Goal: Information Seeking & Learning: Learn about a topic

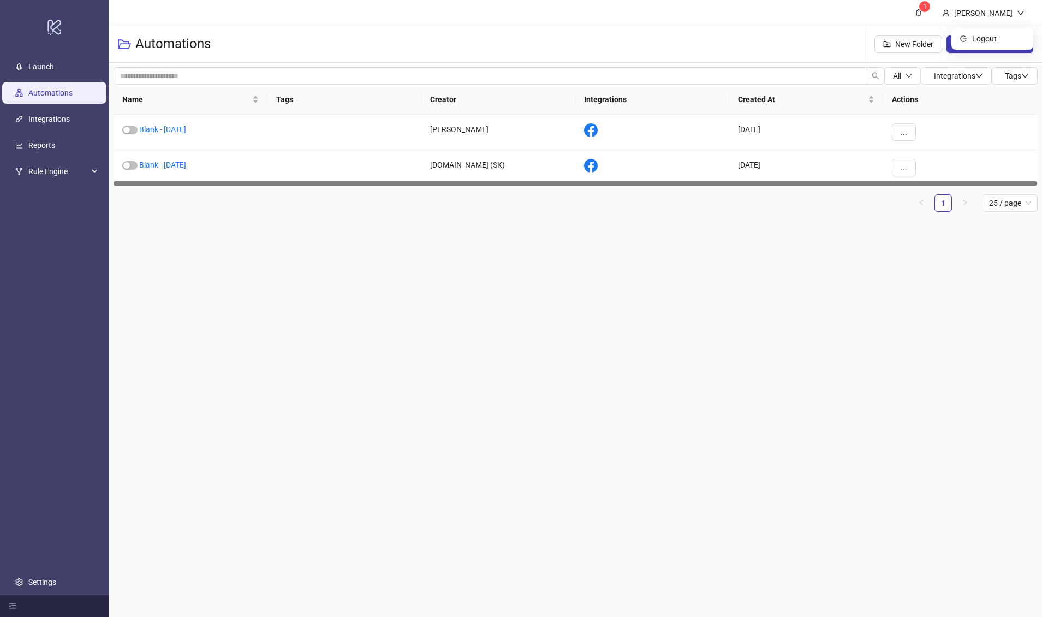
click at [996, 10] on div "Martin Demo" at bounding box center [983, 13] width 67 height 12
click at [973, 31] on li "Logout" at bounding box center [992, 38] width 78 height 17
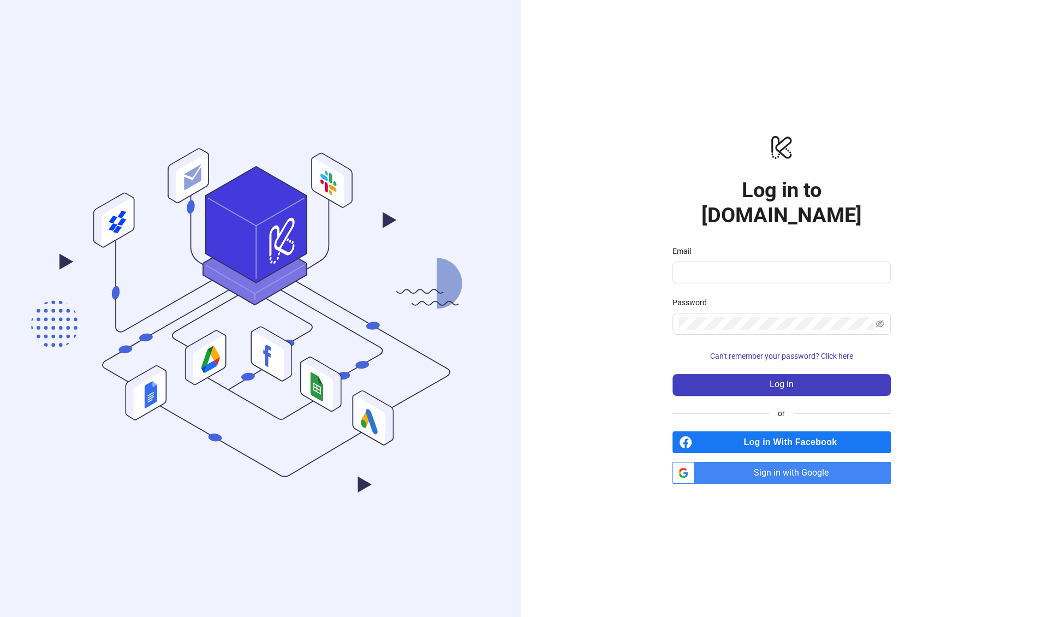
click at [742, 431] on span "Log in With Facebook" at bounding box center [793, 442] width 194 height 22
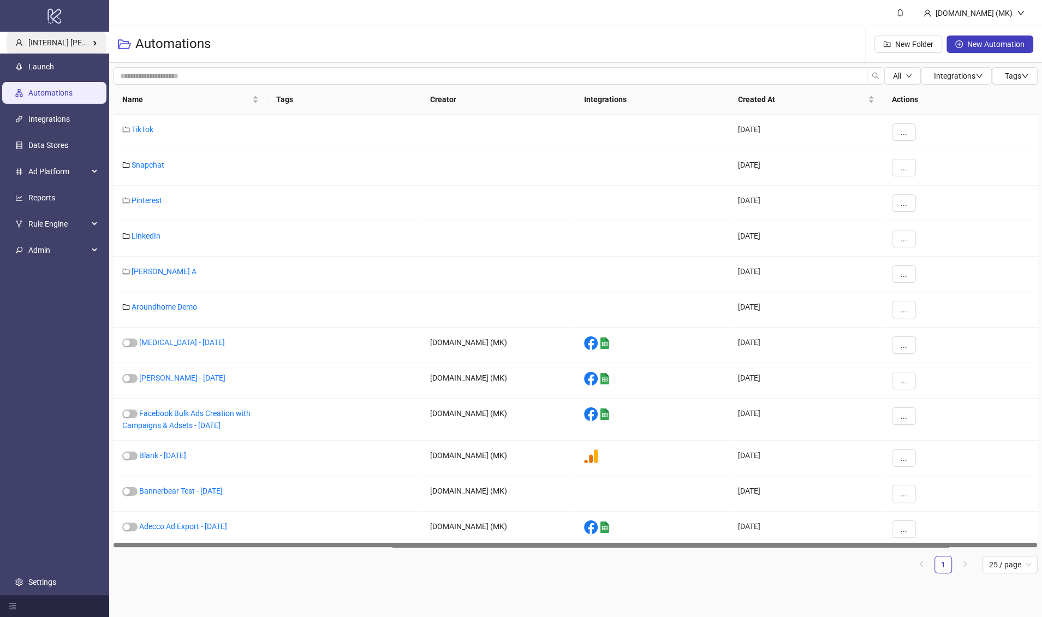
click at [84, 39] on span "[INTERNAL] [PERSON_NAME] Kitchn" at bounding box center [90, 42] width 124 height 9
click at [177, 43] on h3 "Automations" at bounding box center [172, 43] width 75 height 17
click at [80, 54] on ul "Launch Automations Integrations Data Stores Ad Platform Reports Rule Engine Adm…" at bounding box center [54, 323] width 109 height 541
click at [81, 44] on span "[INTERNAL] Martin Kreienbaum's Kitchn" at bounding box center [90, 42] width 124 height 9
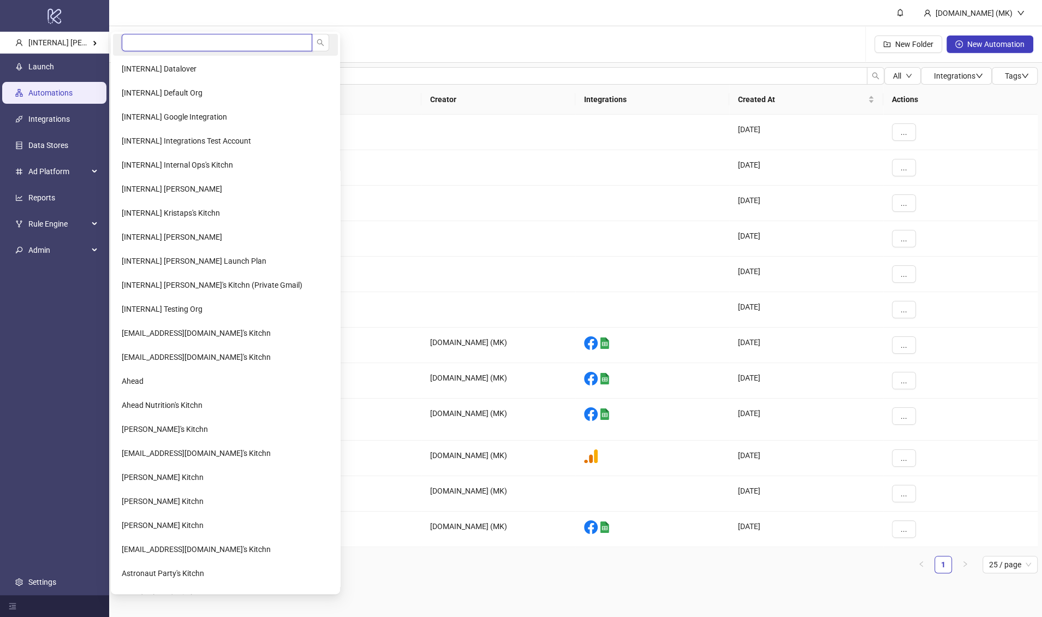
click at [158, 44] on input "search" at bounding box center [217, 42] width 190 height 17
type input "******"
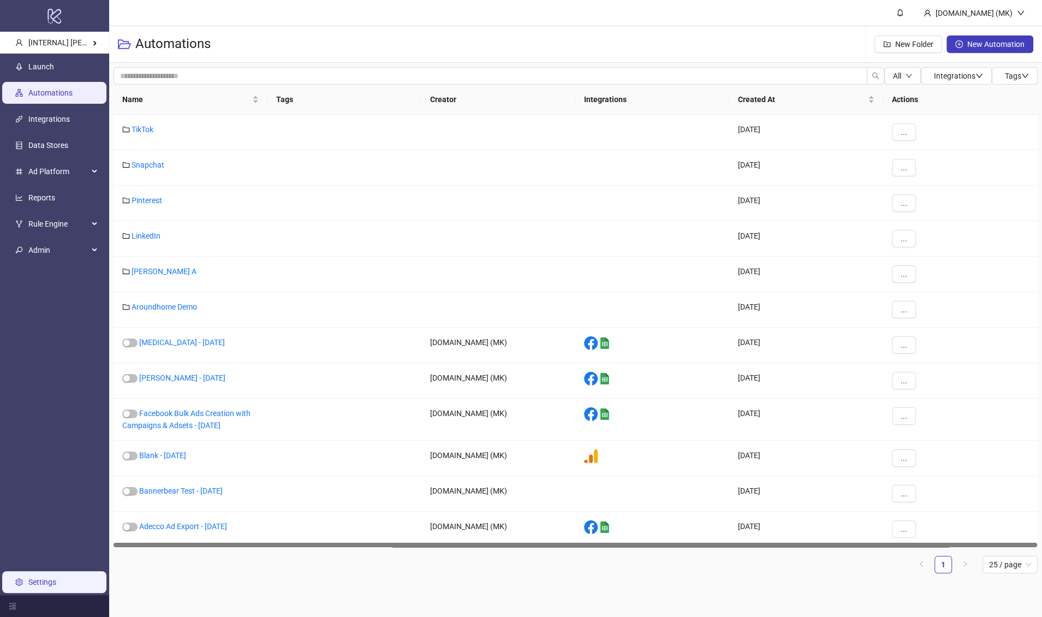
click at [52, 577] on link "Settings" at bounding box center [42, 581] width 28 height 9
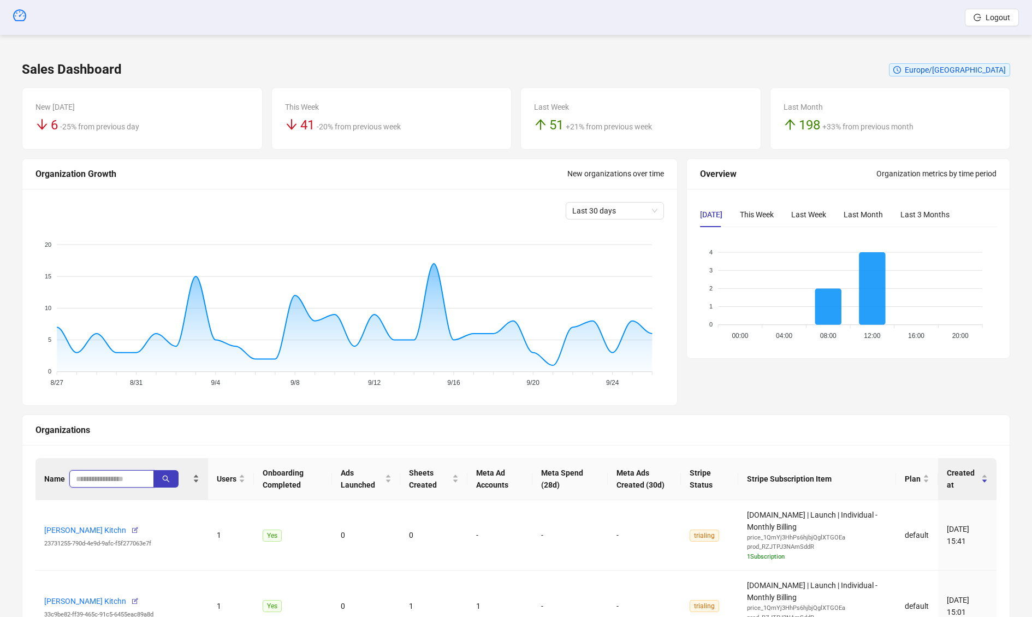
click at [99, 474] on input "search" at bounding box center [107, 479] width 63 height 12
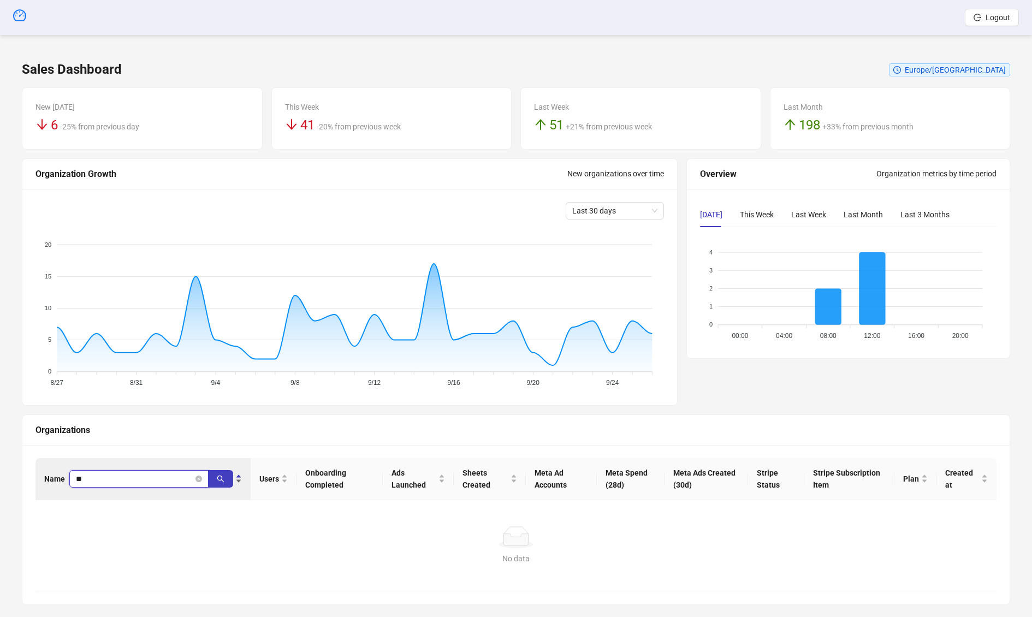
type input "*"
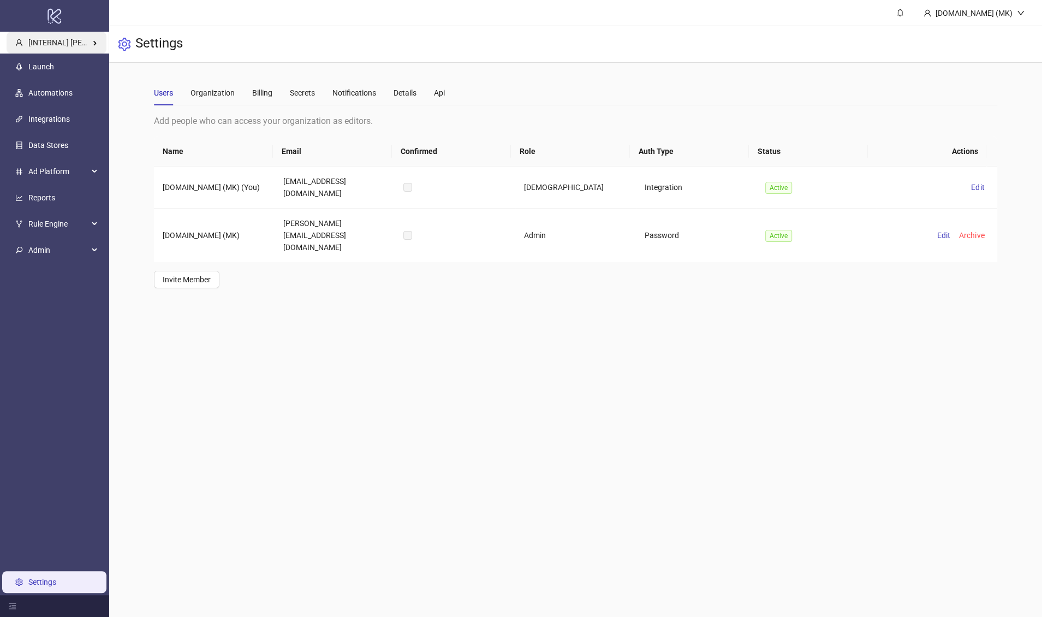
click at [91, 44] on span "[INTERNAL] Martin Kreienbaum's Kitchn" at bounding box center [90, 42] width 124 height 9
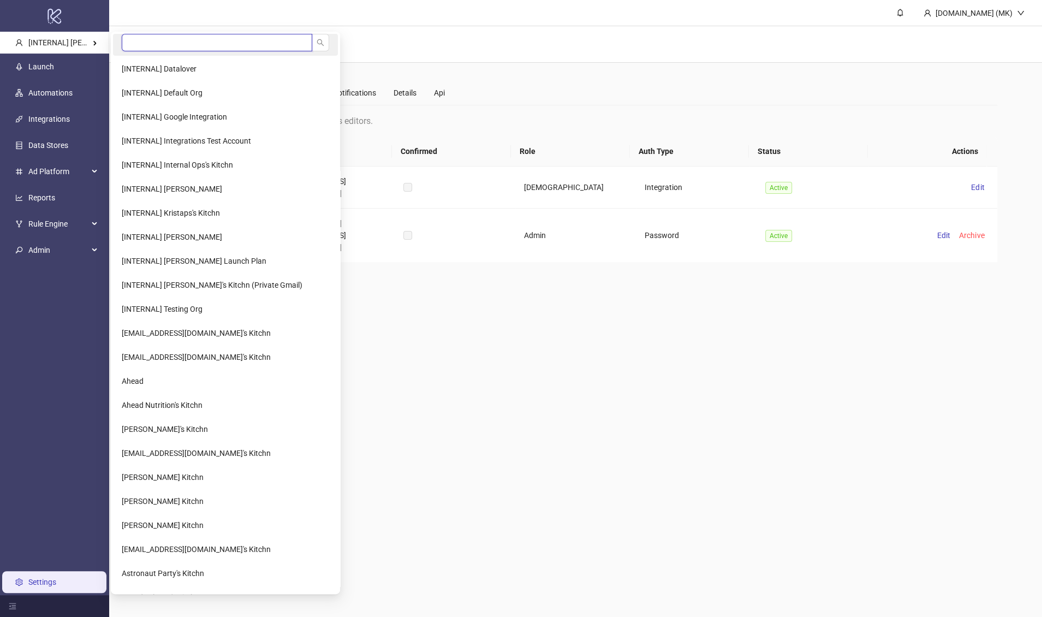
click at [147, 45] on input "search" at bounding box center [217, 42] width 190 height 17
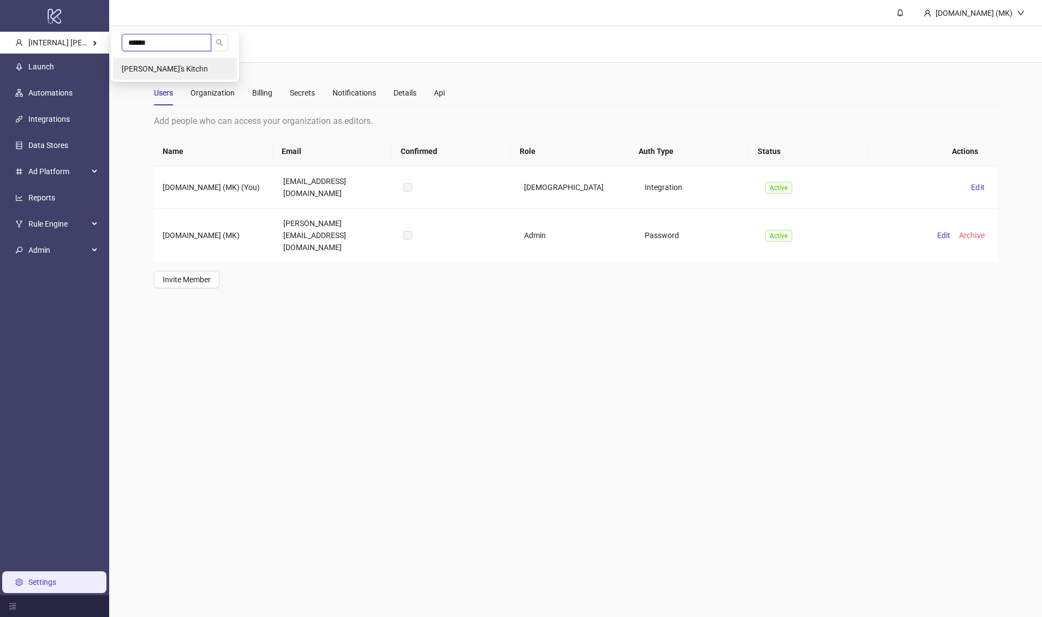
type input "******"
click at [184, 66] on li "[PERSON_NAME]'s Kitchn" at bounding box center [175, 69] width 124 height 22
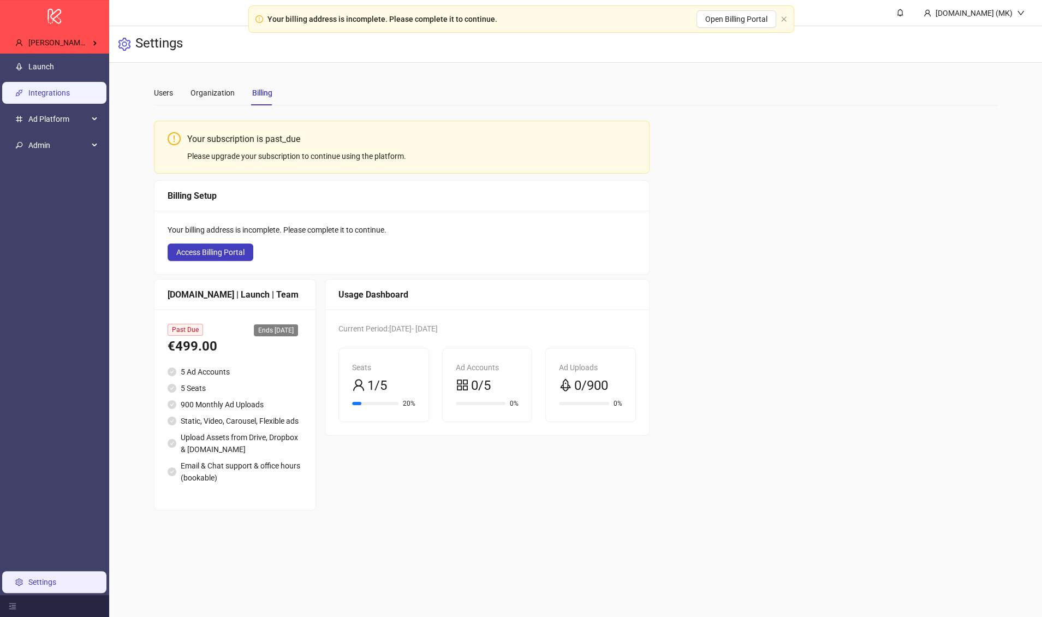
click at [67, 97] on link "Integrations" at bounding box center [48, 92] width 41 height 9
click at [37, 66] on link "Launch" at bounding box center [41, 66] width 26 height 9
click at [39, 577] on link "Settings" at bounding box center [42, 581] width 28 height 9
click at [53, 138] on span "Admin" at bounding box center [58, 145] width 60 height 22
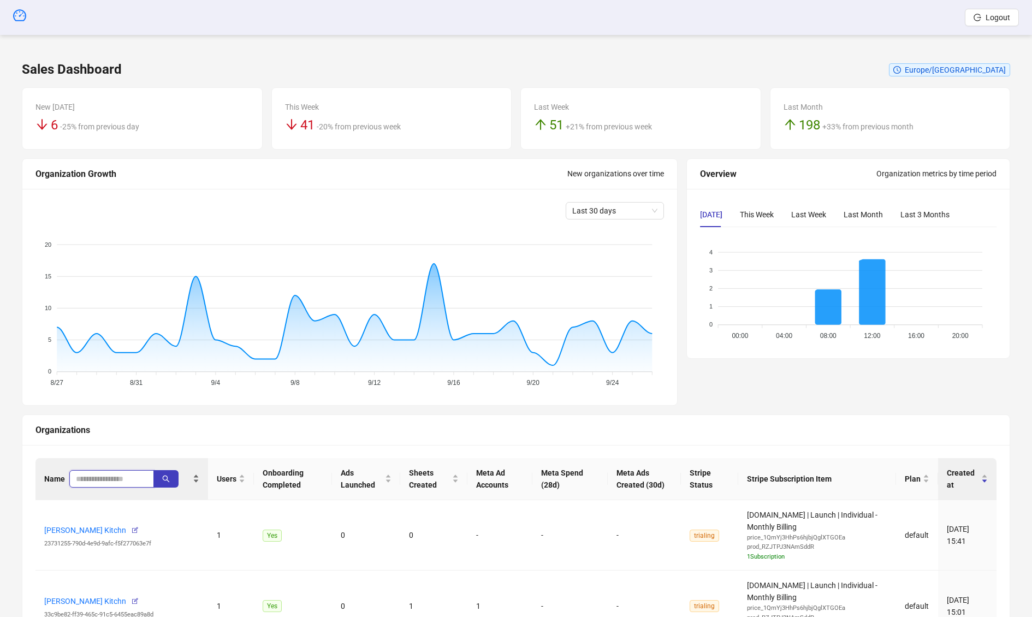
click at [104, 474] on input "search" at bounding box center [107, 479] width 63 height 12
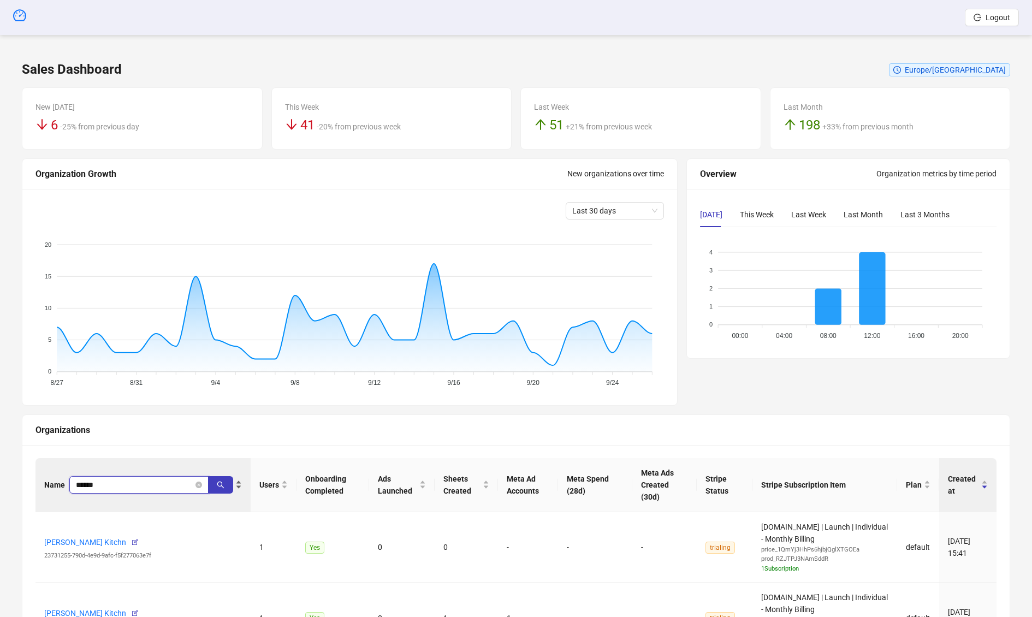
type input "******"
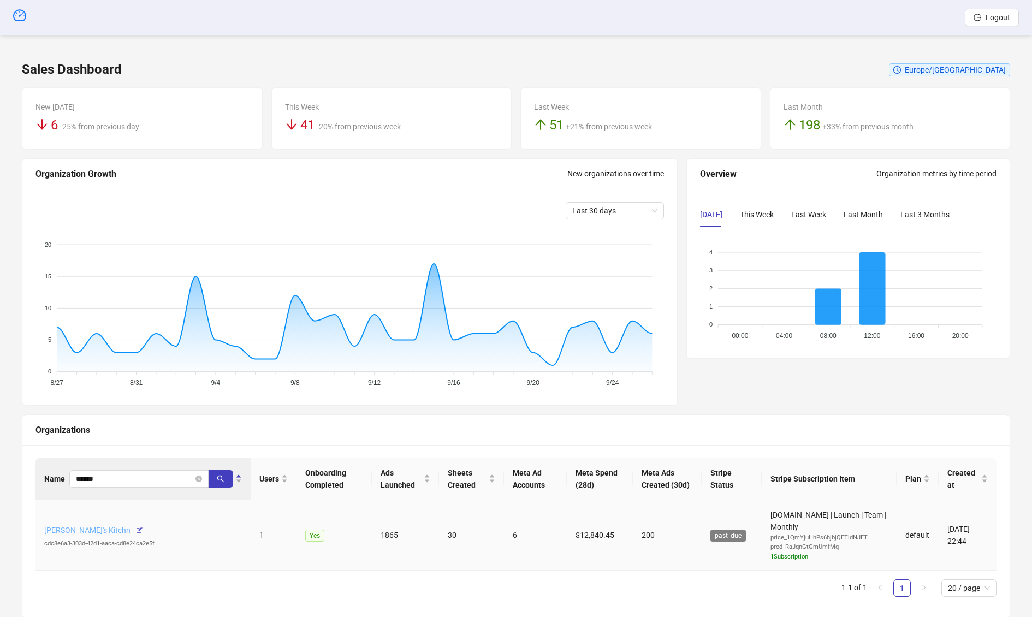
click at [63, 529] on link "[PERSON_NAME]'s Kitchn" at bounding box center [87, 530] width 86 height 9
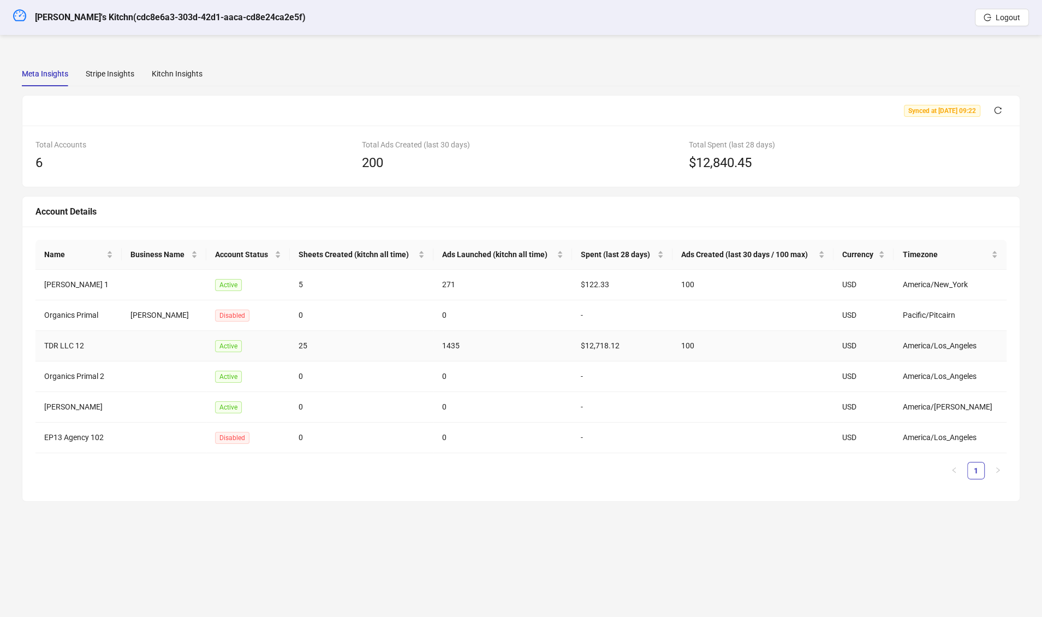
click at [40, 341] on td "TDR LLC 12" at bounding box center [78, 346] width 86 height 31
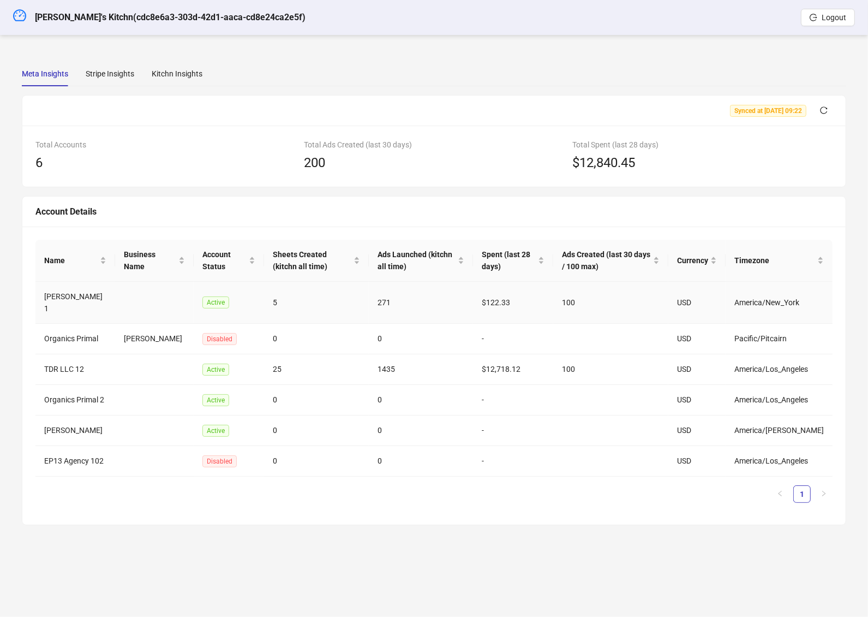
click at [62, 298] on td "[PERSON_NAME] 1" at bounding box center [75, 303] width 80 height 42
click at [62, 298] on td "Pranav 1" at bounding box center [75, 303] width 80 height 42
click at [73, 374] on td "TDR LLC 12" at bounding box center [75, 369] width 80 height 31
click at [72, 373] on td "TDR LLC 12" at bounding box center [75, 369] width 80 height 31
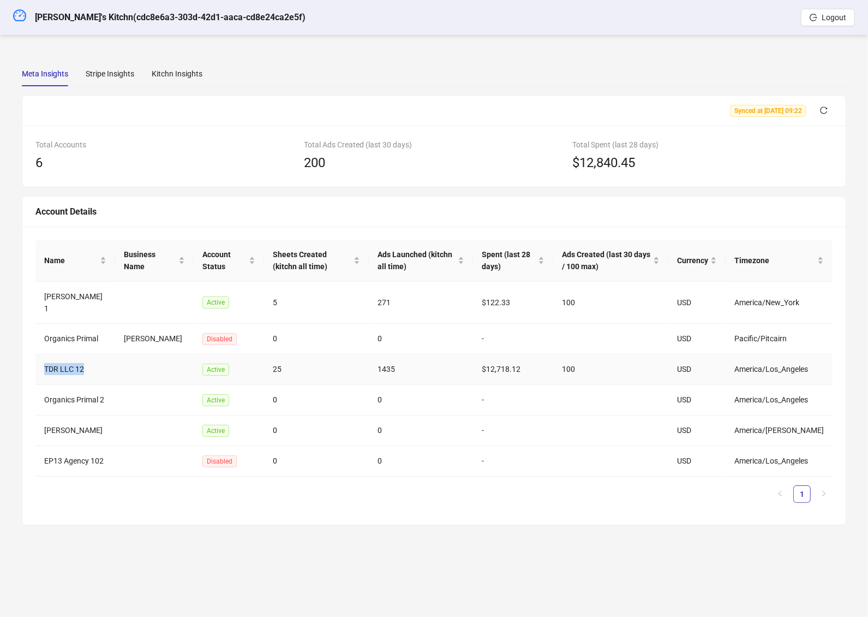
click at [72, 373] on td "TDR LLC 12" at bounding box center [75, 369] width 80 height 31
copy td "TDR LLC 12"
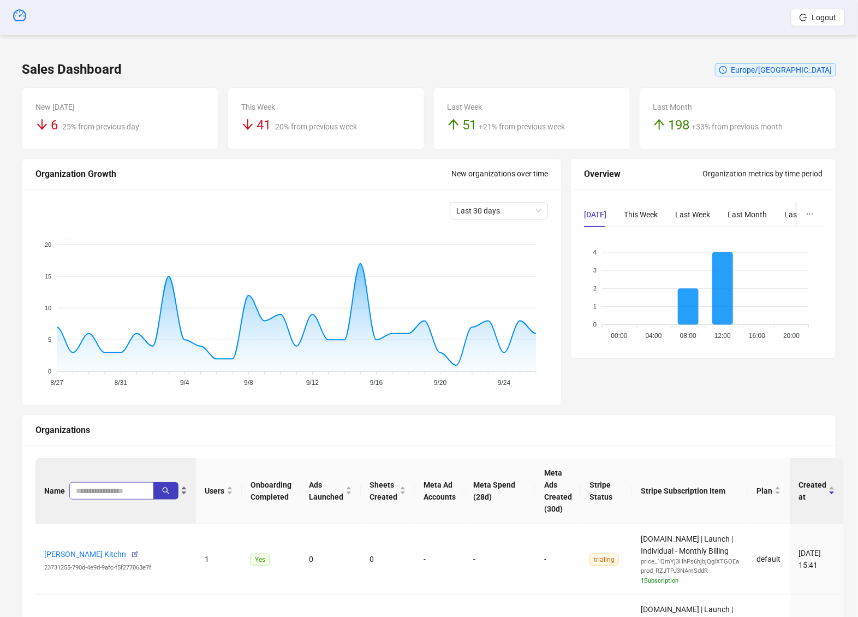
click at [110, 496] on span at bounding box center [111, 490] width 85 height 17
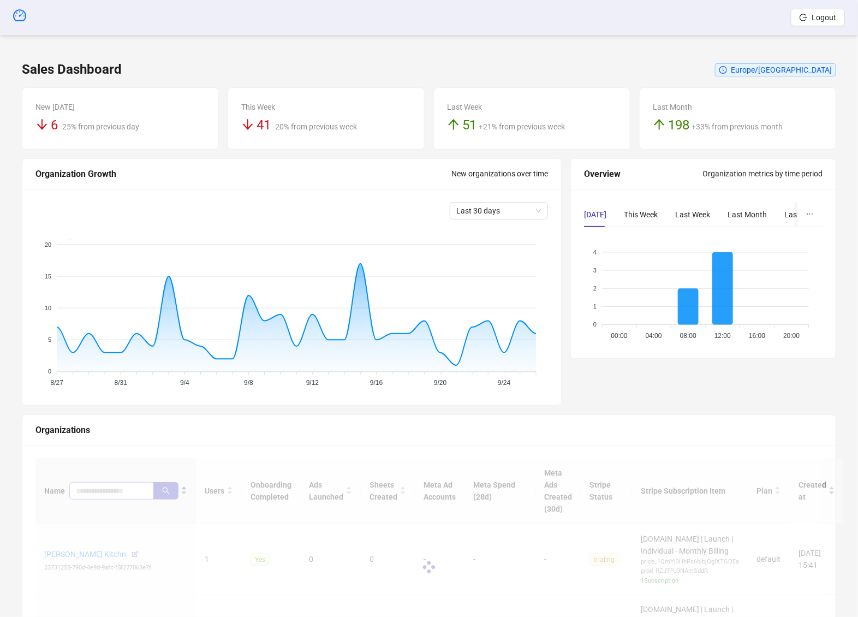
click at [117, 485] on div at bounding box center [428, 567] width 787 height 218
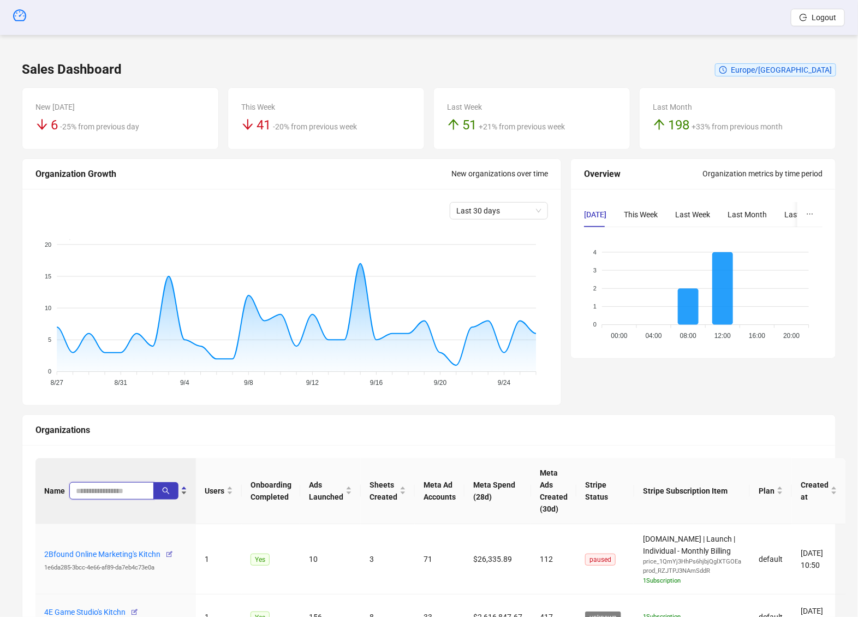
click at [117, 485] on input "search" at bounding box center [107, 491] width 63 height 12
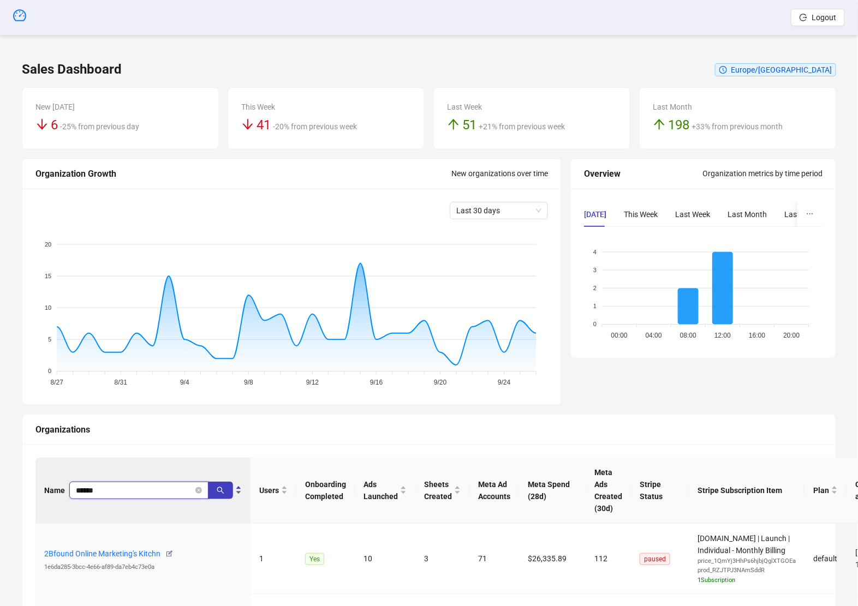
type input "******"
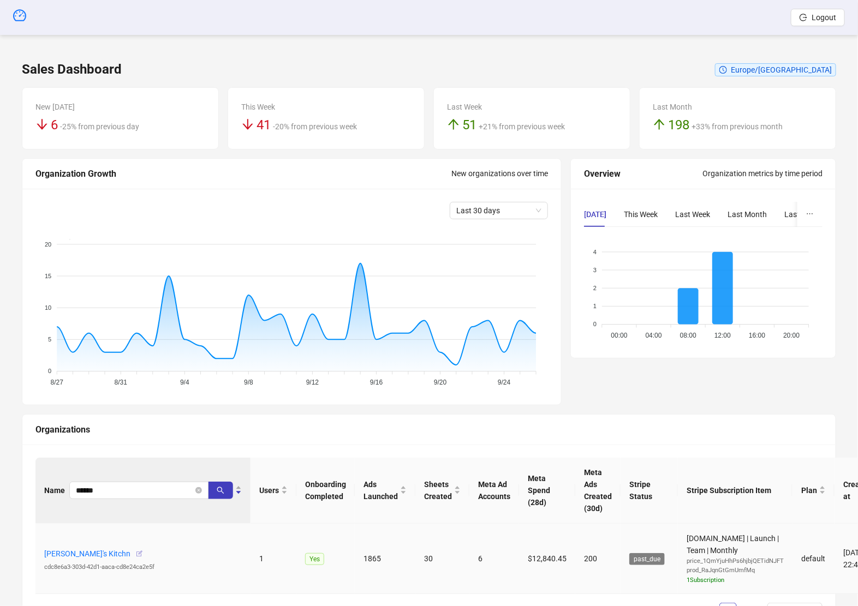
click at [135, 552] on icon "button" at bounding box center [139, 554] width 8 height 8
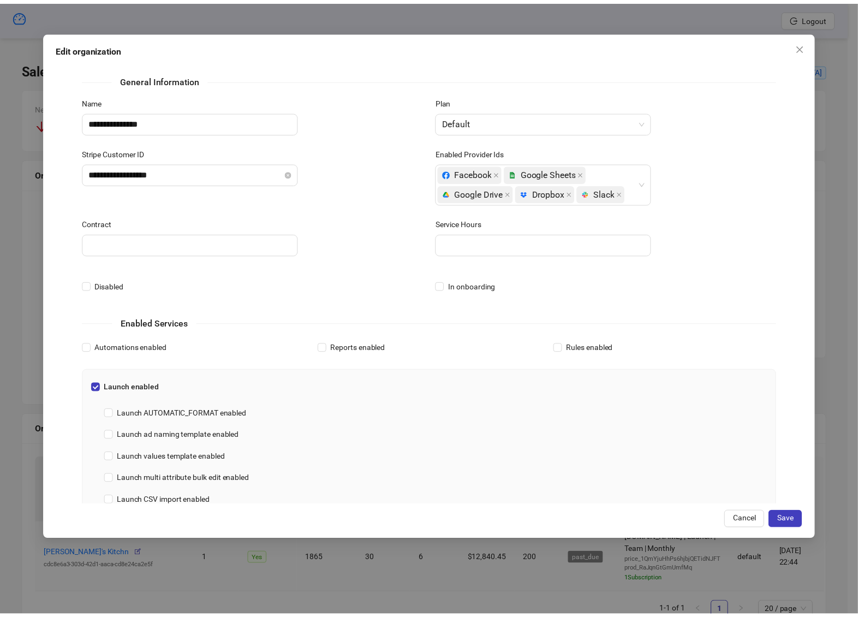
scroll to position [13, 0]
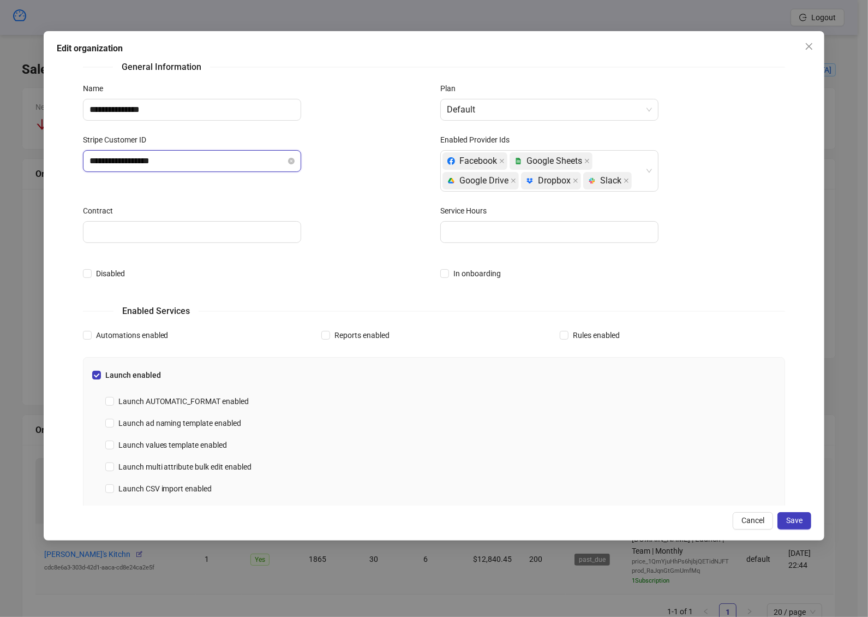
click at [183, 164] on input "**********" at bounding box center [188, 160] width 196 height 13
click at [186, 162] on input "**********" at bounding box center [188, 160] width 196 height 13
click at [789, 516] on span "Save" at bounding box center [794, 520] width 16 height 9
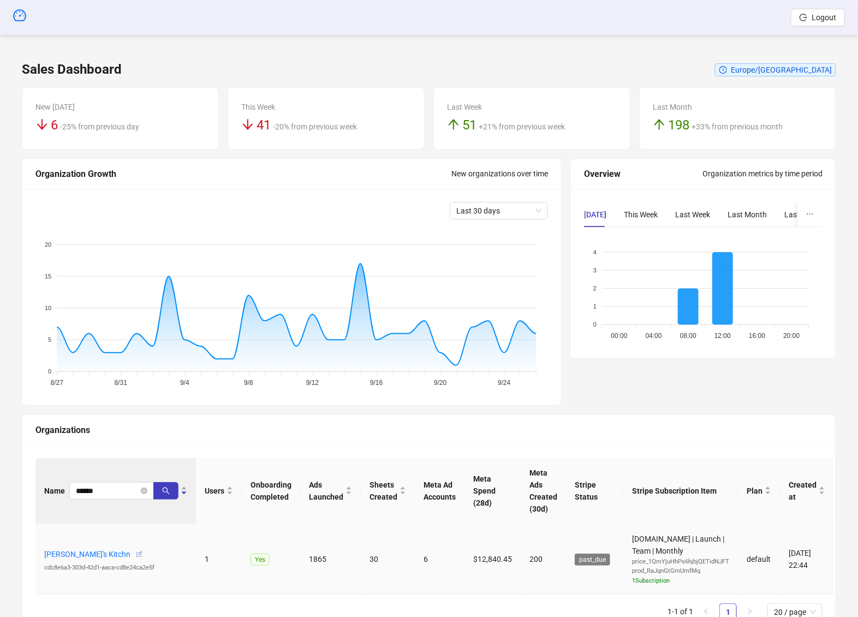
click at [135, 551] on icon "button" at bounding box center [139, 554] width 8 height 8
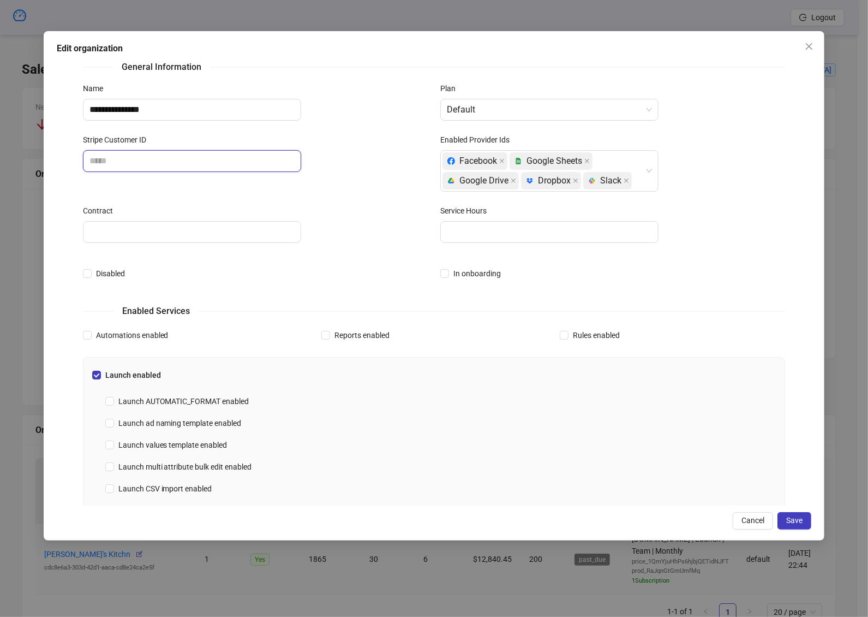
click at [142, 157] on input "Stripe Customer ID" at bounding box center [188, 160] width 196 height 13
paste input "**********"
type input "**********"
paste input "**********"
type input "**********"
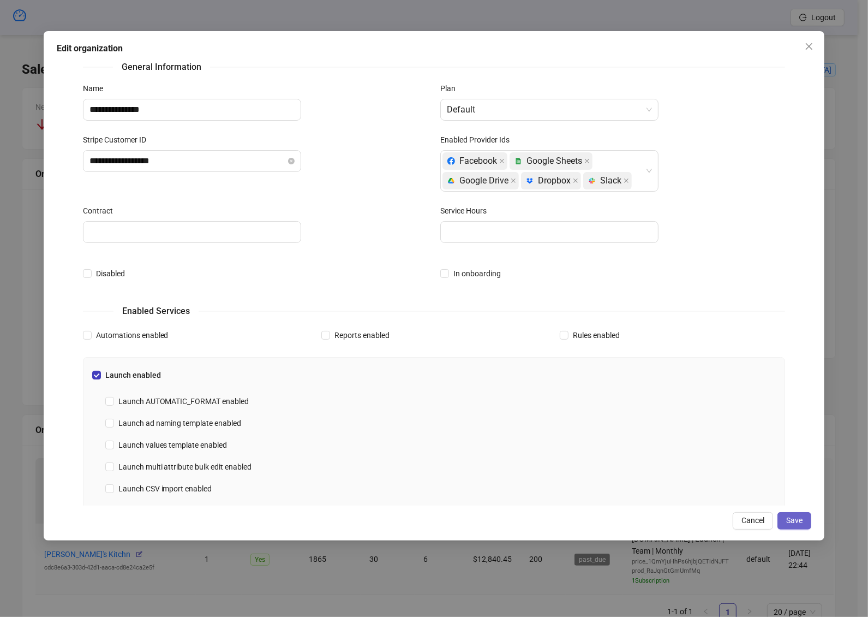
click at [791, 516] on span "Save" at bounding box center [794, 520] width 16 height 9
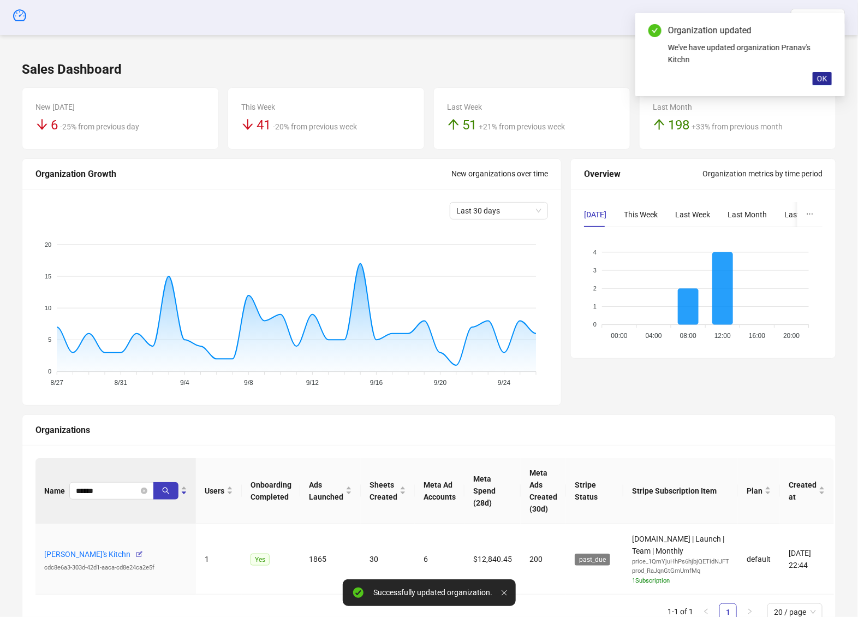
click at [831, 77] on button "OK" at bounding box center [822, 78] width 19 height 13
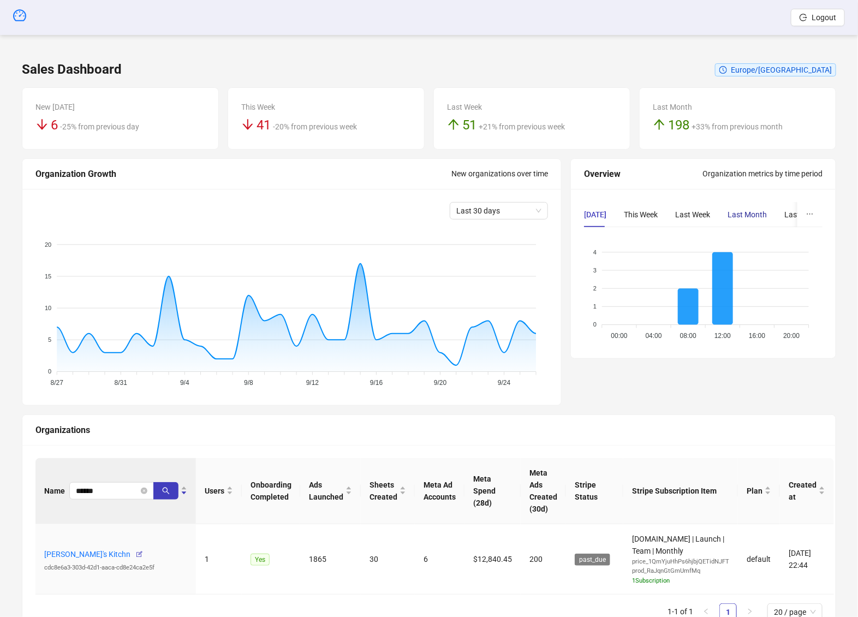
click at [750, 211] on div "Last Month" at bounding box center [747, 214] width 39 height 12
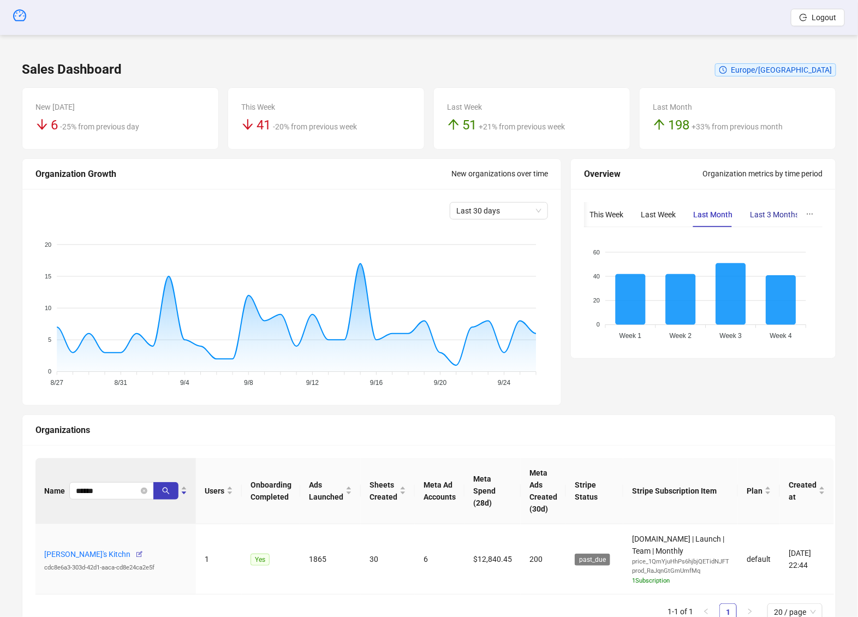
click at [784, 217] on div "Last 3 Months" at bounding box center [774, 214] width 49 height 12
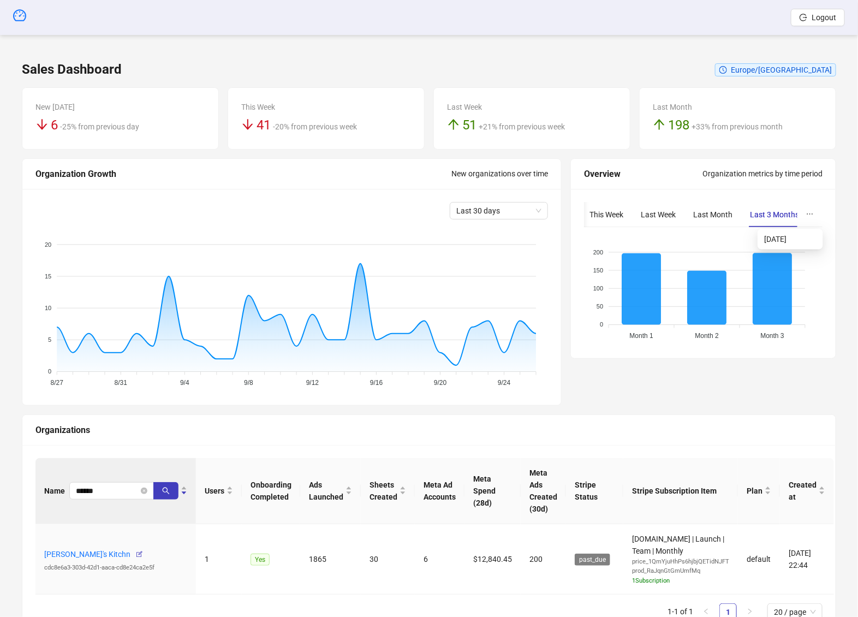
click at [812, 214] on icon "ellipsis" at bounding box center [810, 214] width 8 height 8
click at [737, 190] on div "Today This Week Last Week Last Month Last 3 Months 60 60 40 40 20 20 0 0 Week 1…" at bounding box center [703, 273] width 265 height 169
drag, startPoint x: 696, startPoint y: 144, endPoint x: 734, endPoint y: 132, distance: 39.5
click at [734, 132] on div "Last Month 198 +33% from previous month" at bounding box center [738, 118] width 196 height 61
click at [734, 132] on span "+33% from previous month" at bounding box center [737, 125] width 91 height 21
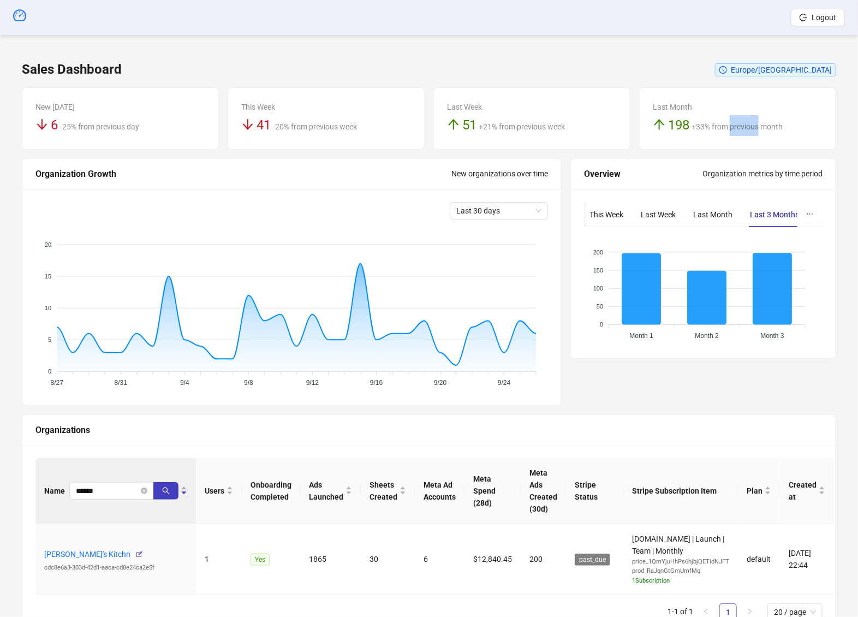
click at [734, 132] on span "+33% from previous month" at bounding box center [737, 125] width 91 height 21
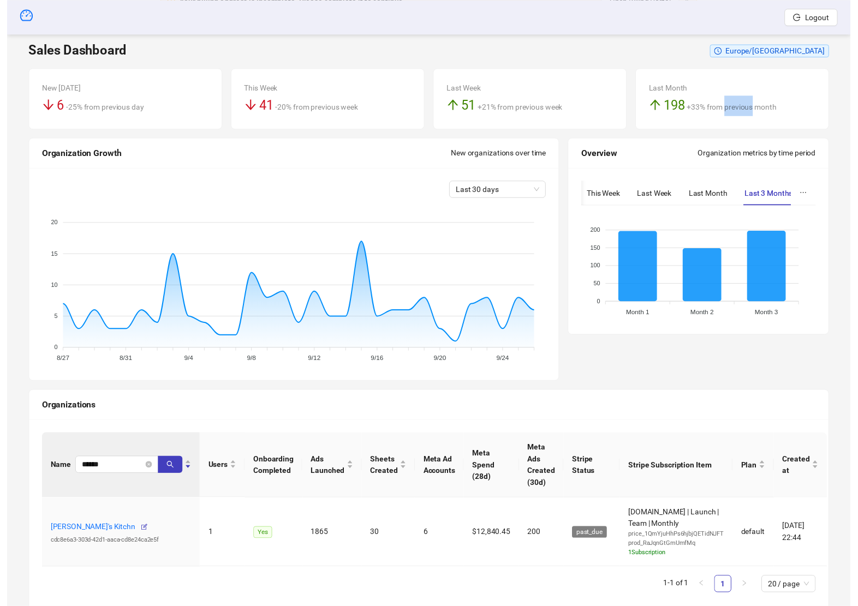
scroll to position [51, 0]
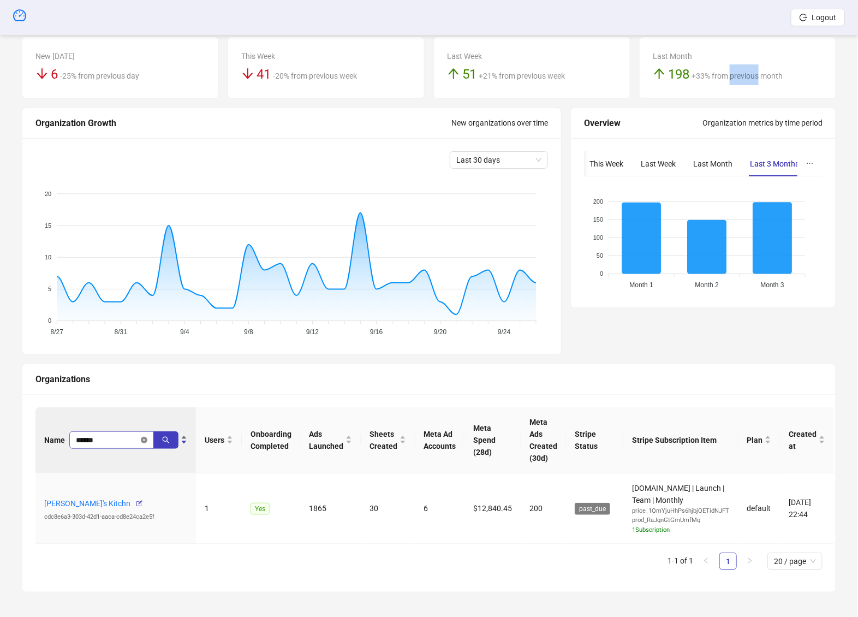
click at [143, 439] on icon "close-circle" at bounding box center [144, 440] width 7 height 7
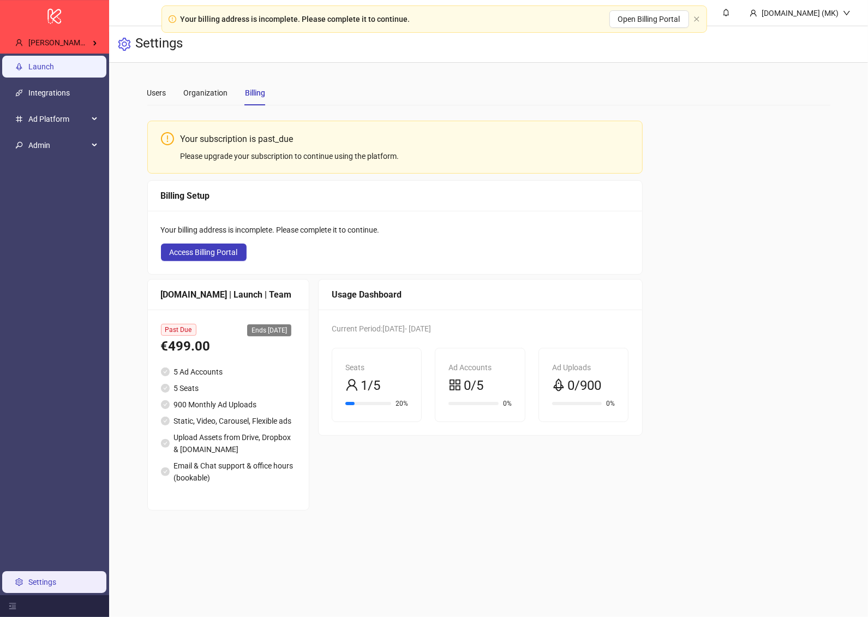
click at [54, 62] on link "Launch" at bounding box center [41, 66] width 26 height 9
click at [64, 138] on span "Admin" at bounding box center [58, 145] width 60 height 22
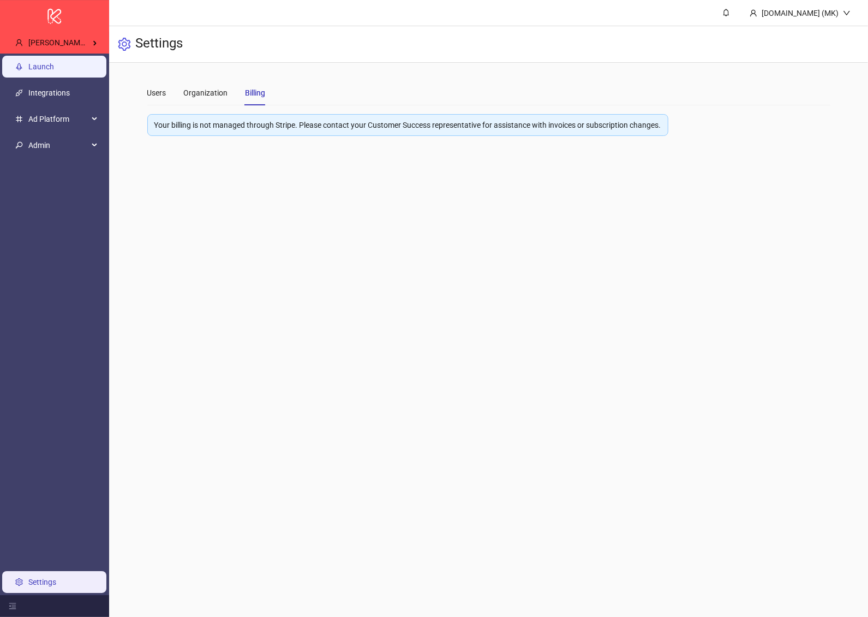
click at [54, 71] on link "Launch" at bounding box center [41, 66] width 26 height 9
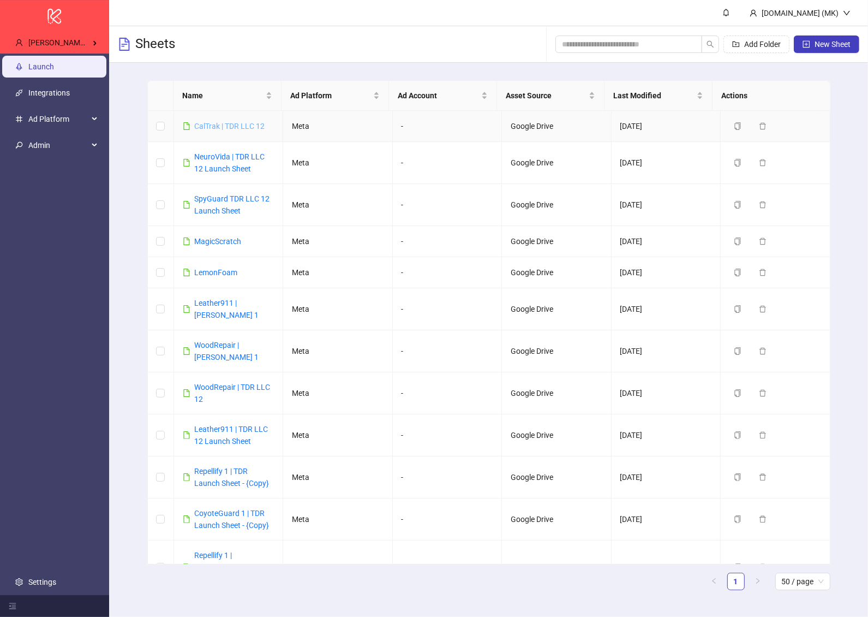
click at [244, 123] on link "CalTrak | TDR LLC 12" at bounding box center [230, 126] width 70 height 9
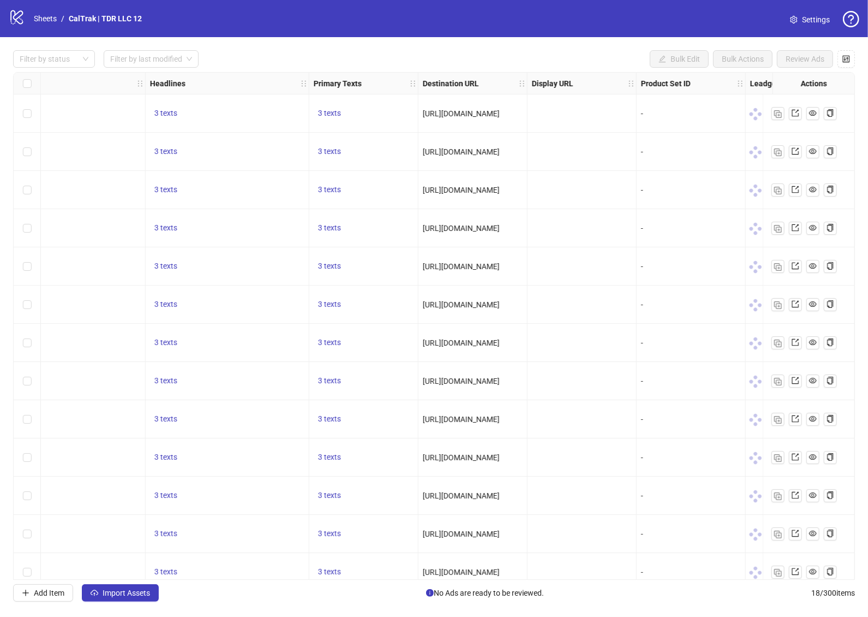
scroll to position [0, 741]
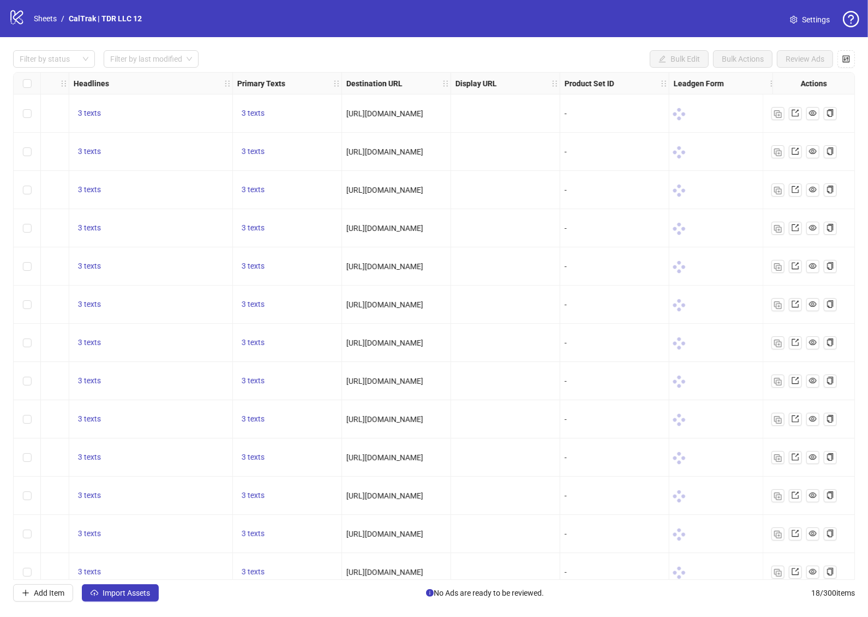
click at [411, 113] on span "https://caltrak.upliftdeals.com/lead" at bounding box center [385, 113] width 77 height 9
copy span "https://caltrak.upliftdeals.com/lead"
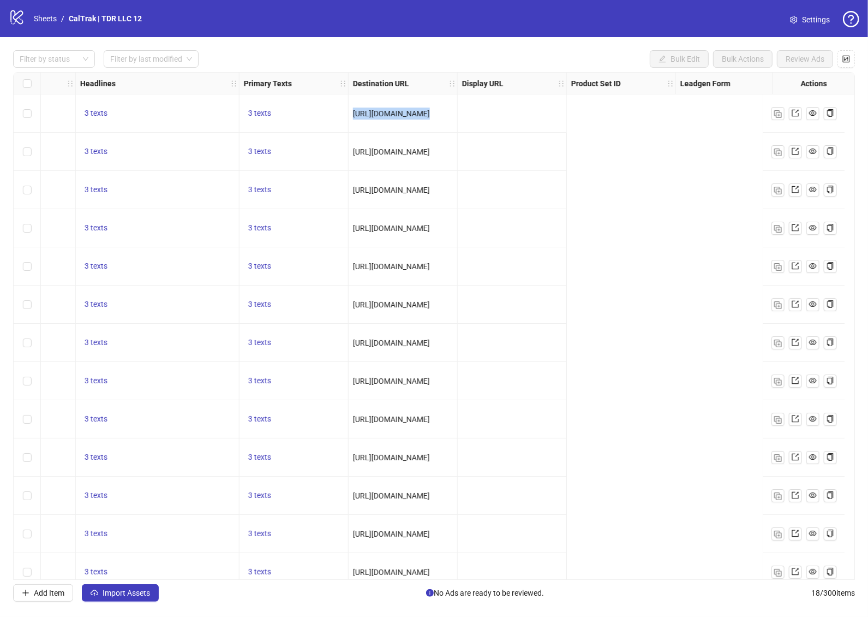
scroll to position [0, 0]
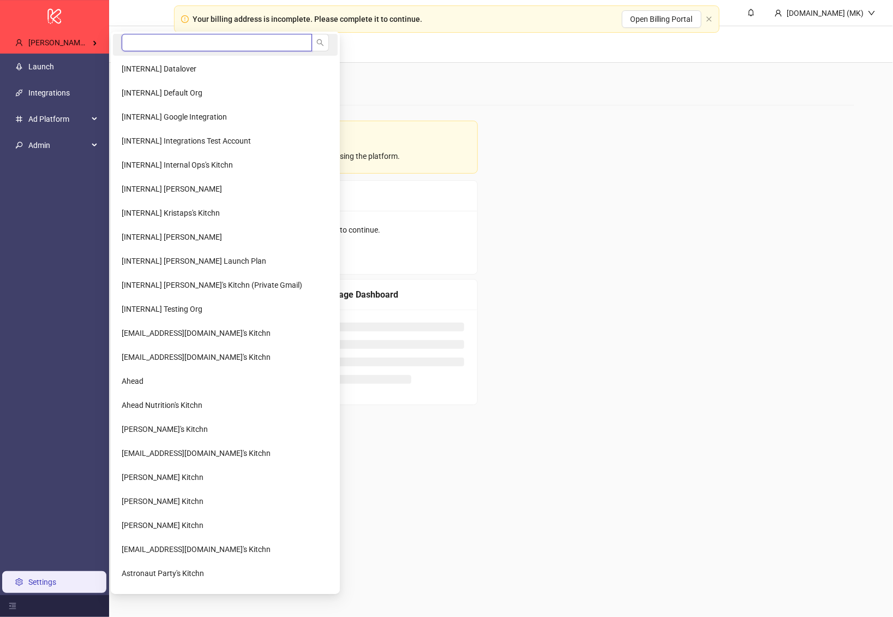
click at [166, 49] on input "search" at bounding box center [217, 42] width 190 height 17
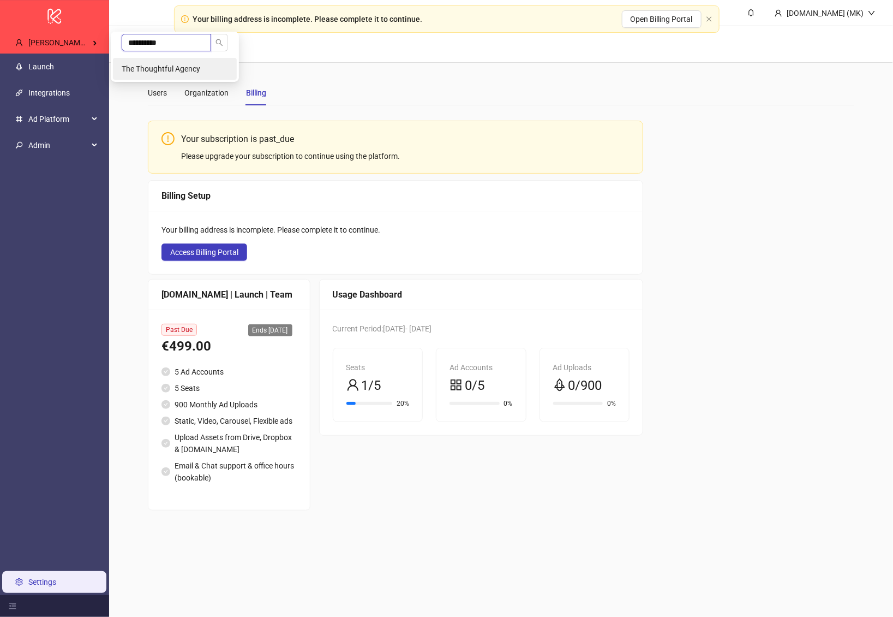
type input "**********"
click at [162, 64] on span "The Thoughtful Agency" at bounding box center [161, 68] width 79 height 9
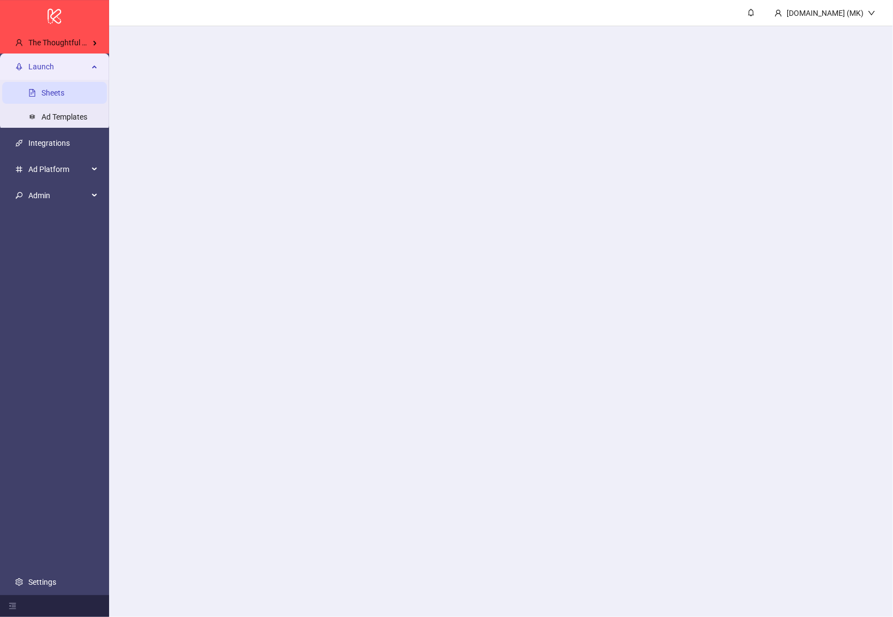
click at [73, 68] on span "Launch" at bounding box center [58, 67] width 60 height 22
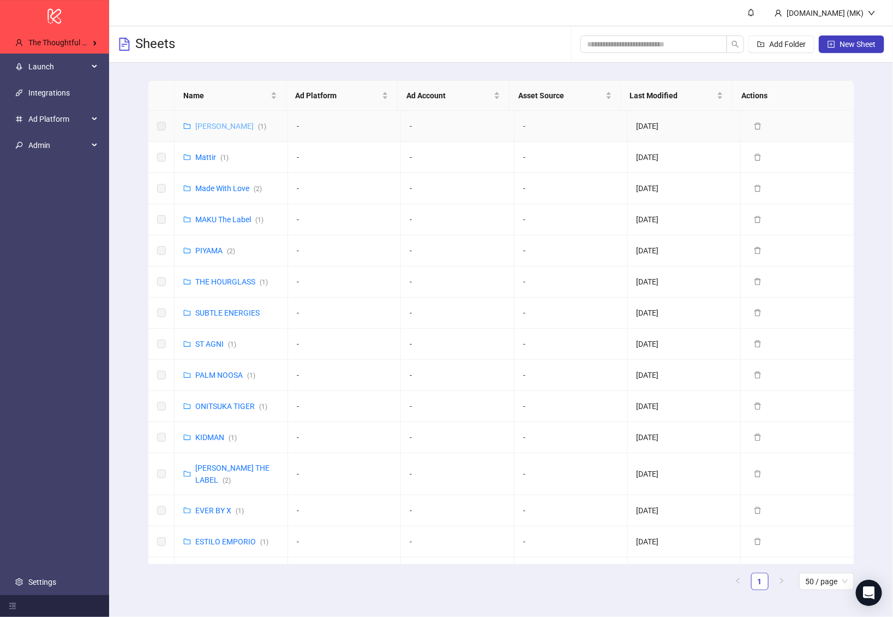
click at [220, 126] on link "[PERSON_NAME] ( 1 )" at bounding box center [230, 126] width 71 height 9
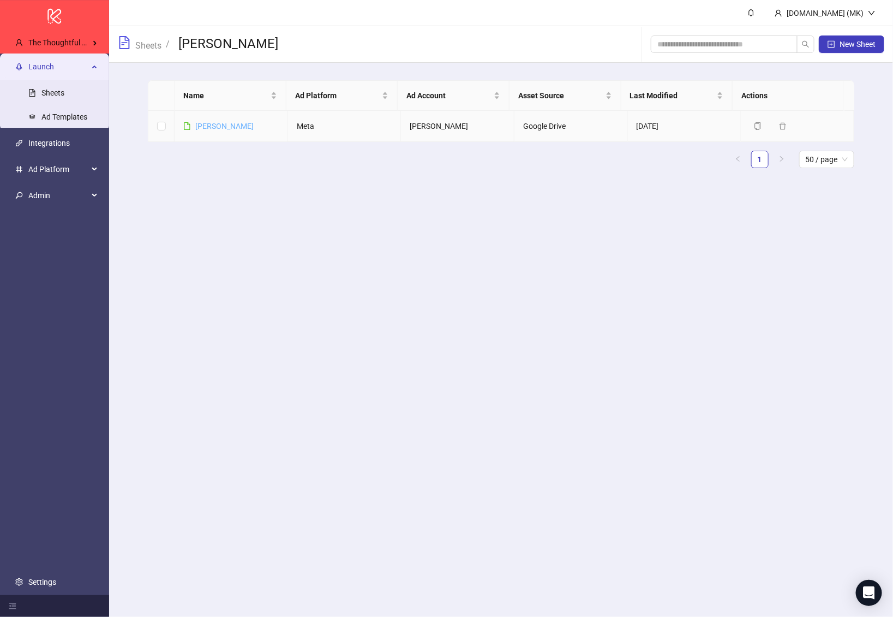
click at [224, 127] on link "[PERSON_NAME]" at bounding box center [224, 126] width 58 height 9
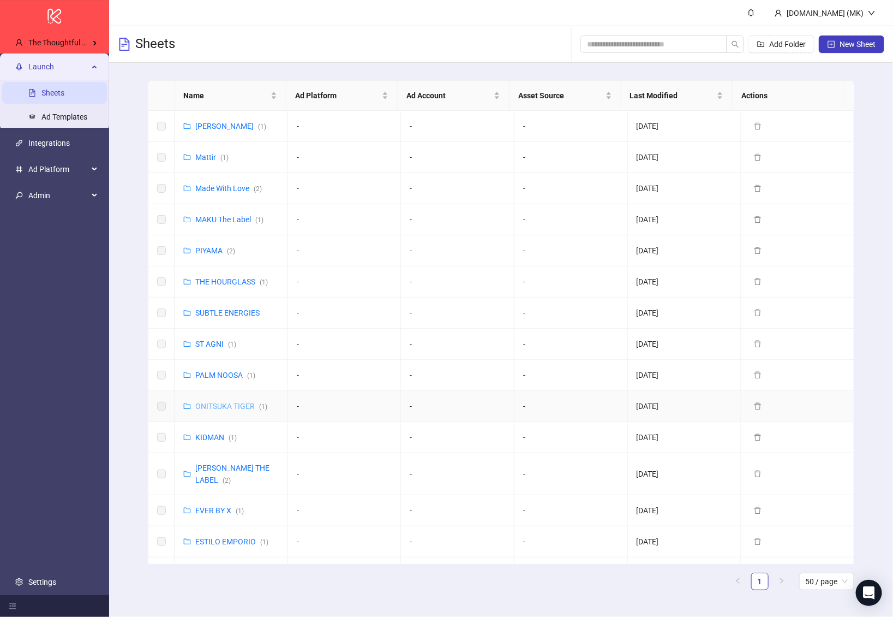
click at [228, 403] on link "ONITSUKA TIGER ( 1 )" at bounding box center [231, 406] width 72 height 9
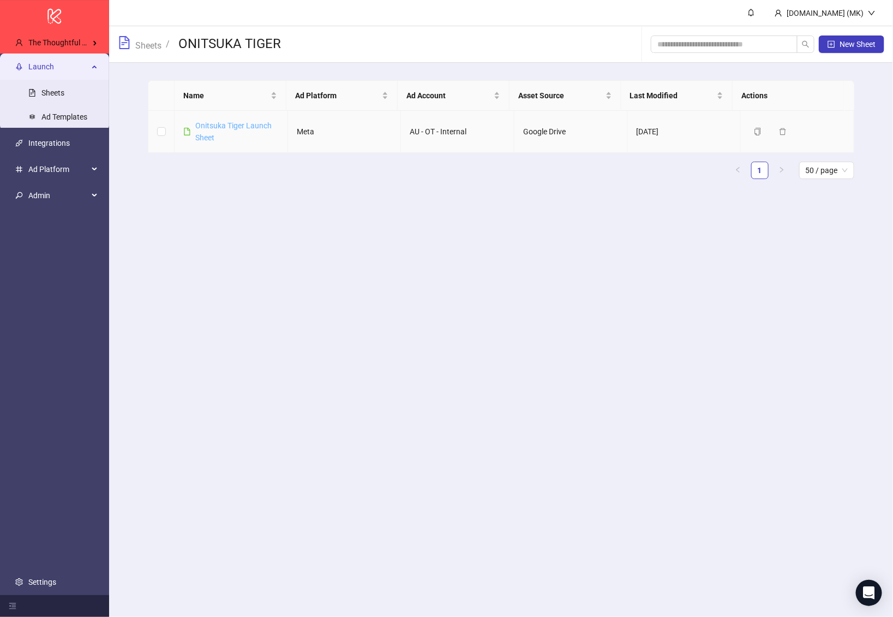
click at [228, 121] on link "Onitsuka Tiger Launch Sheet" at bounding box center [233, 131] width 76 height 21
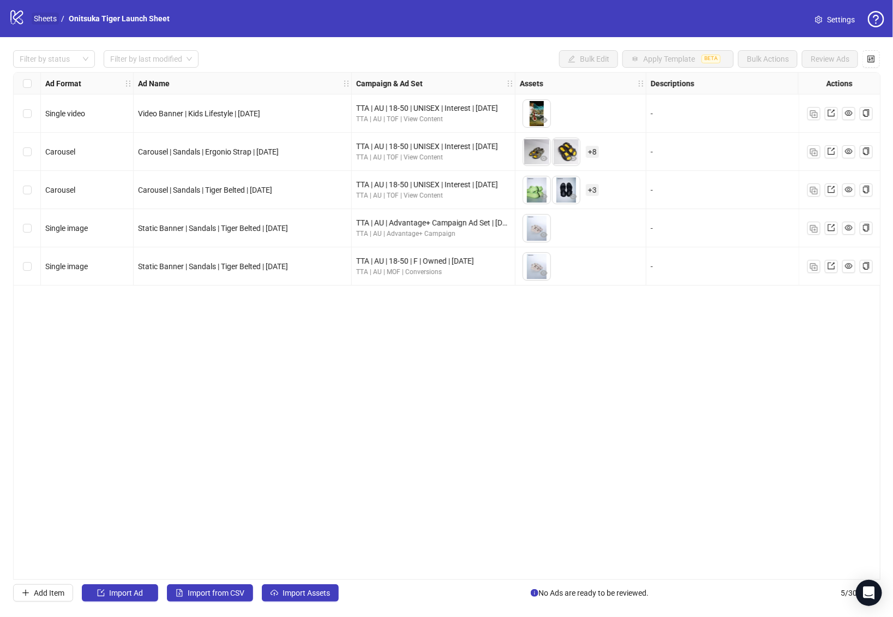
click at [54, 21] on link "Sheets" at bounding box center [45, 19] width 27 height 12
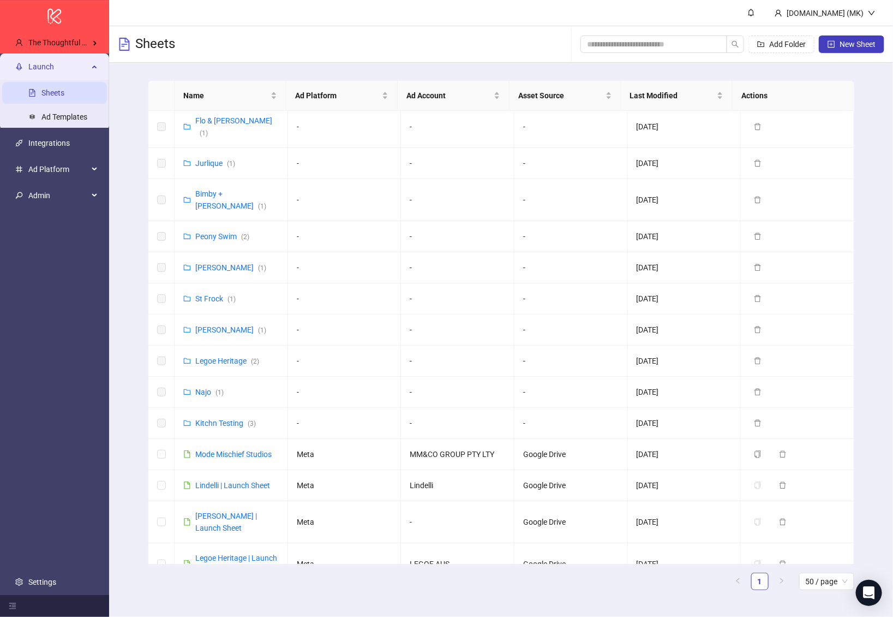
scroll to position [743, 0]
click at [216, 356] on link "Legoe Heritage ( 2 )" at bounding box center [227, 360] width 64 height 9
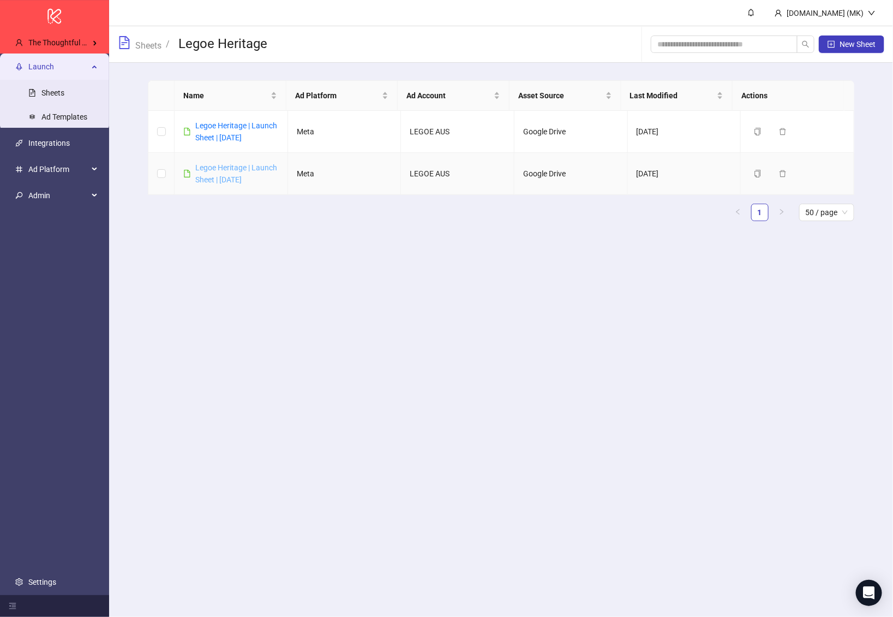
click at [218, 184] on link "Legoe Heritage | Launch Sheet | August 2025" at bounding box center [236, 173] width 82 height 21
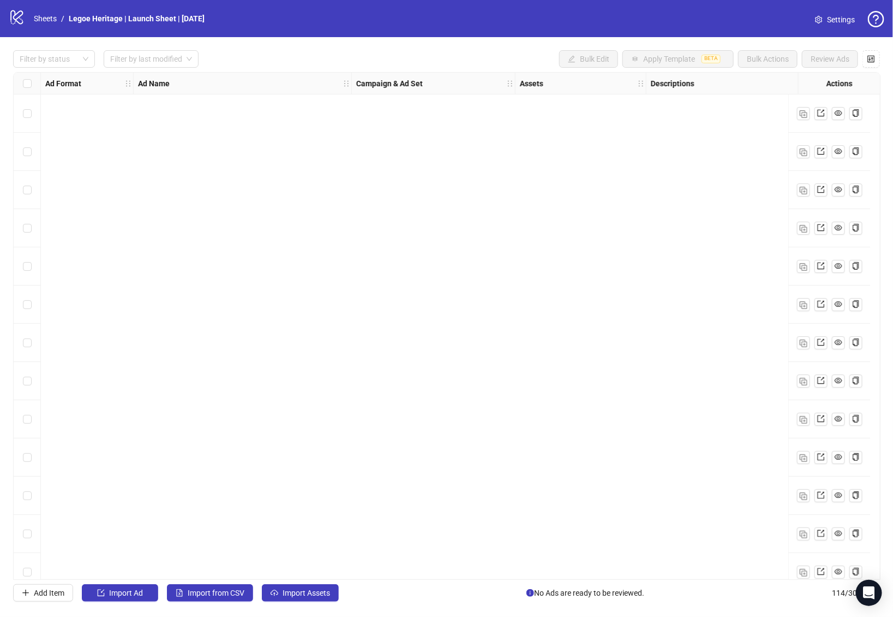
scroll to position [897, 0]
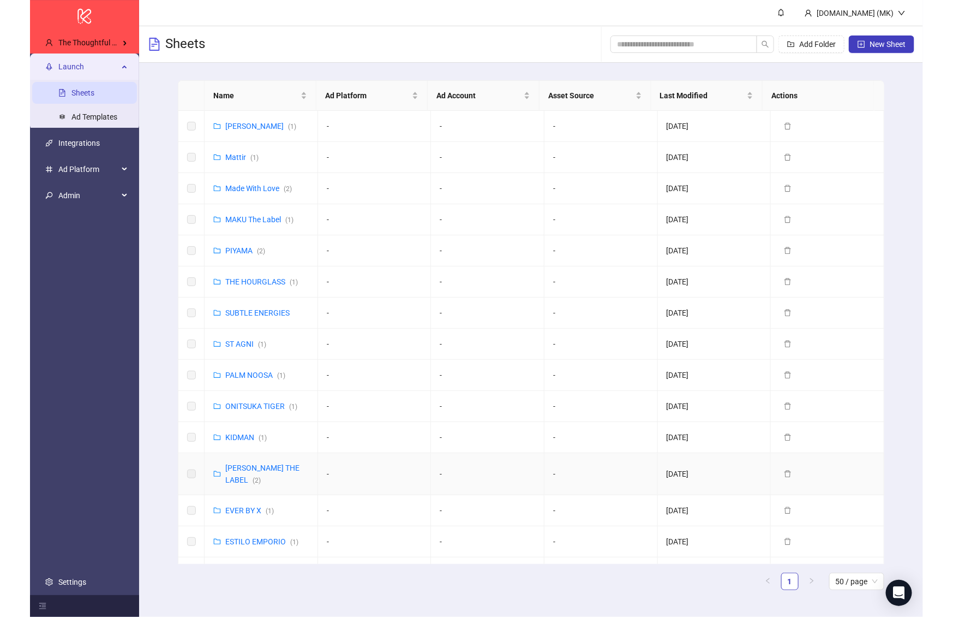
scroll to position [743, 0]
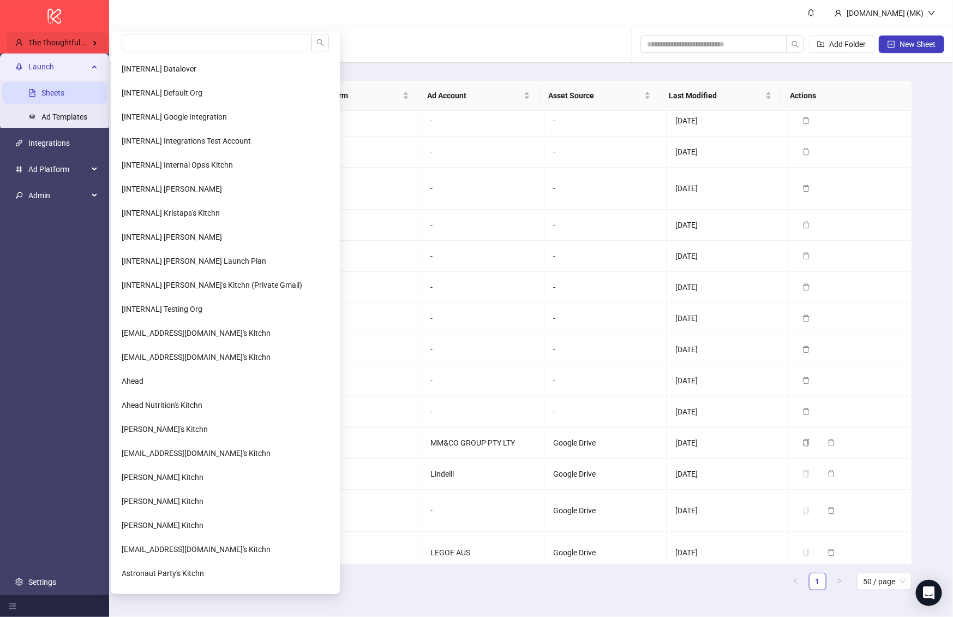
drag, startPoint x: 57, startPoint y: 39, endPoint x: 83, endPoint y: 41, distance: 25.7
click at [57, 39] on span "The Thoughtful Agency" at bounding box center [67, 42] width 79 height 9
click at [130, 33] on Agency-popup "[INTERNAL] Datalover [INTERNAL] Default Org [INTERNAL] Google Integration [INTE…" at bounding box center [225, 313] width 229 height 562
click at [134, 39] on input "search" at bounding box center [217, 42] width 190 height 17
type input "**********"
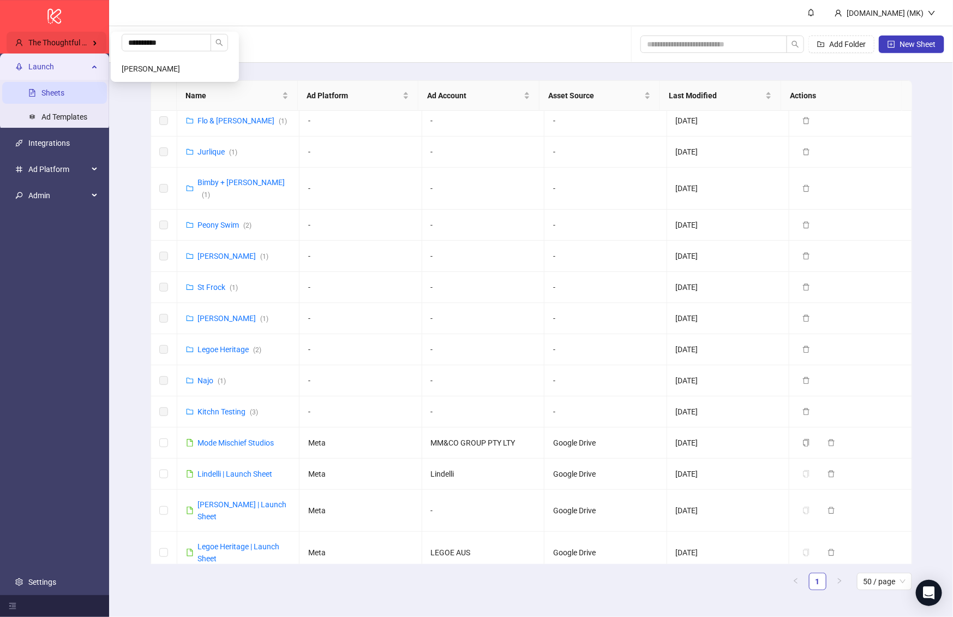
click at [75, 41] on span "The Thoughtful Agency" at bounding box center [67, 42] width 79 height 9
click at [135, 70] on span "La Cadette" at bounding box center [151, 68] width 58 height 9
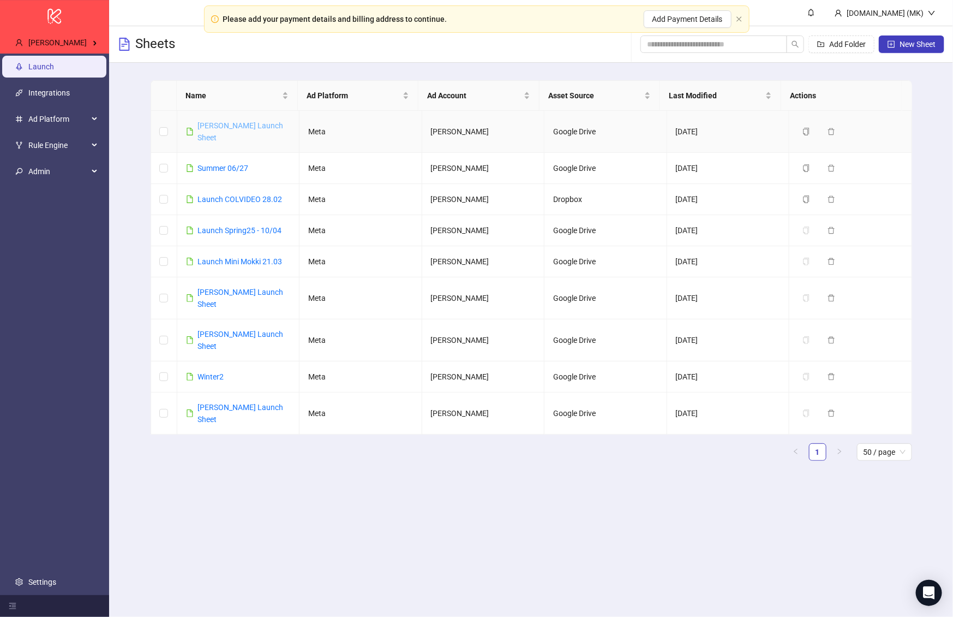
click at [216, 126] on link "Antoine Mothay Launch Sheet" at bounding box center [241, 131] width 86 height 21
click at [223, 169] on link "Summer 06/27" at bounding box center [223, 168] width 51 height 9
click at [219, 189] on td "Launch COLVIDEO 28.02" at bounding box center [238, 199] width 123 height 31
click at [223, 193] on div "Launch COLVIDEO 28.02" at bounding box center [240, 199] width 85 height 12
click at [224, 195] on link "Launch COLVIDEO 28.02" at bounding box center [240, 199] width 85 height 9
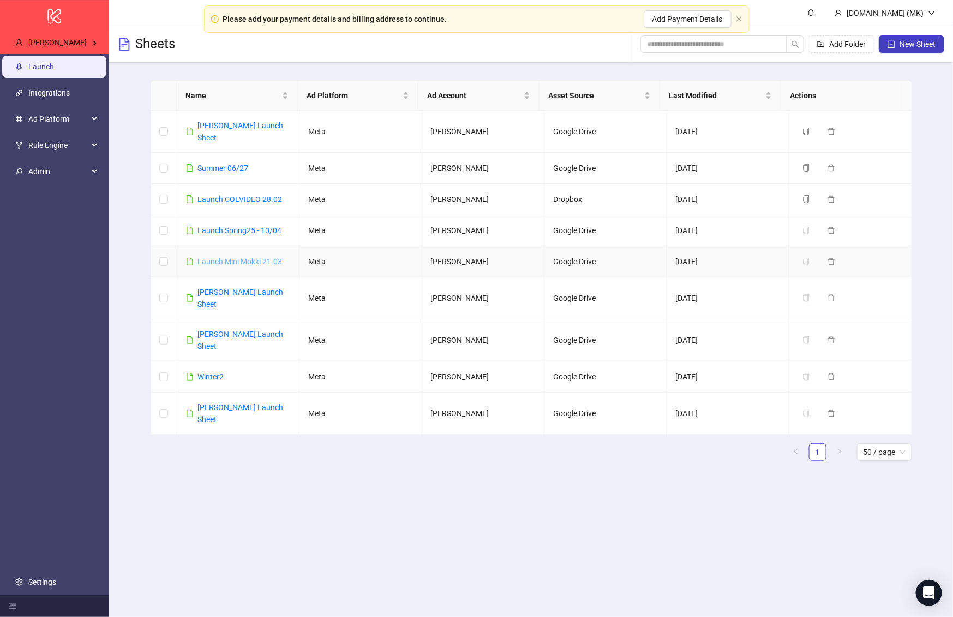
click at [256, 257] on link "Launch Mini Mokki 21.03" at bounding box center [240, 261] width 85 height 9
click at [51, 558] on ul "Launch Integrations Ad Platform Rule Engine Admin Settings" at bounding box center [54, 323] width 109 height 541
click at [53, 577] on link "Settings" at bounding box center [42, 581] width 28 height 9
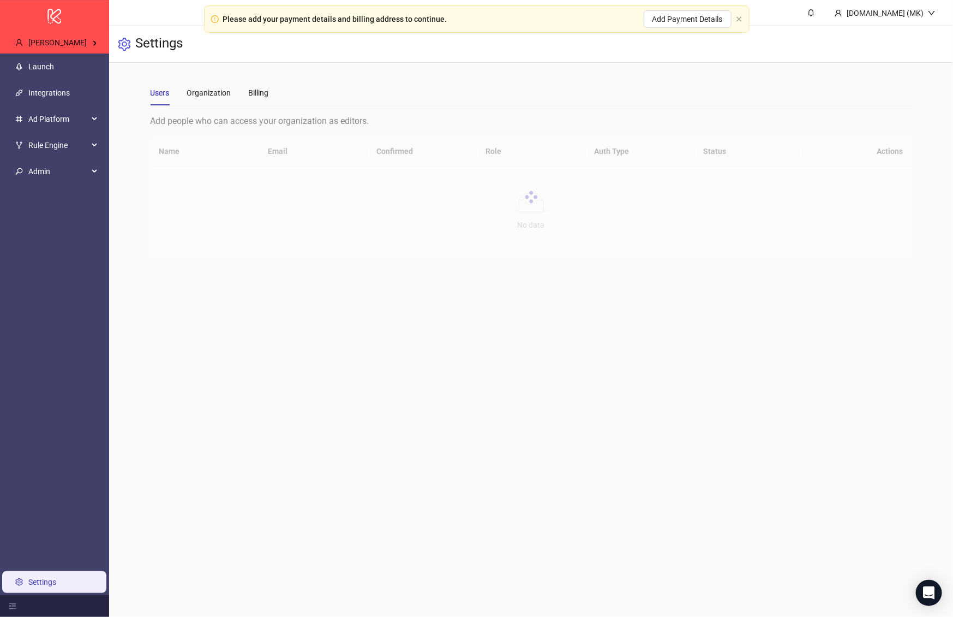
click at [56, 577] on link "Settings" at bounding box center [42, 581] width 28 height 9
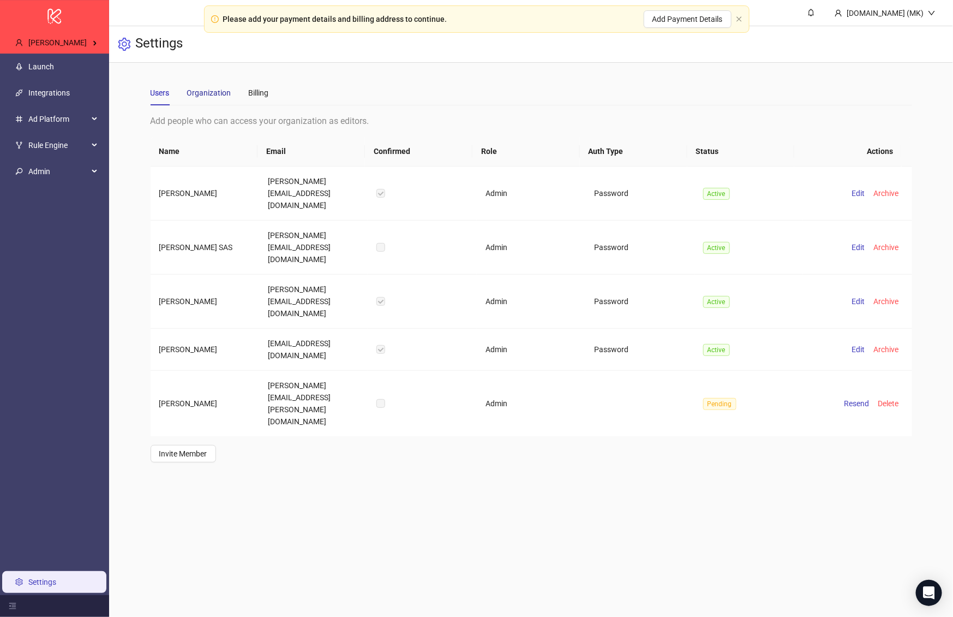
click at [223, 88] on div "Organization" at bounding box center [209, 93] width 44 height 12
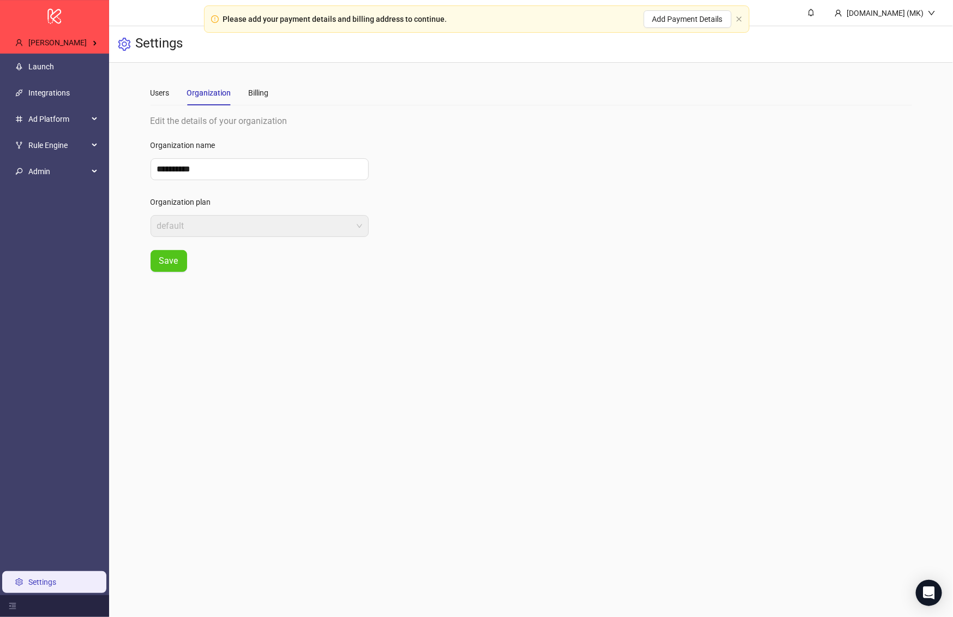
click at [245, 90] on div "Users Organization Billing" at bounding box center [210, 92] width 118 height 25
click at [249, 92] on div "Billing" at bounding box center [259, 93] width 20 height 12
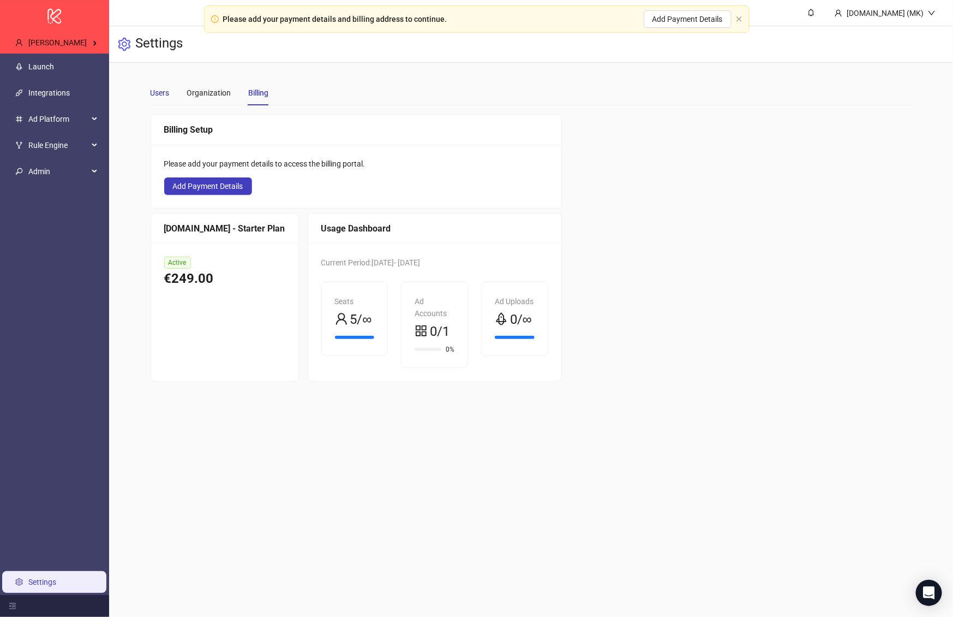
click at [153, 91] on div "Users" at bounding box center [160, 93] width 19 height 12
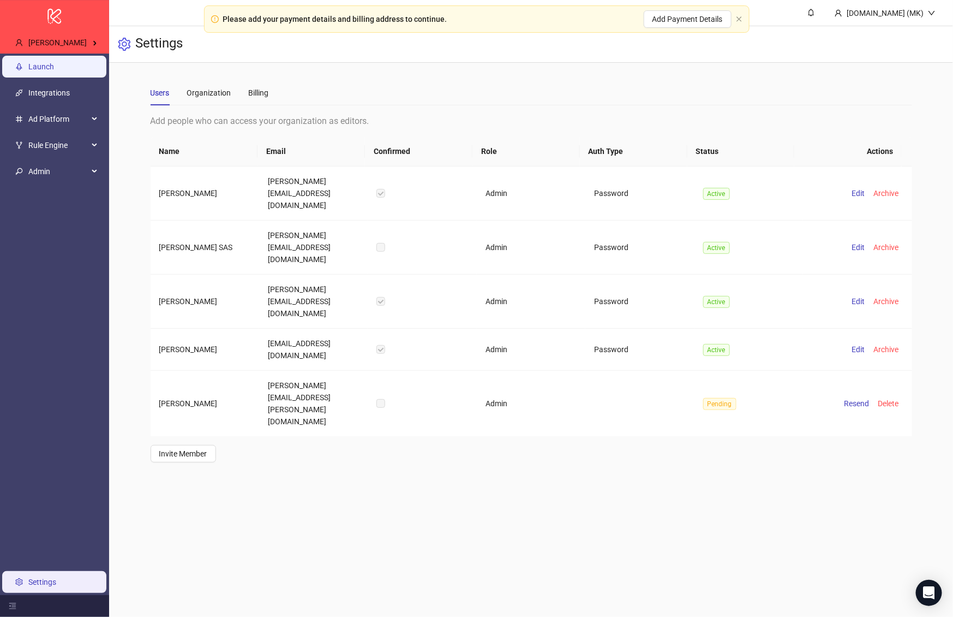
click at [54, 71] on link "Launch" at bounding box center [41, 66] width 26 height 9
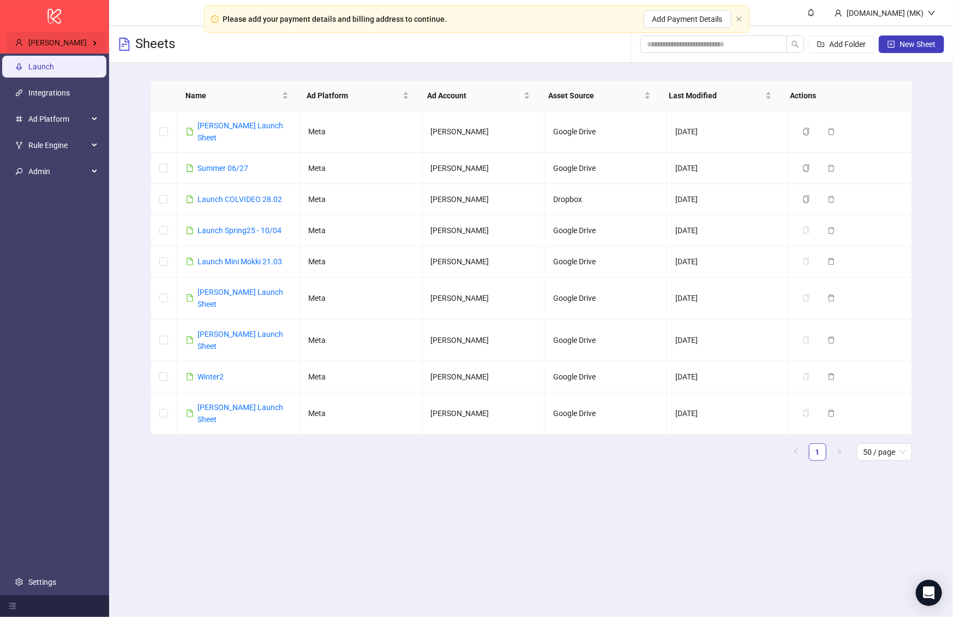
click at [78, 44] on div "La Cadette" at bounding box center [57, 43] width 100 height 22
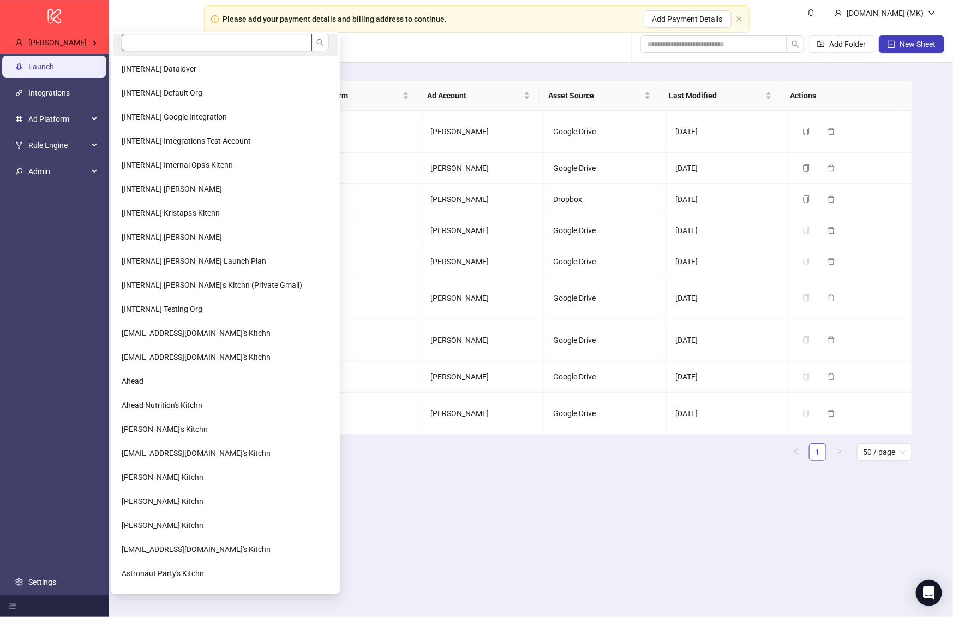
click at [132, 41] on input "search" at bounding box center [217, 42] width 190 height 17
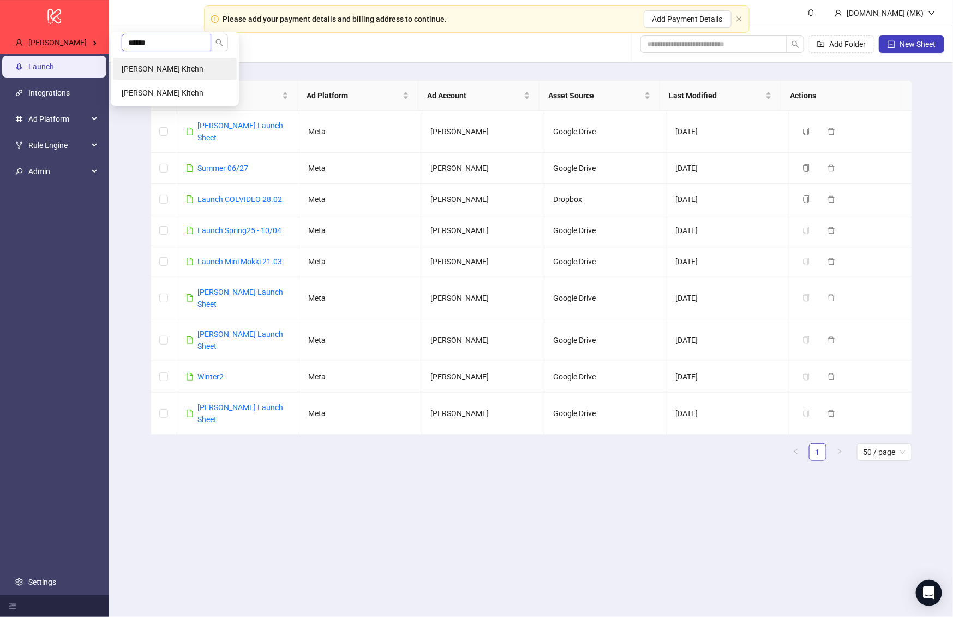
type input "******"
click at [156, 70] on span "Ludvig Alm's Kitchn" at bounding box center [163, 68] width 82 height 9
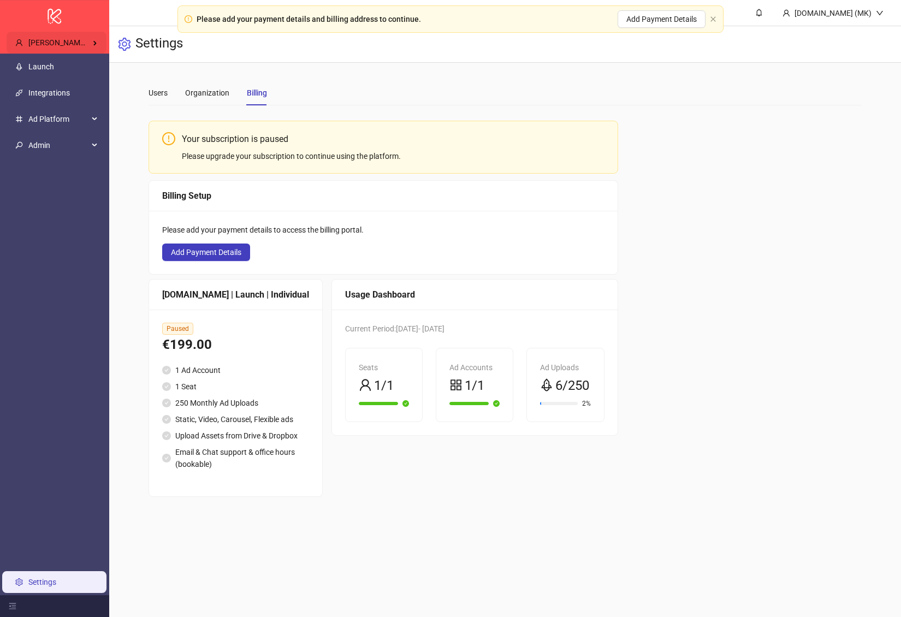
click at [54, 62] on link "Launch" at bounding box center [41, 66] width 26 height 9
click at [79, 37] on div "[PERSON_NAME] Kitchn" at bounding box center [57, 43] width 100 height 22
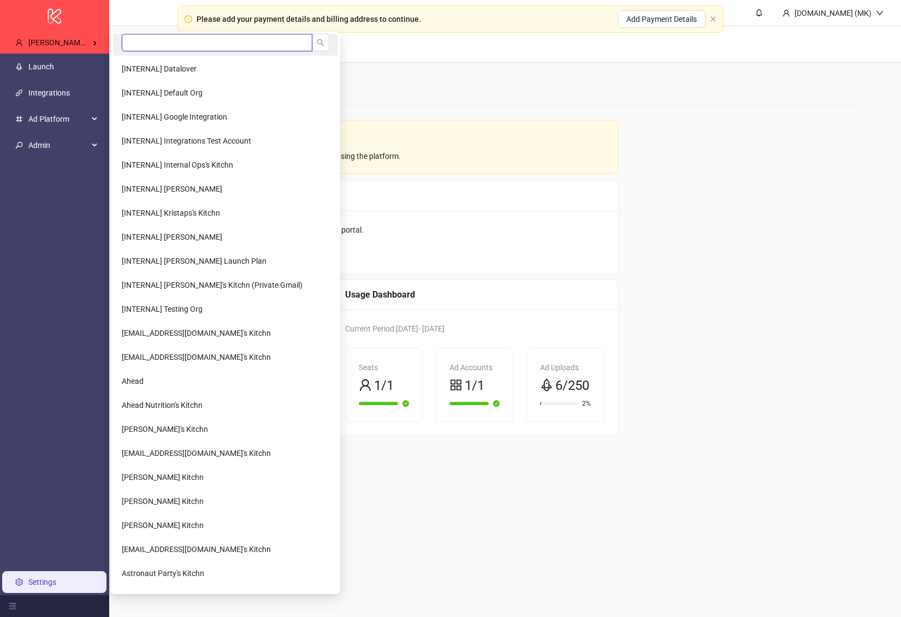
click at [142, 41] on input "search" at bounding box center [217, 42] width 190 height 17
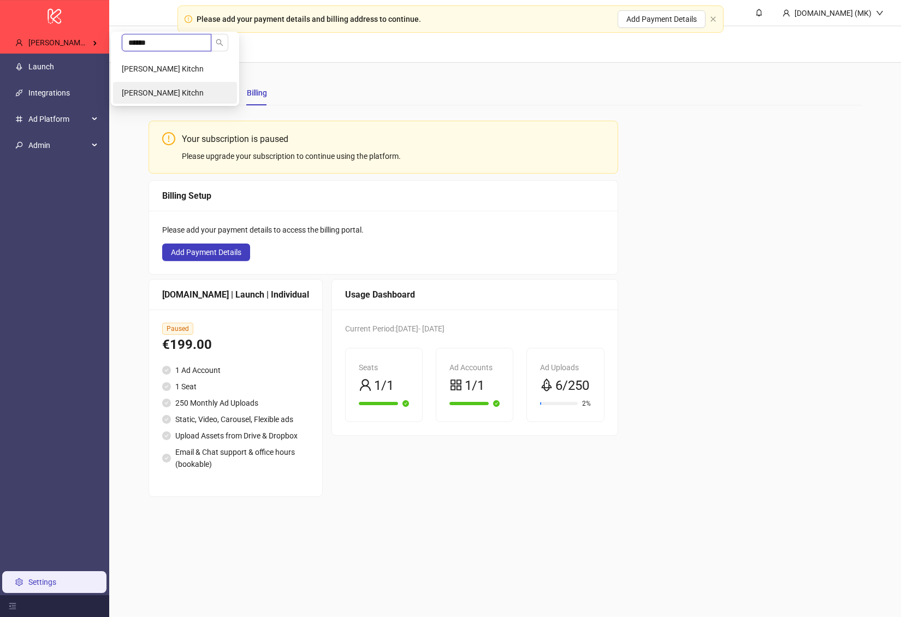
type input "******"
click at [177, 96] on span "[PERSON_NAME] Kitchn" at bounding box center [163, 92] width 82 height 9
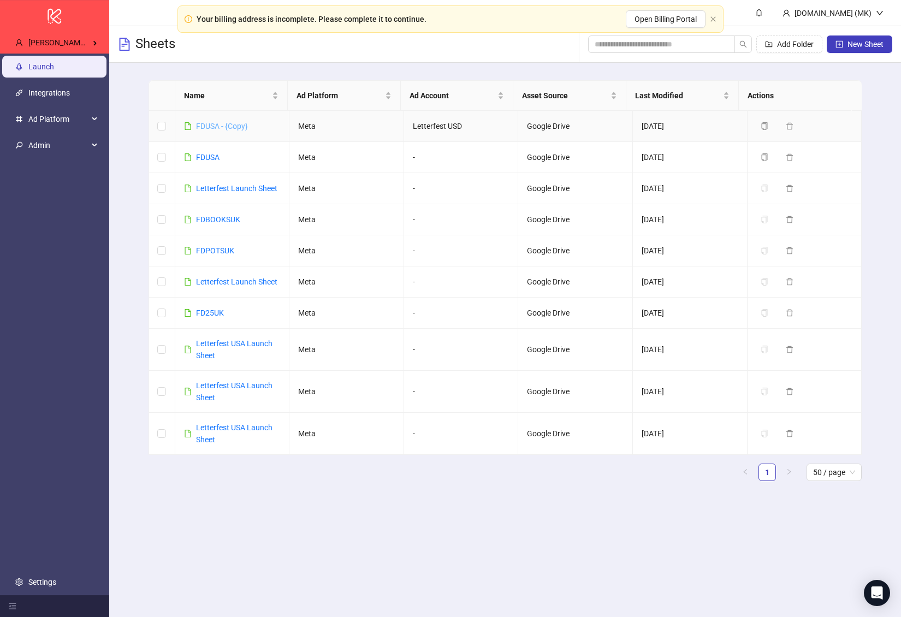
click at [233, 126] on link "FDUSA - {Copy}" at bounding box center [222, 126] width 52 height 9
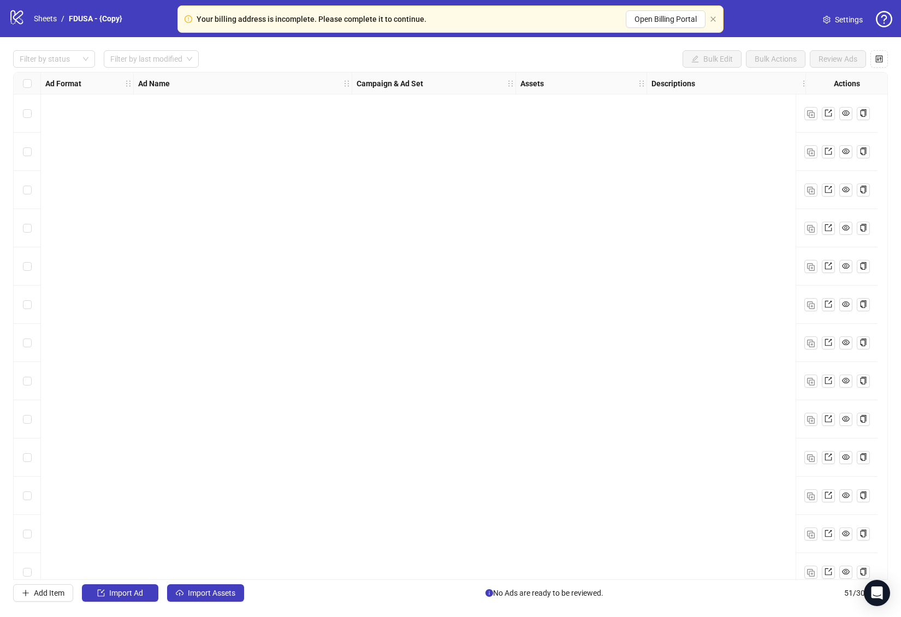
scroll to position [1467, 0]
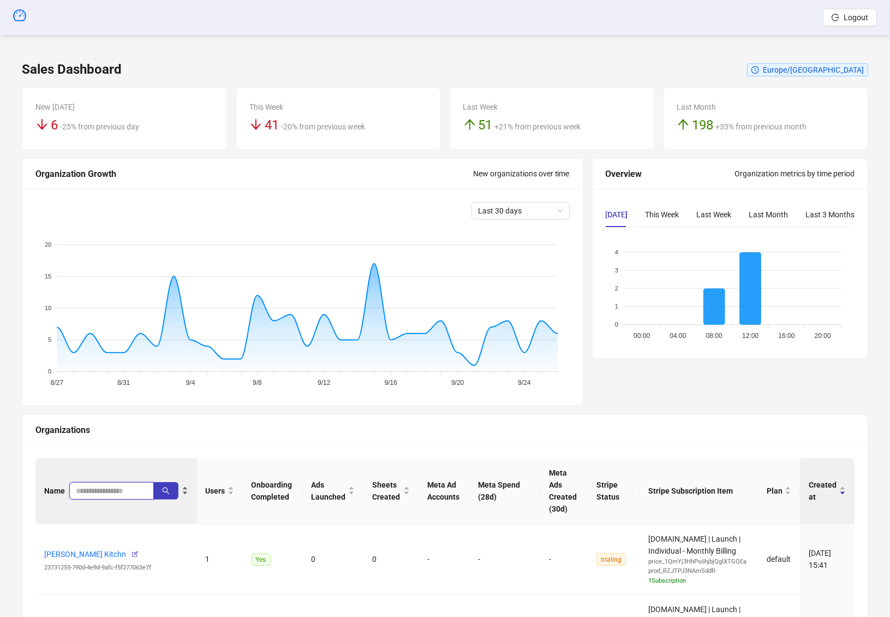
click at [105, 486] on input "search" at bounding box center [107, 491] width 63 height 12
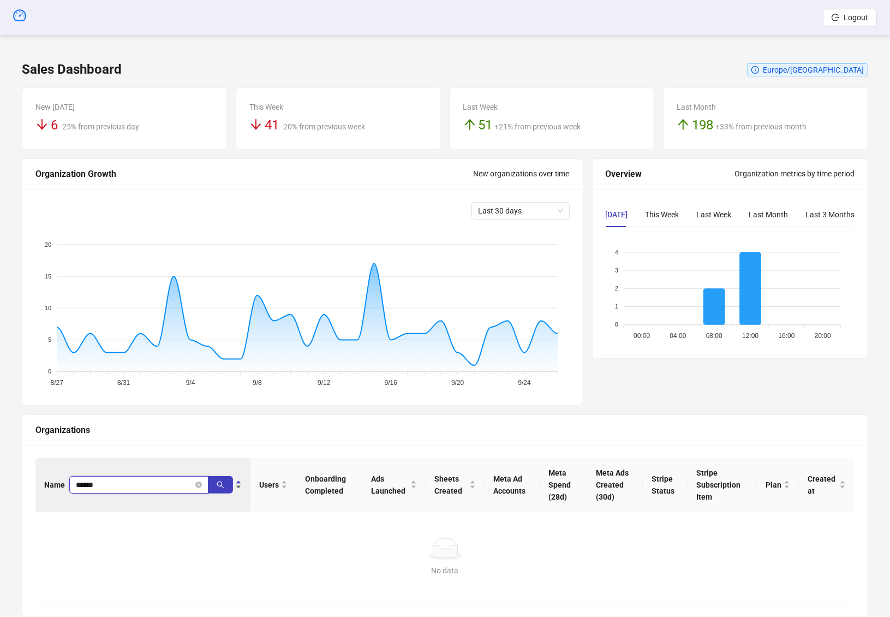
type input "******"
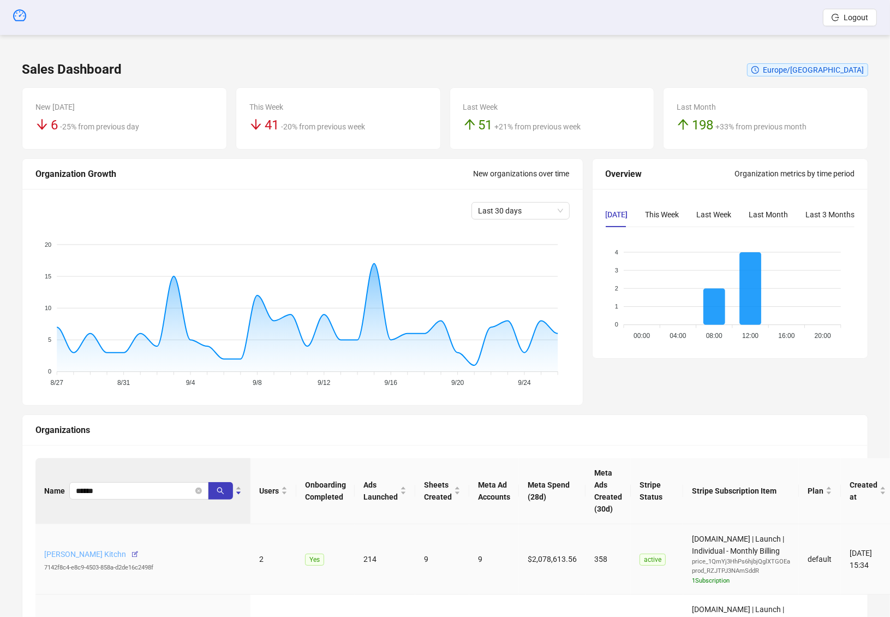
click at [71, 555] on link "Ludvig Alm's Kitchn" at bounding box center [85, 554] width 82 height 9
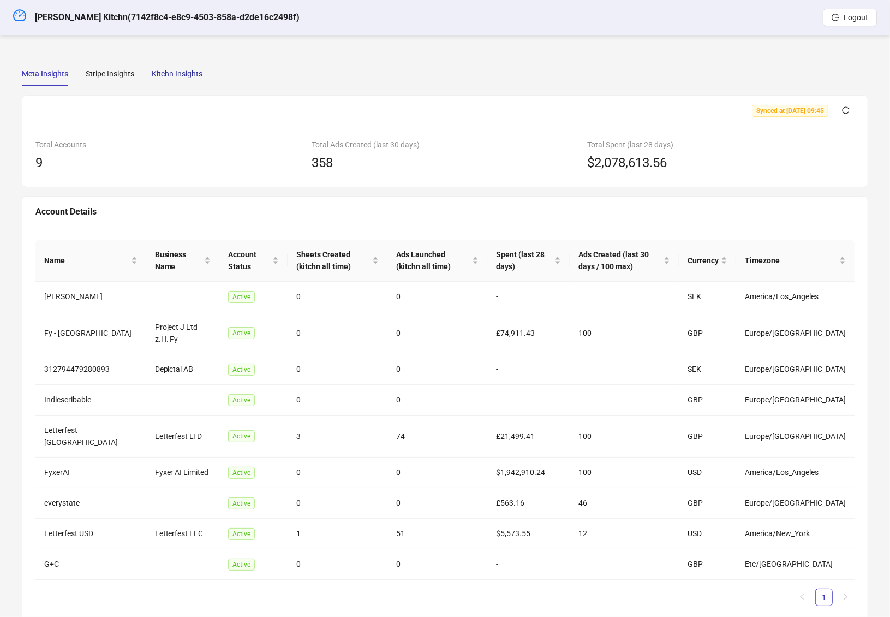
click at [159, 77] on div "Kitchn Insights" at bounding box center [177, 74] width 51 height 12
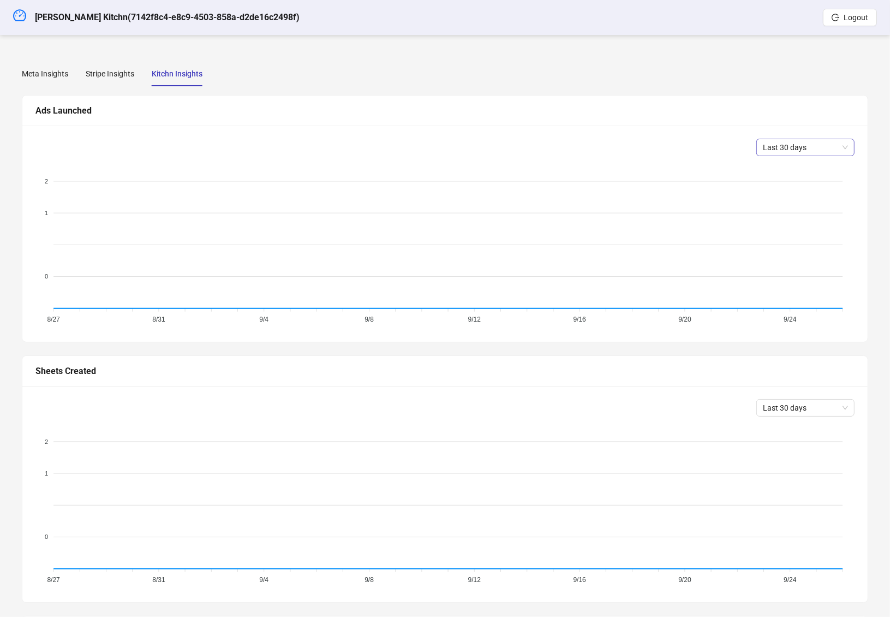
click at [825, 150] on span "Last 30 days" at bounding box center [805, 147] width 85 height 16
click at [798, 226] on div "Last 90 days" at bounding box center [806, 222] width 81 height 12
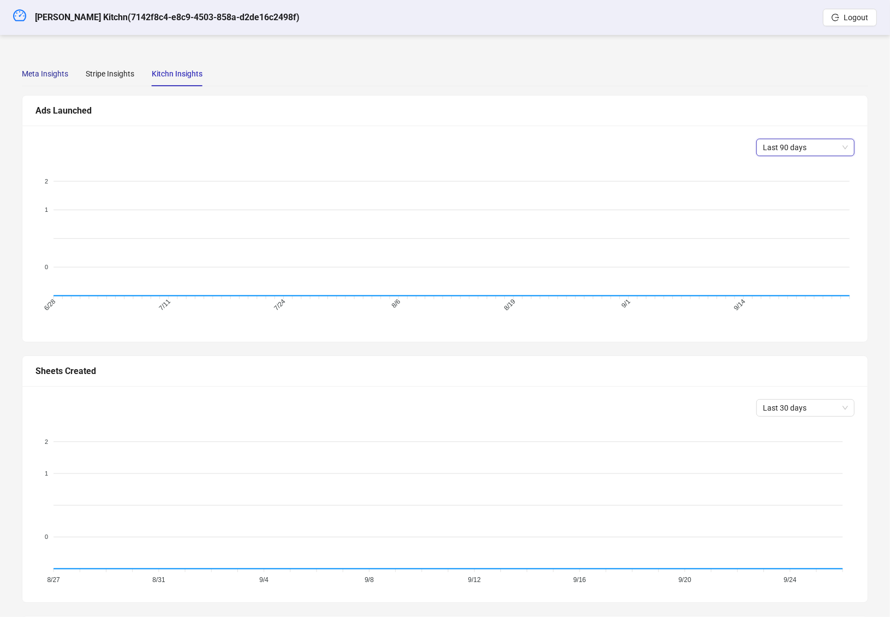
click at [68, 68] on div "Meta Insights" at bounding box center [45, 74] width 46 height 12
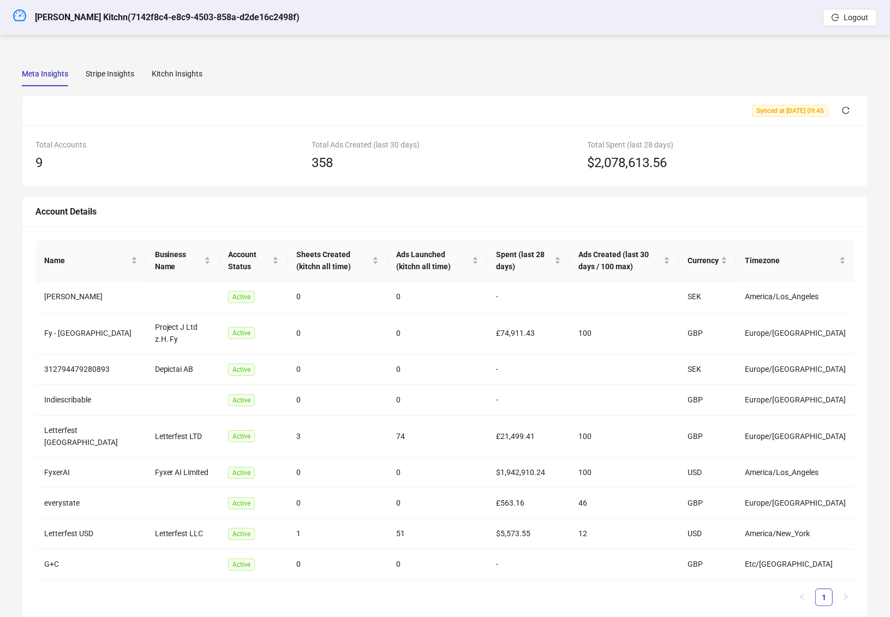
click at [56, 15] on h5 "Ludvig Alm's Kitchn ( 7142f8c4-e8c9-4503-858a-d2de16c2498f )" at bounding box center [167, 17] width 265 height 13
click at [21, 14] on icon "dashboard" at bounding box center [19, 15] width 13 height 13
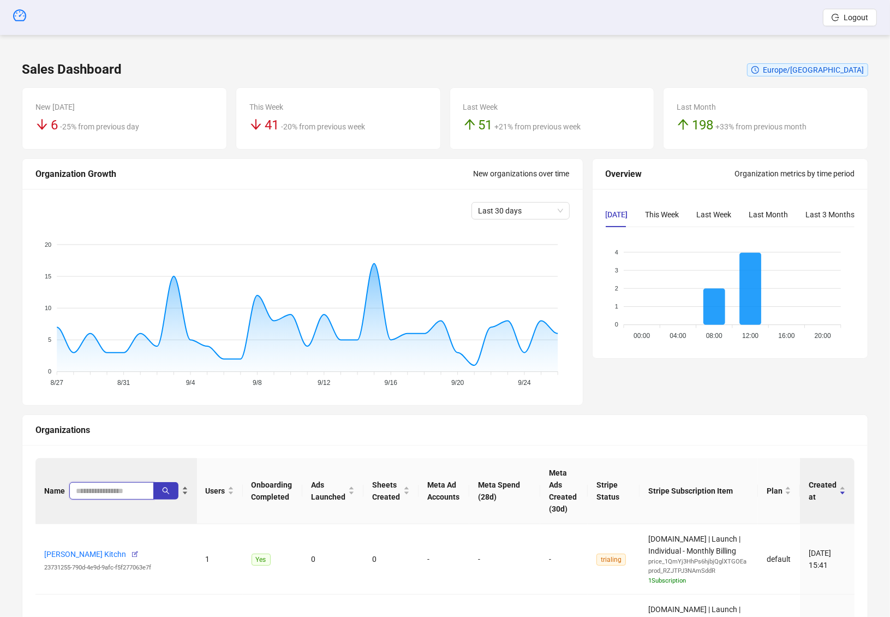
click at [103, 488] on input "search" at bounding box center [107, 491] width 63 height 12
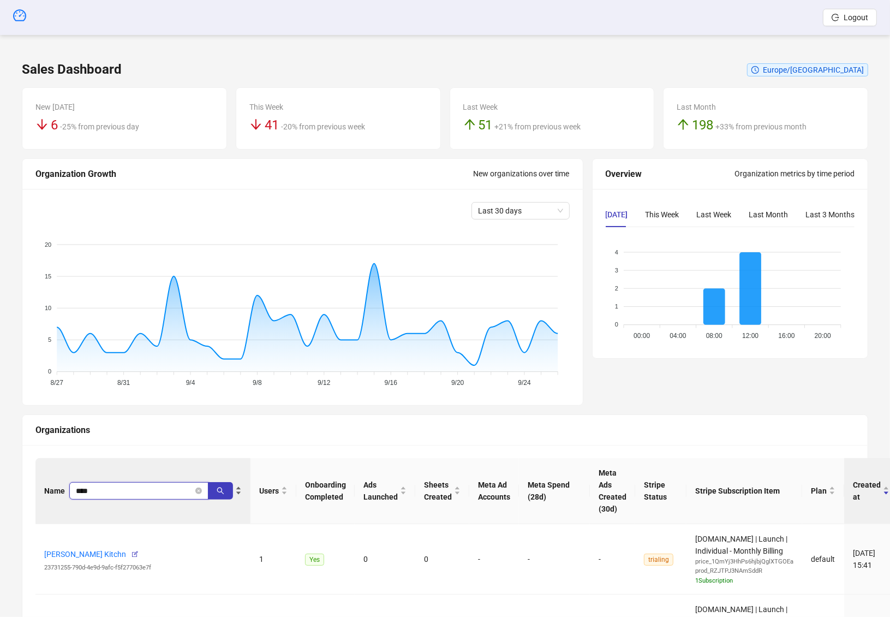
type input "****"
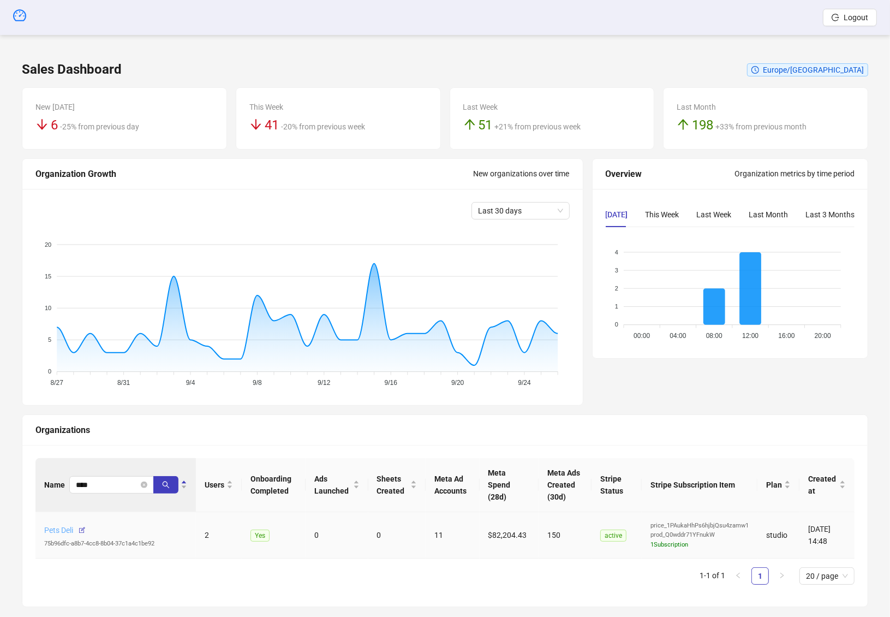
click at [65, 534] on link "Pets Deli" at bounding box center [58, 530] width 29 height 9
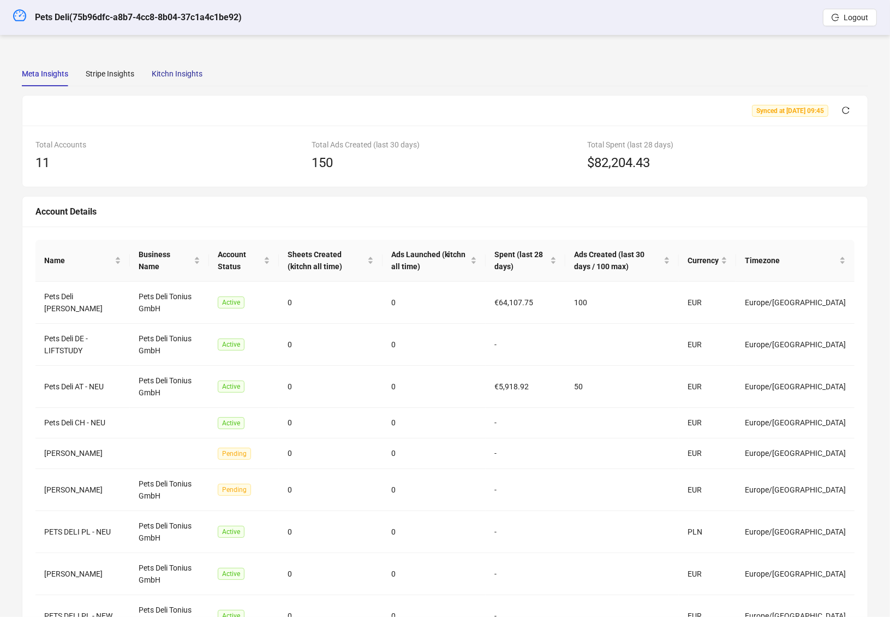
click at [192, 68] on div "Kitchn Insights" at bounding box center [177, 74] width 51 height 12
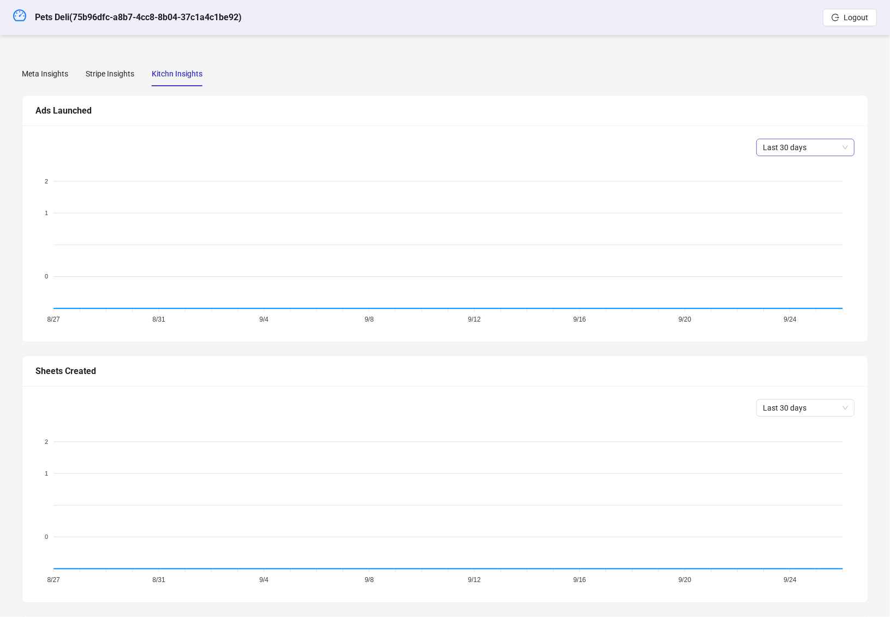
click at [835, 151] on span "Last 30 days" at bounding box center [805, 147] width 85 height 16
click at [801, 226] on div "Last 90 days" at bounding box center [806, 222] width 81 height 12
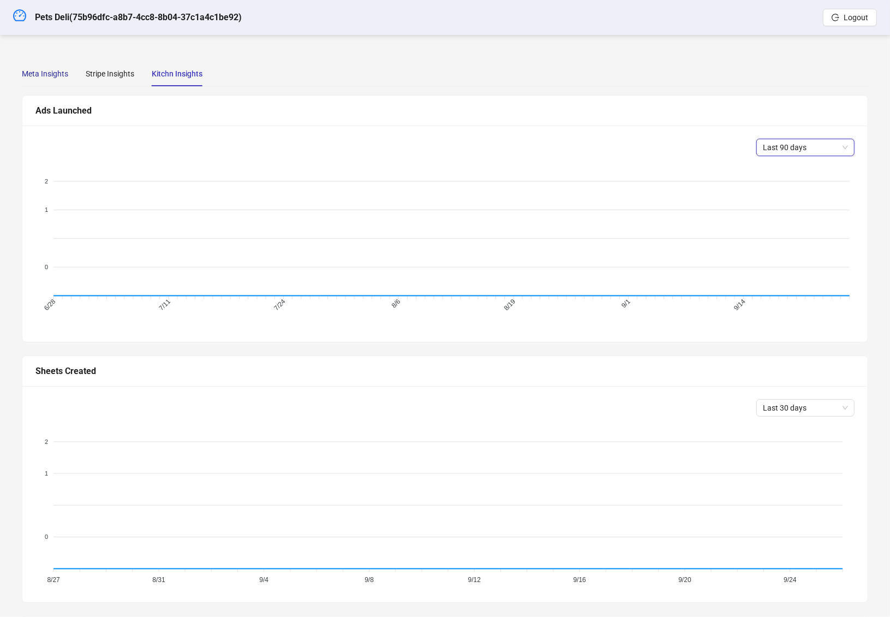
click at [37, 73] on div "Meta Insights" at bounding box center [45, 74] width 46 height 12
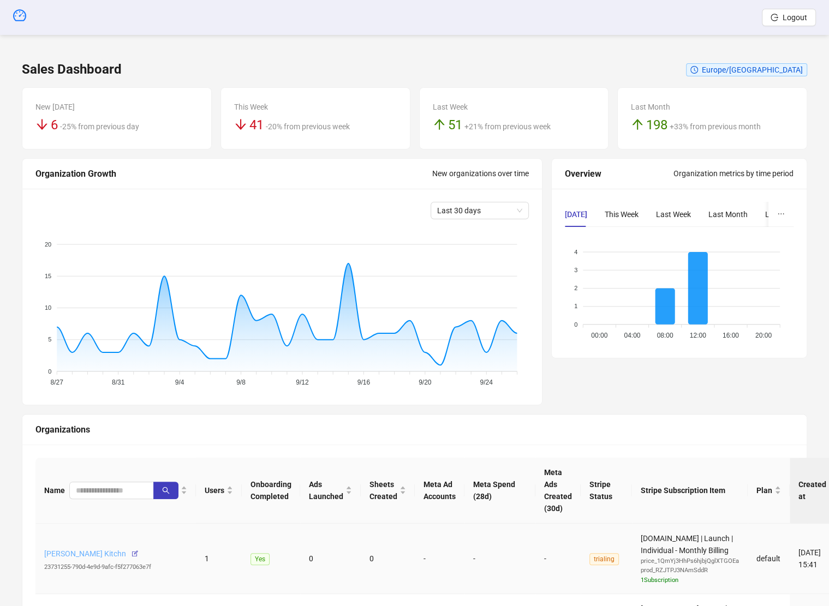
click at [72, 552] on link "Romain Piat's Kitchn" at bounding box center [85, 554] width 82 height 9
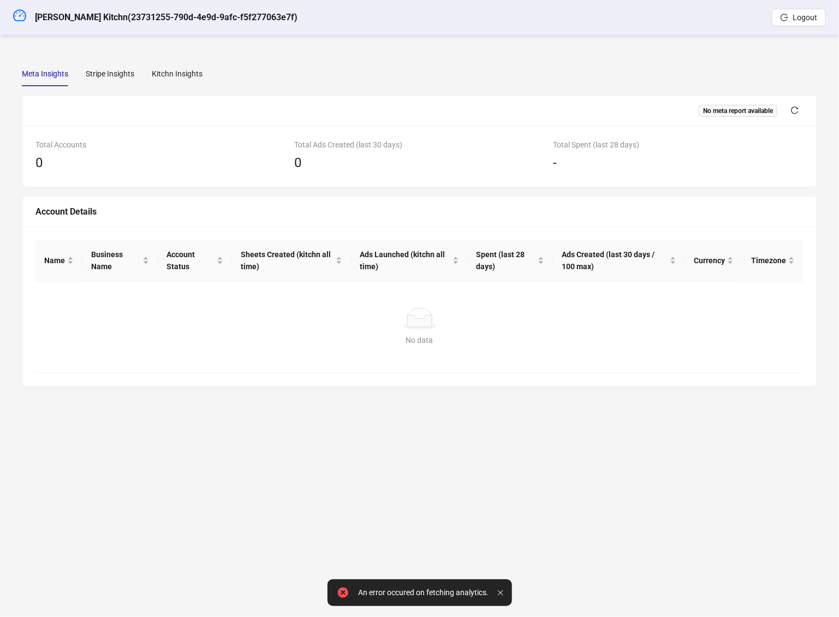
click at [358, 363] on td "No data No data" at bounding box center [419, 327] width 768 height 91
click at [134, 75] on div "Stripe Insights" at bounding box center [110, 74] width 49 height 12
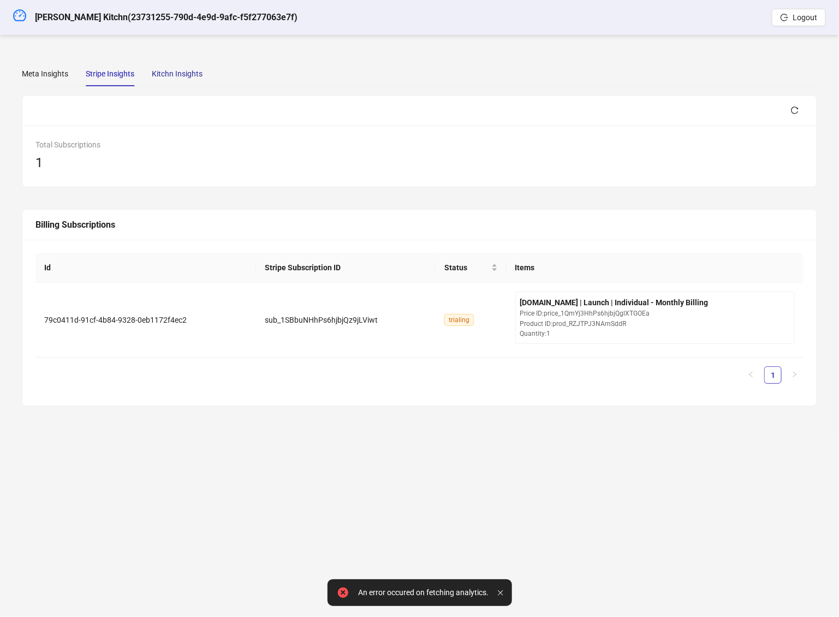
click at [180, 73] on div "Kitchn Insights" at bounding box center [177, 74] width 51 height 12
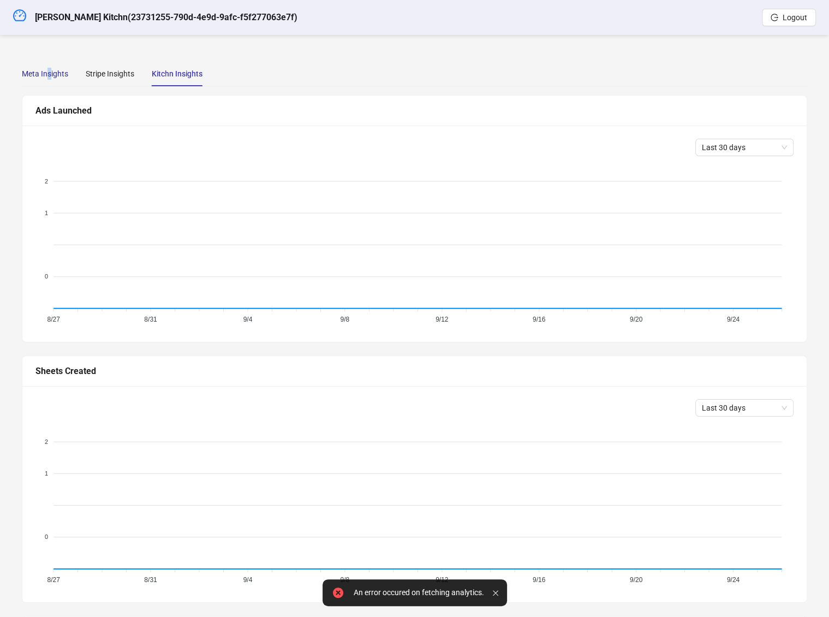
click at [49, 71] on div "Meta Insights" at bounding box center [45, 74] width 46 height 12
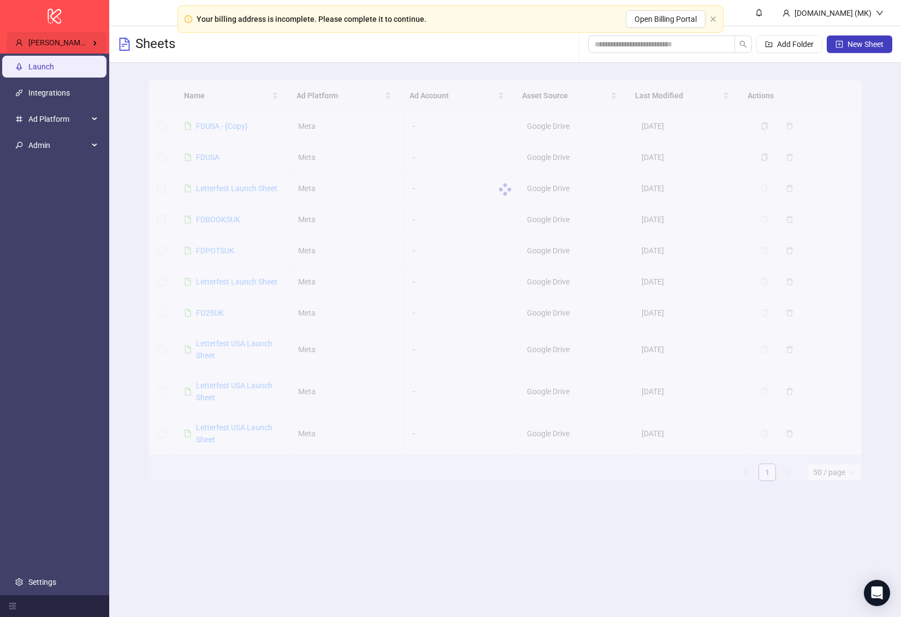
click at [74, 45] on span "[PERSON_NAME] Kitchn" at bounding box center [69, 42] width 82 height 9
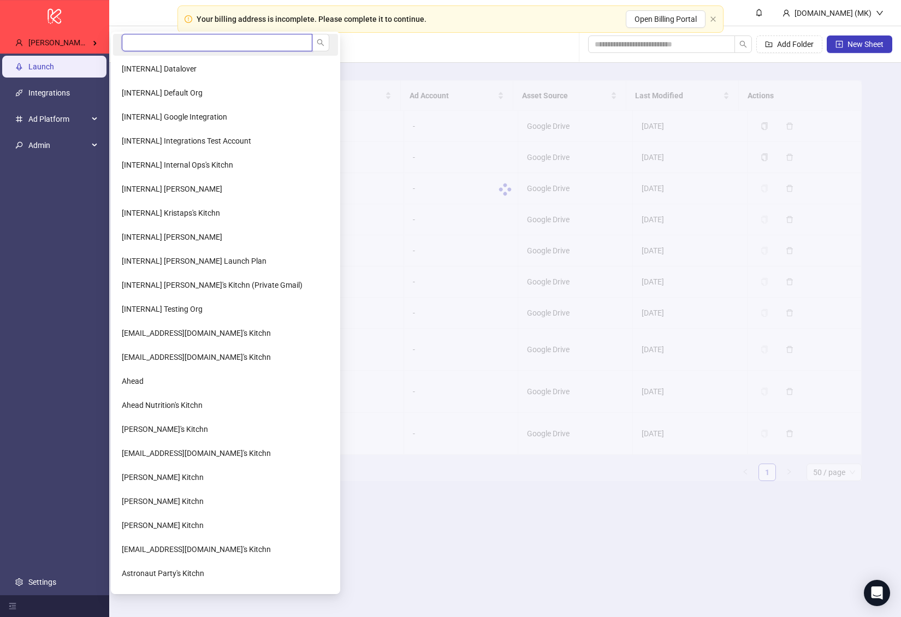
click at [134, 40] on input "search" at bounding box center [217, 42] width 190 height 17
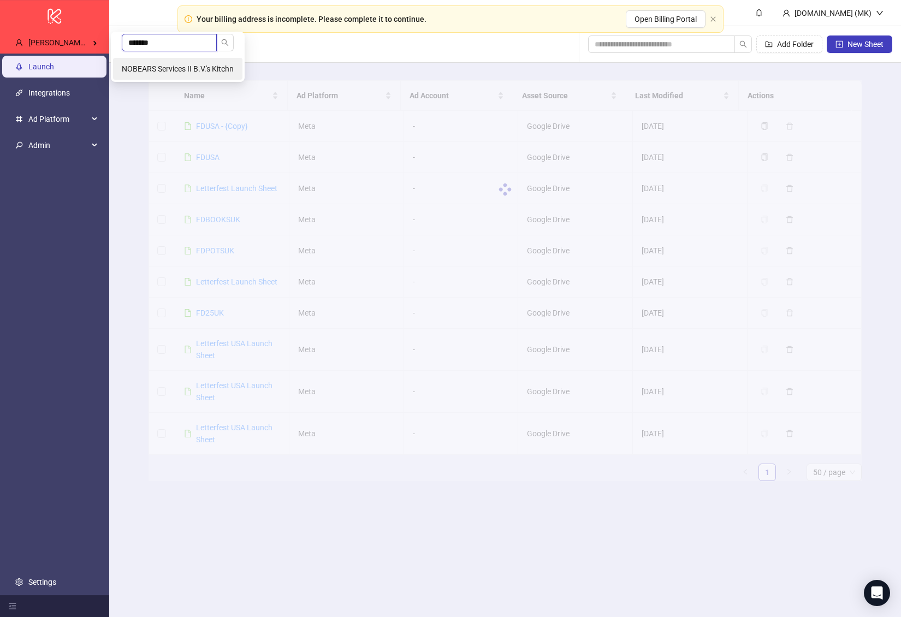
type input "*******"
click at [165, 74] on li "NOBEARS Services II B.V.'s Kitchn" at bounding box center [177, 69] width 129 height 22
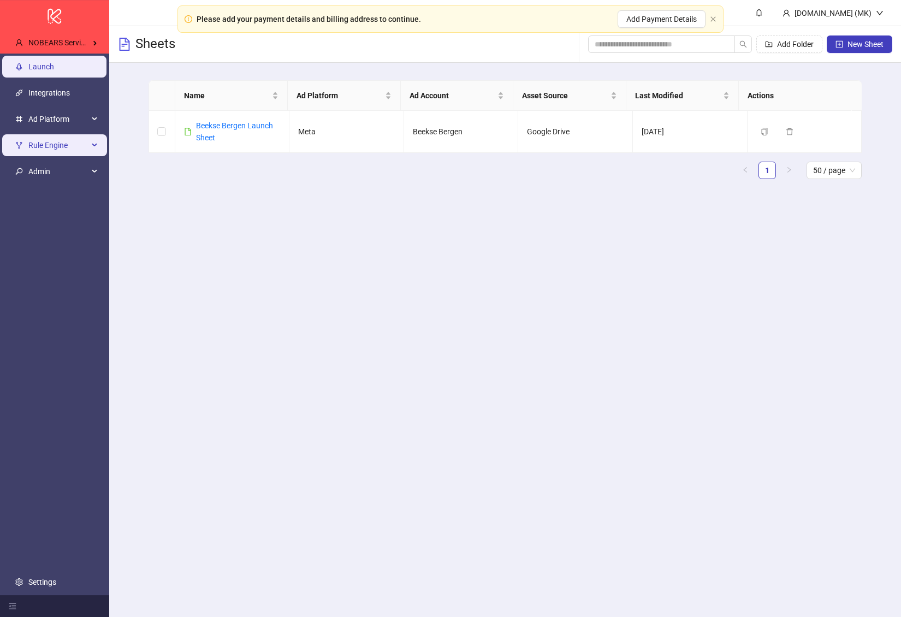
click at [69, 151] on span "Rule Engine" at bounding box center [58, 145] width 60 height 22
click at [69, 141] on span "Rule Engine" at bounding box center [58, 145] width 60 height 22
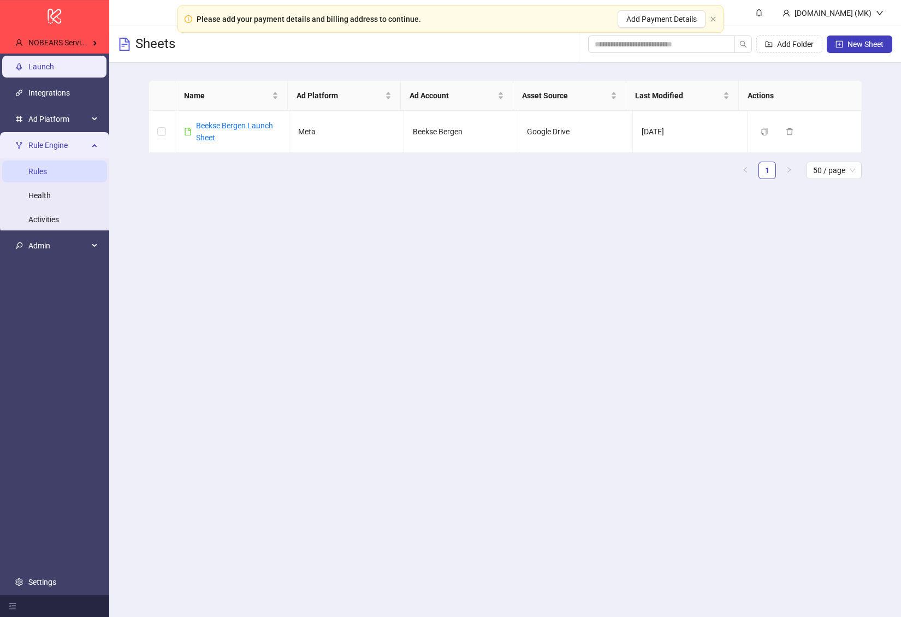
click at [47, 172] on link "Rules" at bounding box center [37, 171] width 19 height 9
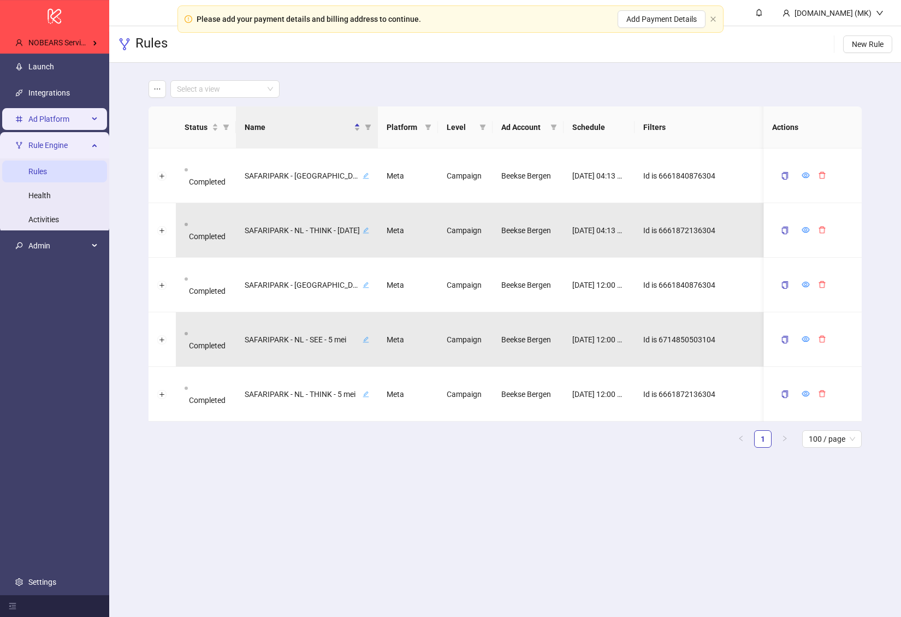
click at [49, 121] on span "Ad Platform" at bounding box center [58, 119] width 60 height 22
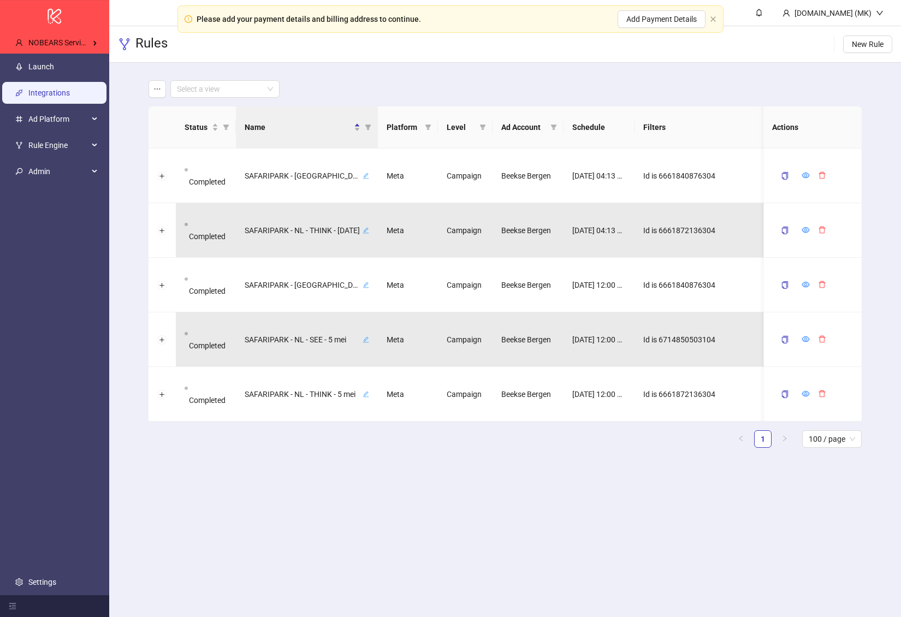
click at [58, 97] on link "Integrations" at bounding box center [48, 92] width 41 height 9
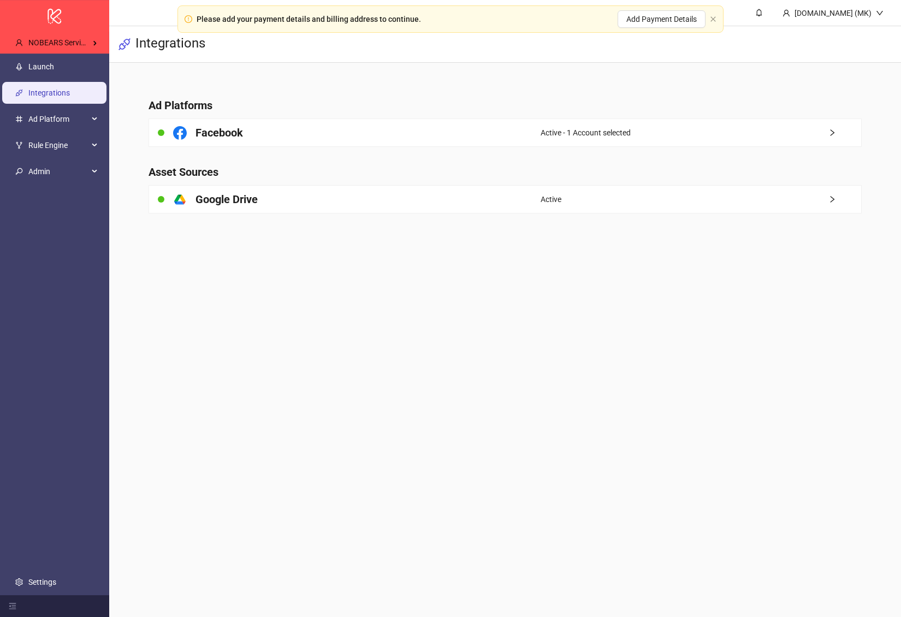
click at [378, 146] on main "Ad Platforms Facebook Active - 1 Account selected Asset Sources platform/google…" at bounding box center [505, 149] width 730 height 172
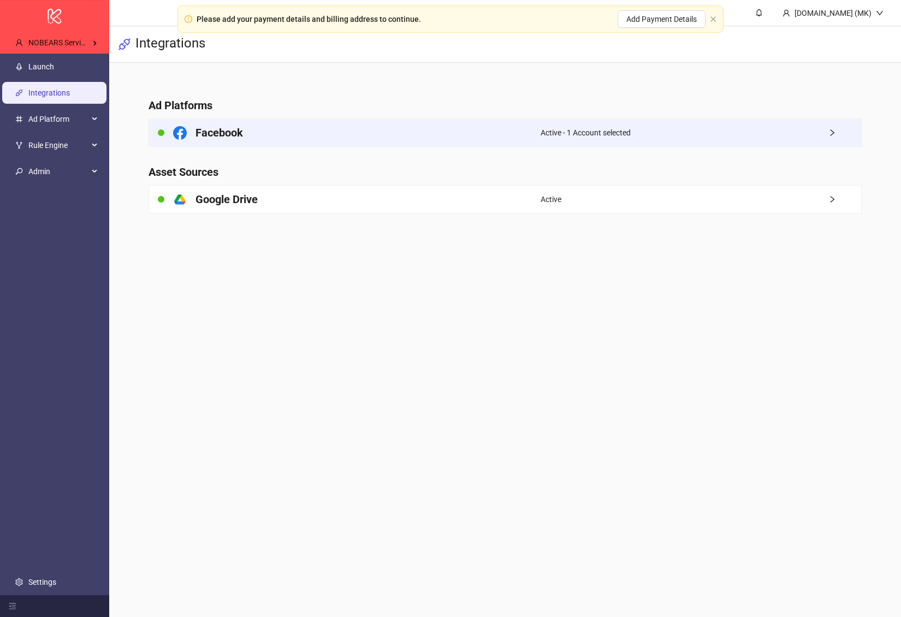
click at [378, 136] on div "Facebook" at bounding box center [344, 132] width 391 height 27
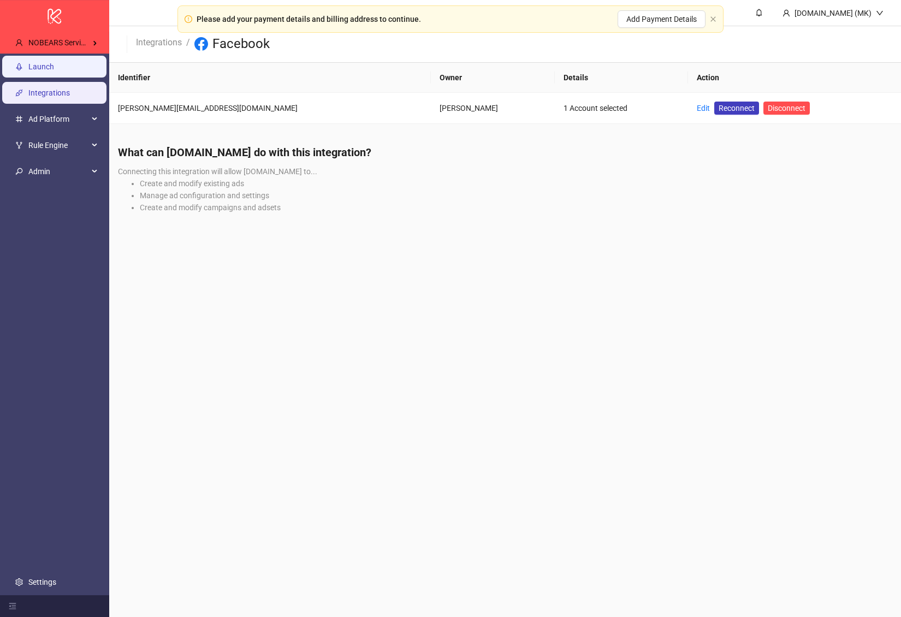
click at [54, 63] on link "Launch" at bounding box center [41, 66] width 26 height 9
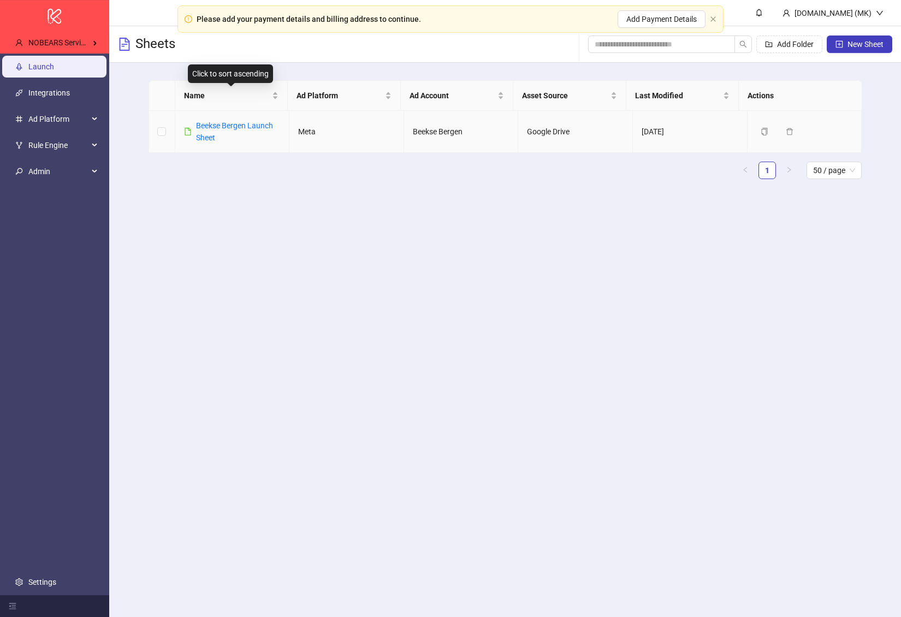
click at [234, 117] on td "Beekse Bergen Launch Sheet" at bounding box center [232, 132] width 115 height 42
click at [237, 128] on link "Beekse Bergen Launch Sheet" at bounding box center [234, 131] width 77 height 21
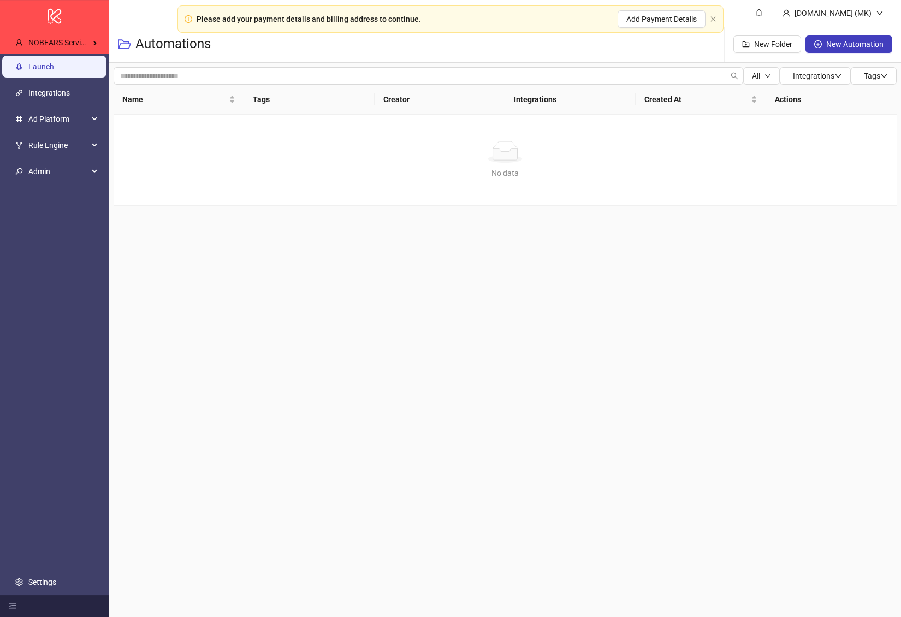
click at [47, 71] on link "Launch" at bounding box center [41, 66] width 26 height 9
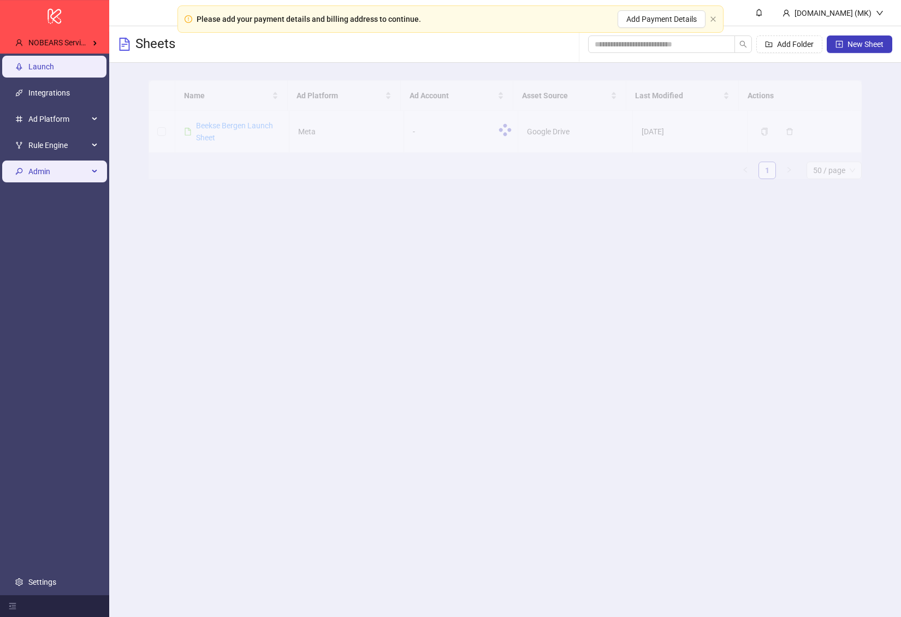
click at [43, 173] on span "Admin" at bounding box center [58, 171] width 60 height 22
click at [59, 138] on span "Rule Engine" at bounding box center [58, 145] width 60 height 22
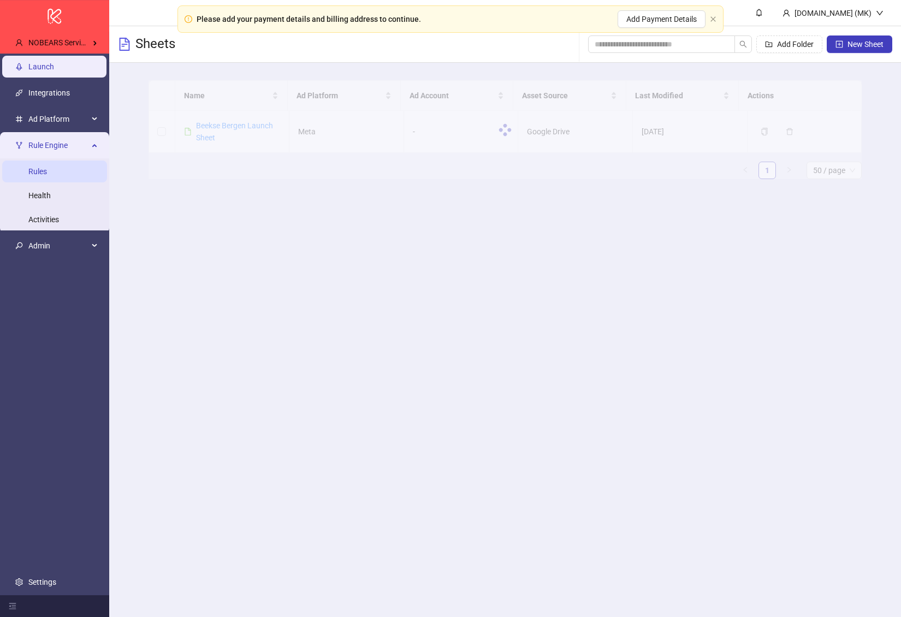
click at [47, 167] on link "Rules" at bounding box center [37, 171] width 19 height 9
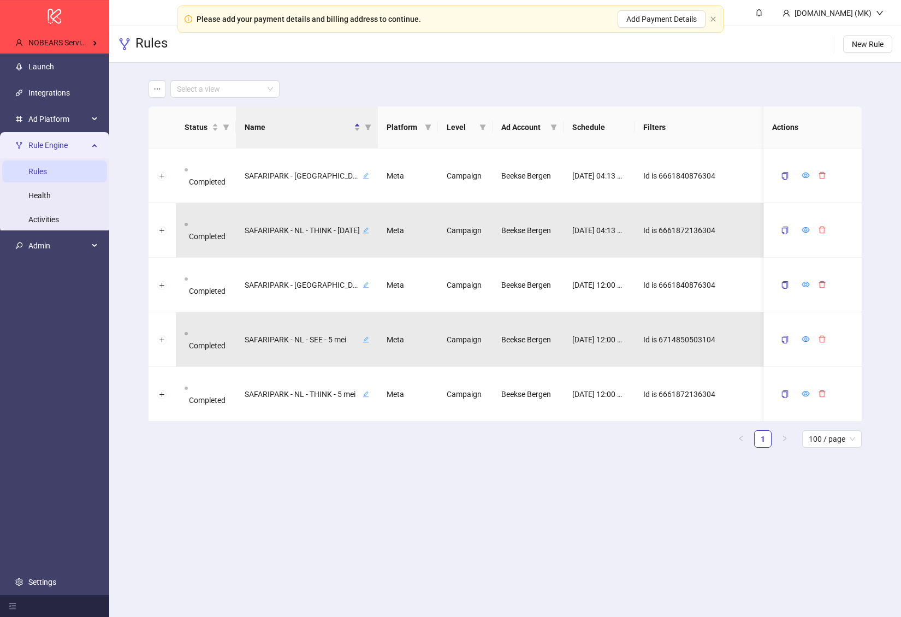
click at [63, 582] on ul "Launch Integrations Ad Platform Rule Engine Rules Health Activities Admin Setti…" at bounding box center [54, 323] width 109 height 541
click at [39, 577] on link "Settings" at bounding box center [42, 581] width 28 height 9
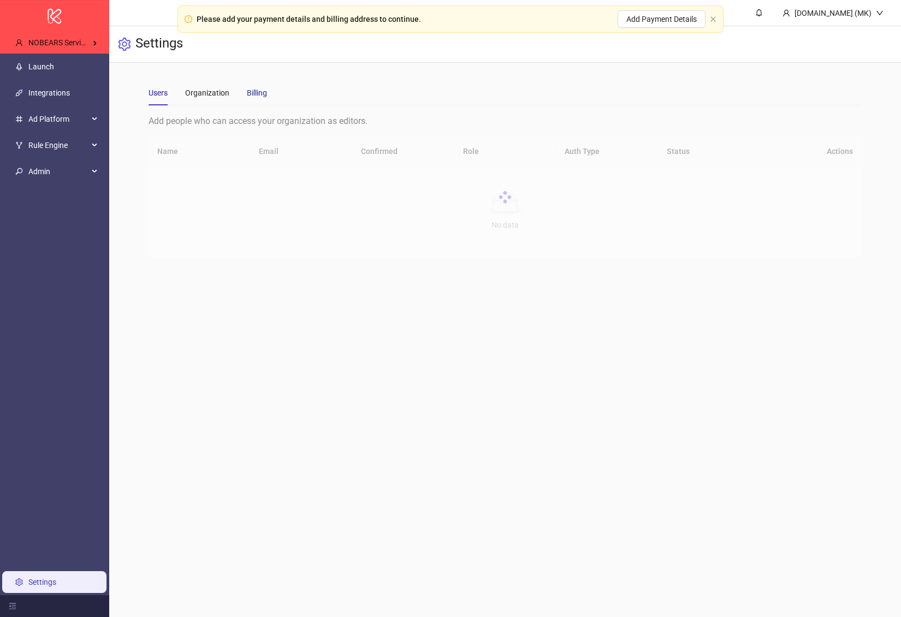
click at [257, 92] on div "Billing" at bounding box center [257, 93] width 20 height 12
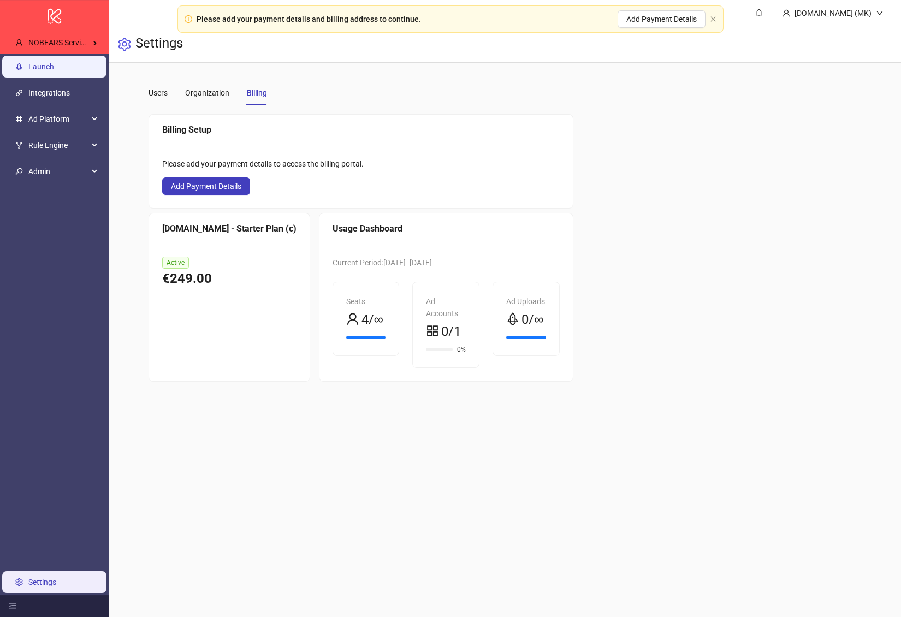
click at [54, 71] on link "Launch" at bounding box center [41, 66] width 26 height 9
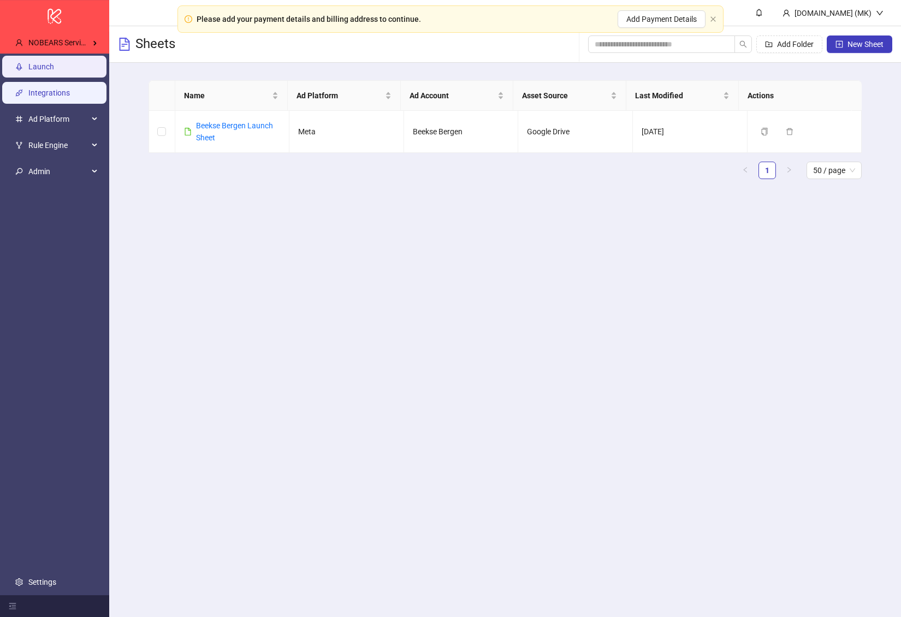
click at [65, 88] on link "Integrations" at bounding box center [48, 92] width 41 height 9
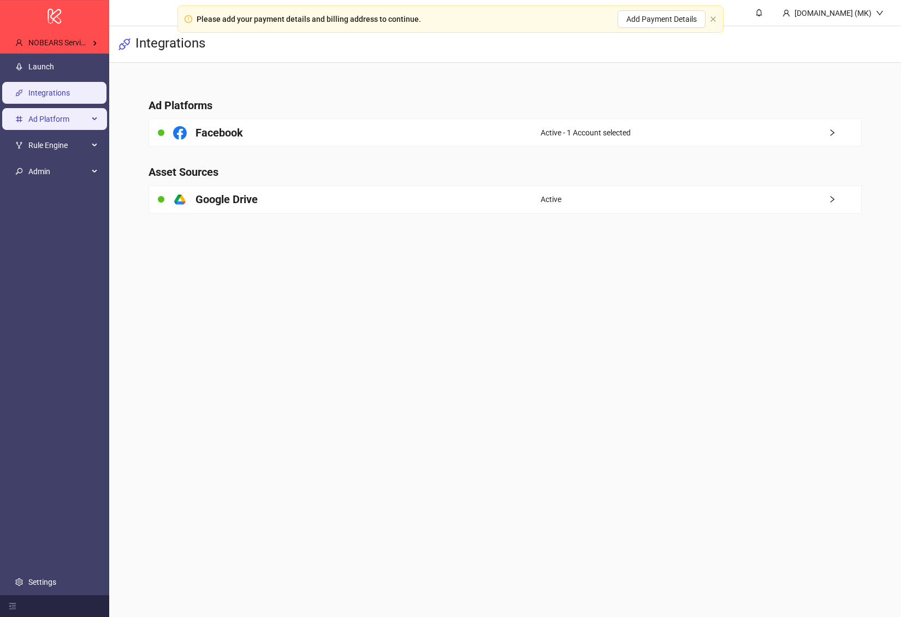
click at [57, 129] on span "Ad Platform" at bounding box center [58, 119] width 60 height 22
click at [63, 142] on link "Custom Metrics" at bounding box center [54, 145] width 53 height 9
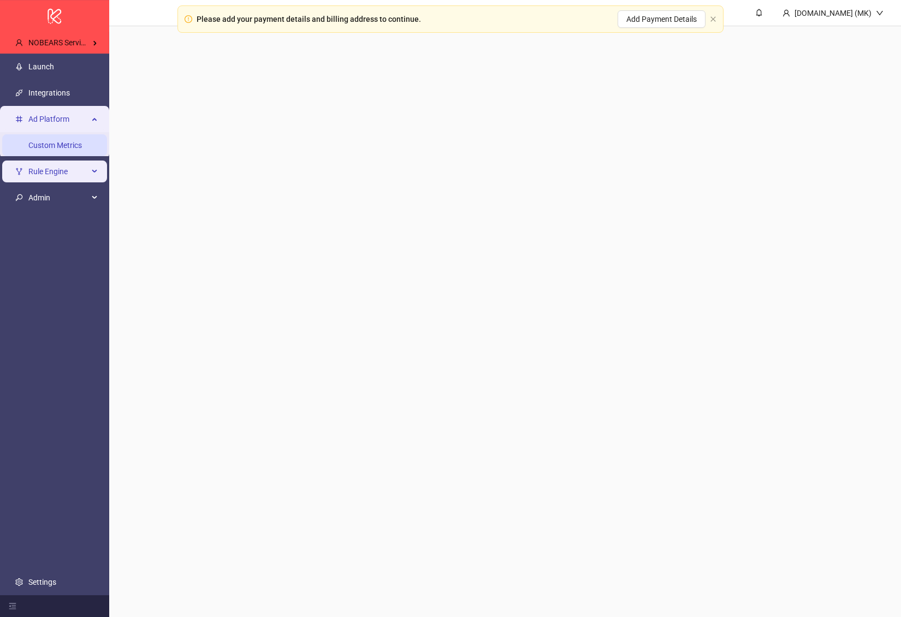
click at [59, 167] on div "logo/logo-mobile NOBEARS Services II B.V.'s Kitchn Launch Integrations Ad Platf…" at bounding box center [450, 308] width 901 height 617
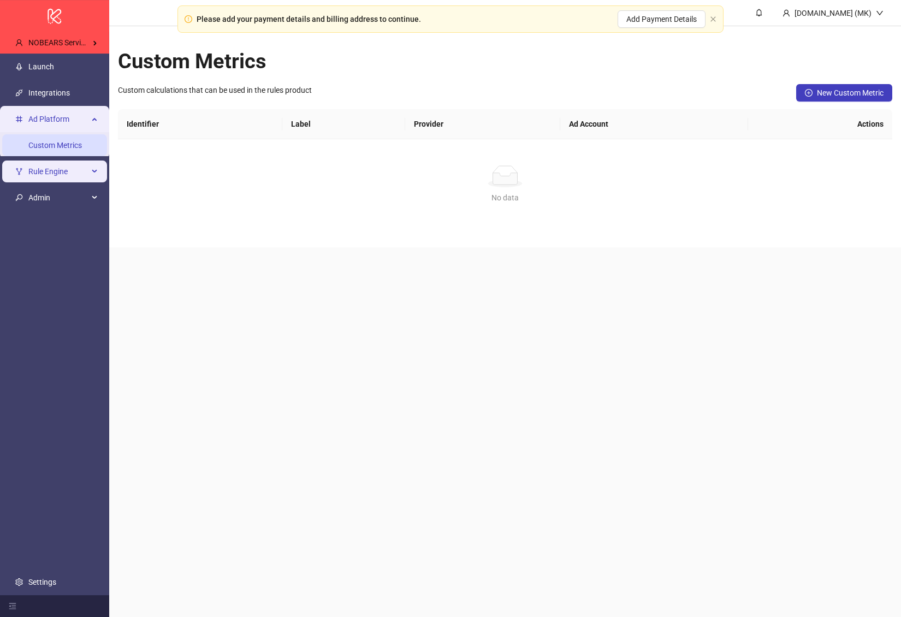
click at [54, 171] on span "Rule Engine" at bounding box center [58, 171] width 60 height 22
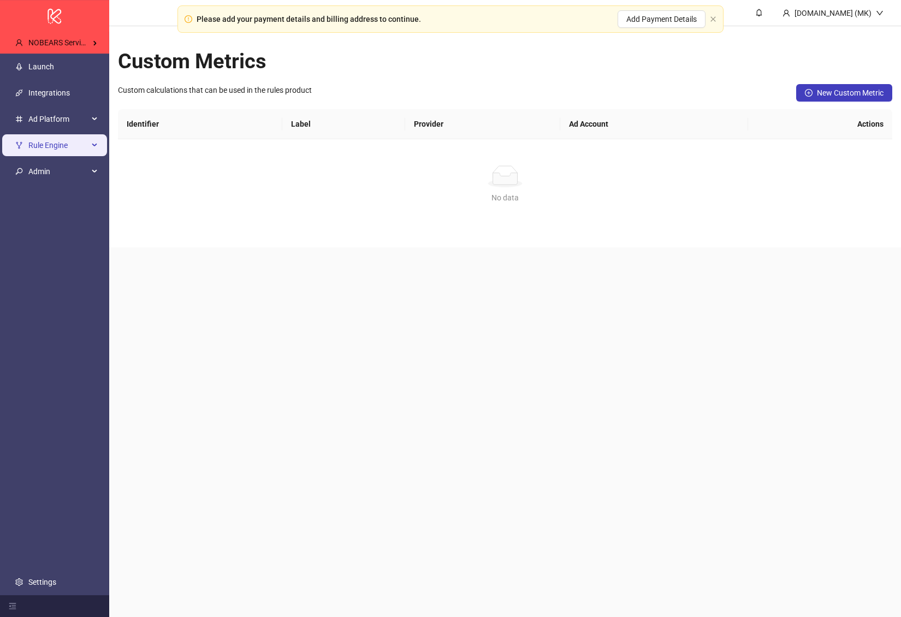
click at [56, 153] on span "Rule Engine" at bounding box center [58, 145] width 60 height 22
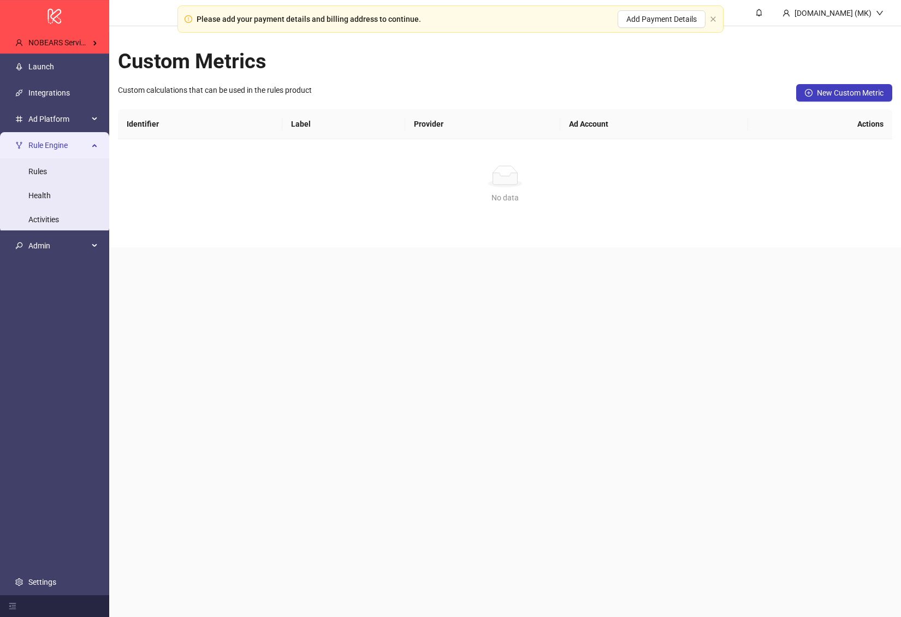
drag, startPoint x: 56, startPoint y: 176, endPoint x: 82, endPoint y: 582, distance: 406.9
click at [47, 176] on link "Rules" at bounding box center [37, 171] width 19 height 9
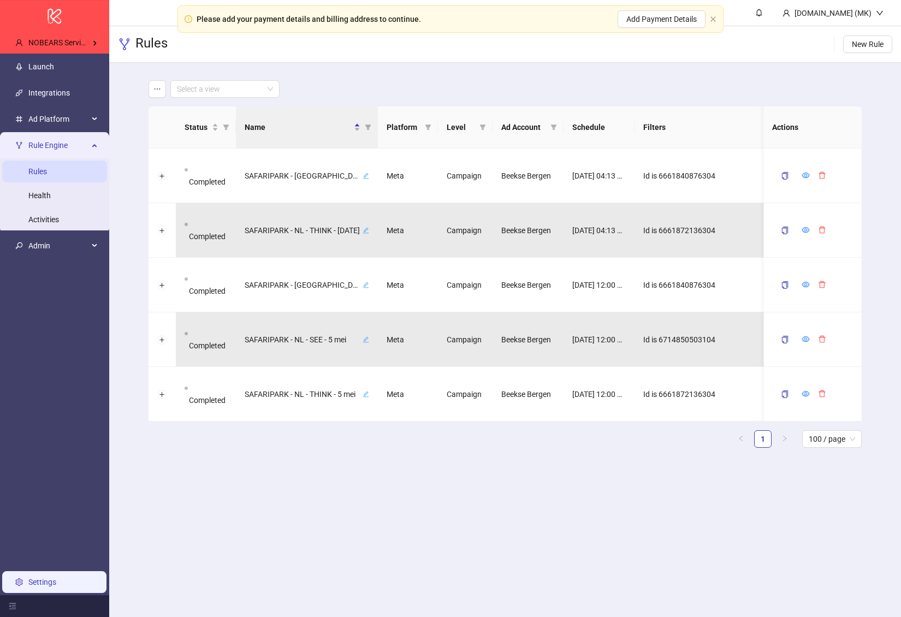
click at [50, 577] on link "Settings" at bounding box center [42, 581] width 28 height 9
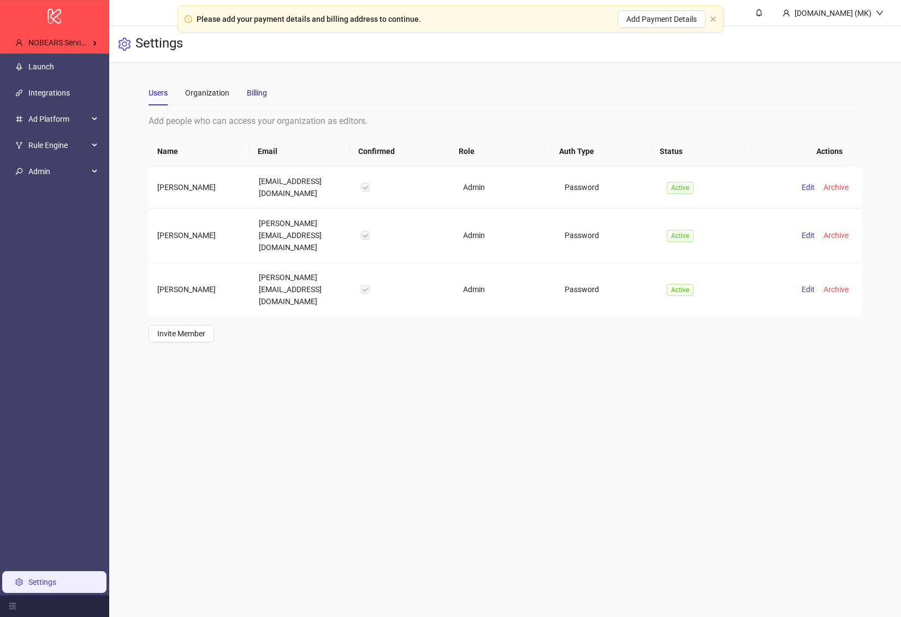
click at [257, 98] on div "Billing" at bounding box center [257, 93] width 20 height 12
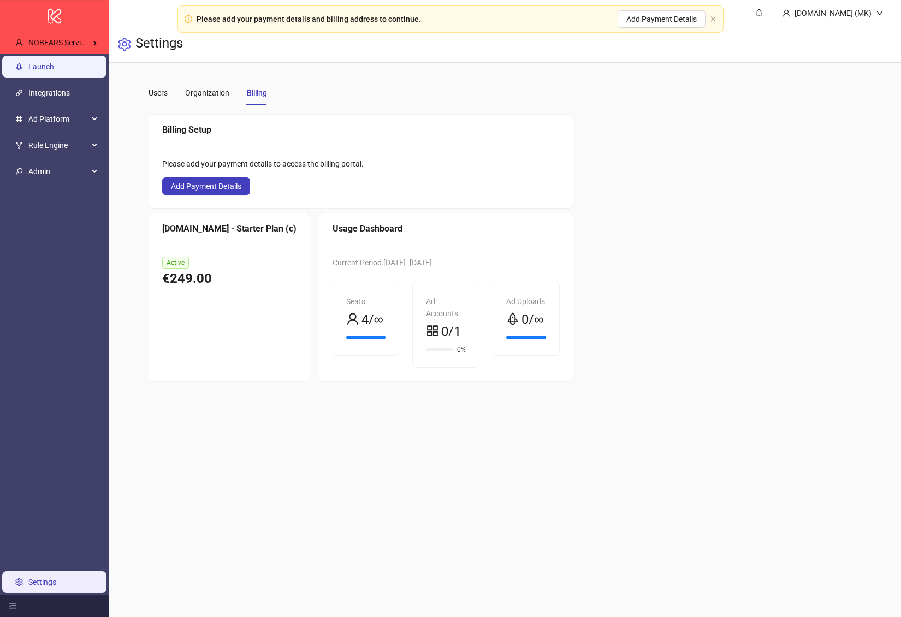
click at [54, 68] on link "Launch" at bounding box center [41, 66] width 26 height 9
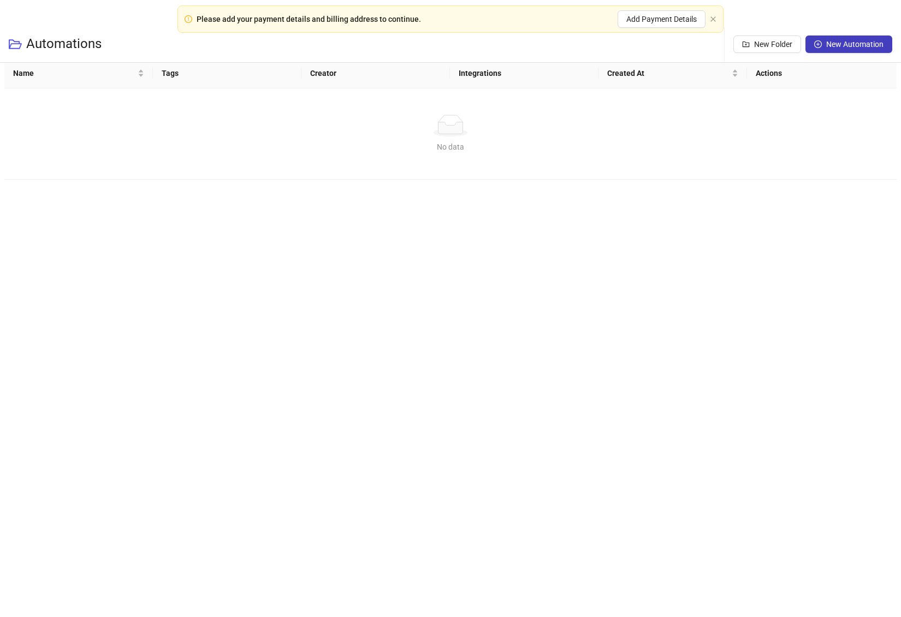
click at [601, 300] on div "Automations New Folder New Automation All Integrations Tags Name Tags Creator I…" at bounding box center [450, 308] width 901 height 617
click at [654, 182] on div "All Integrations Tags Name Tags Creator Integrations Created At Actions No data…" at bounding box center [450, 110] width 901 height 147
drag, startPoint x: 269, startPoint y: 41, endPoint x: 321, endPoint y: 158, distance: 128.2
click at [288, 157] on div "Automations New Folder New Automation All Integrations Tags Name Tags Creator I…" at bounding box center [450, 308] width 901 height 617
click at [517, 146] on div "No data" at bounding box center [450, 147] width 866 height 12
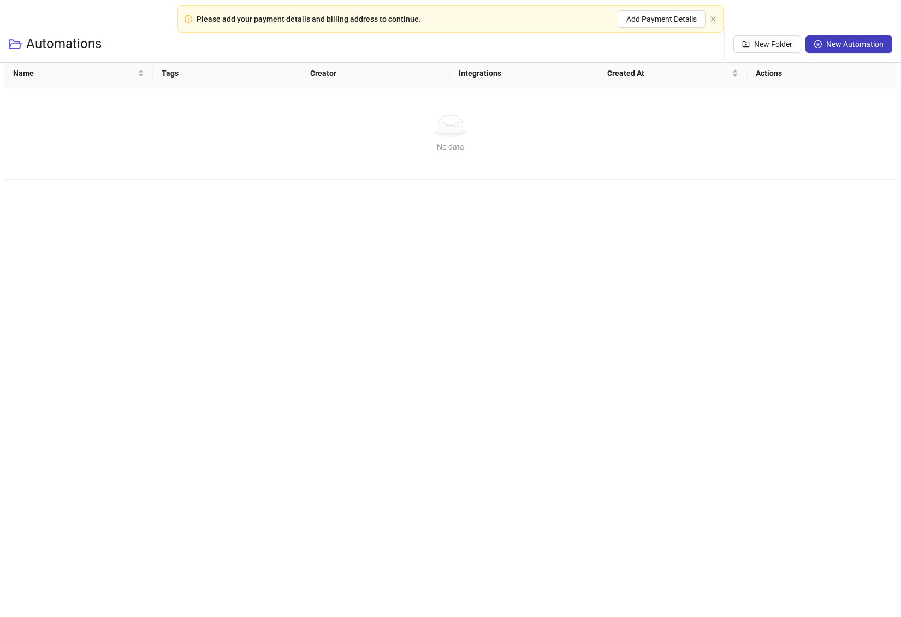
drag, startPoint x: 533, startPoint y: 140, endPoint x: 469, endPoint y: 130, distance: 65.1
click at [469, 130] on div "No data No data" at bounding box center [450, 134] width 866 height 38
click at [468, 130] on div "No data" at bounding box center [450, 126] width 866 height 22
drag, startPoint x: 456, startPoint y: 138, endPoint x: 452, endPoint y: 156, distance: 17.8
click at [454, 145] on div "No data No data" at bounding box center [450, 134] width 866 height 38
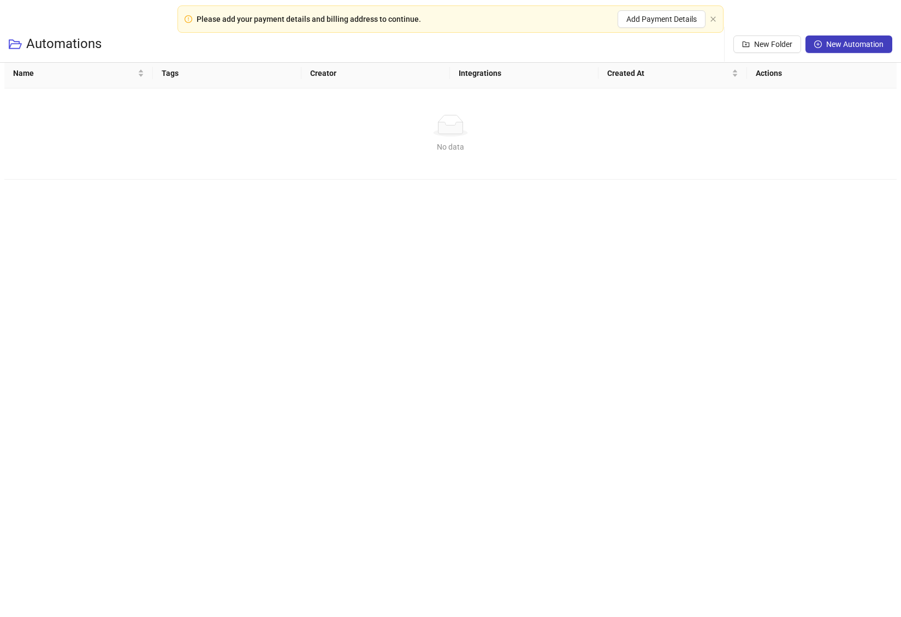
click at [452, 156] on div "No data No data" at bounding box center [450, 133] width 892 height 91
drag, startPoint x: 452, startPoint y: 156, endPoint x: 94, endPoint y: 57, distance: 372.1
click at [452, 156] on div "No data No data" at bounding box center [450, 133] width 892 height 91
click at [712, 18] on icon "close" at bounding box center [712, 18] width 5 height 5
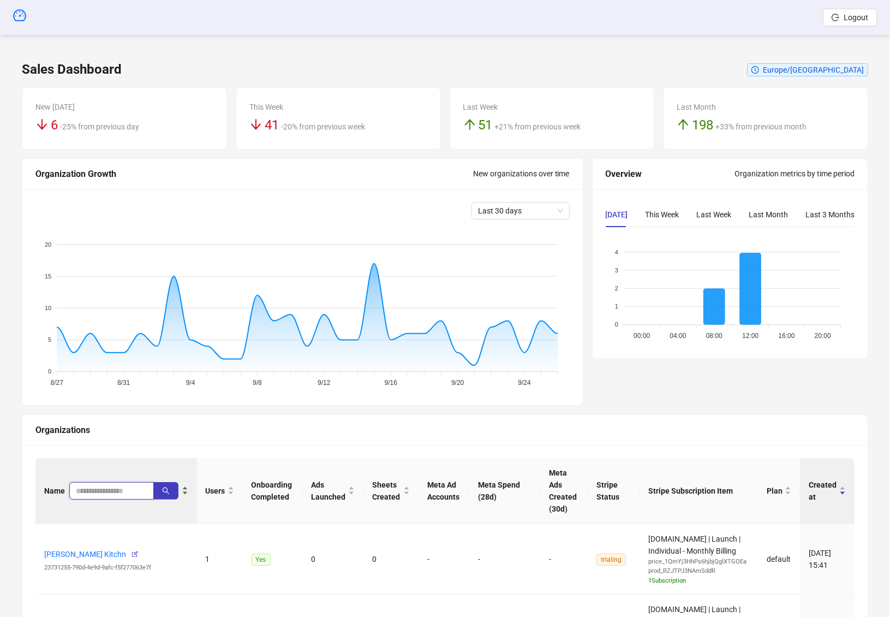
click at [100, 490] on input "search" at bounding box center [107, 491] width 63 height 12
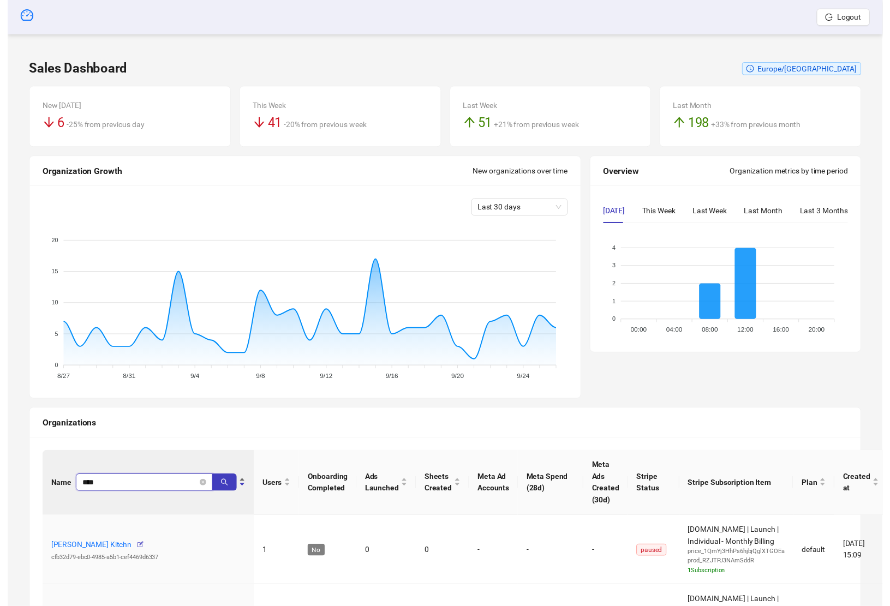
scroll to position [113, 0]
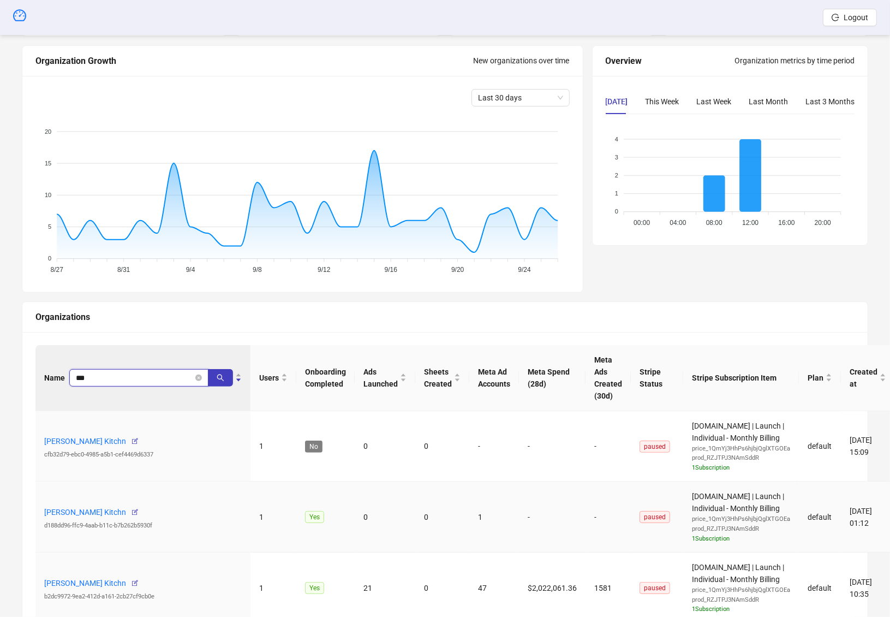
type input "***"
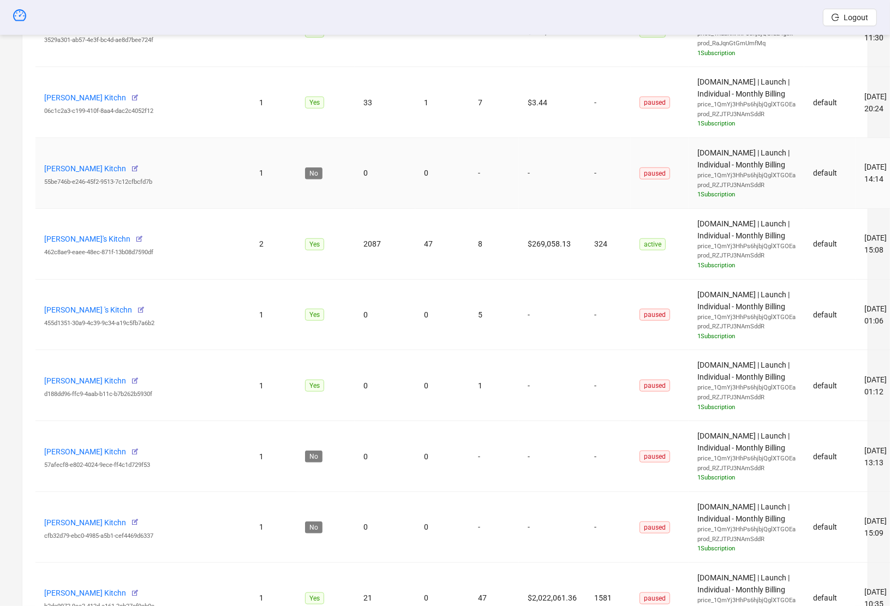
scroll to position [598, 0]
click at [70, 235] on link "[PERSON_NAME]'s Kitchn" at bounding box center [87, 239] width 86 height 9
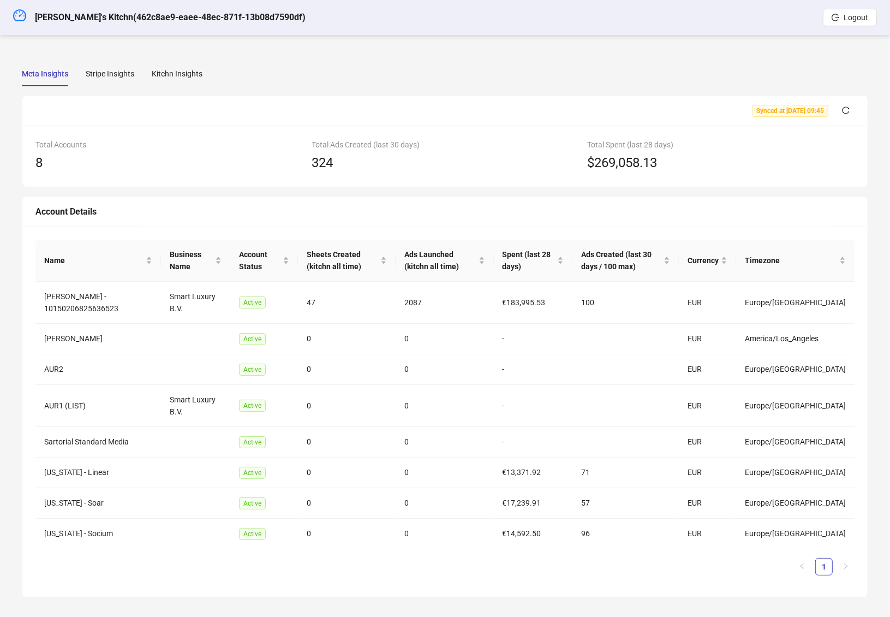
click at [202, 64] on div "Meta Insights Stripe Insights Kitchn Insights" at bounding box center [445, 73] width 847 height 25
click at [188, 76] on div "Kitchn Insights" at bounding box center [177, 74] width 51 height 12
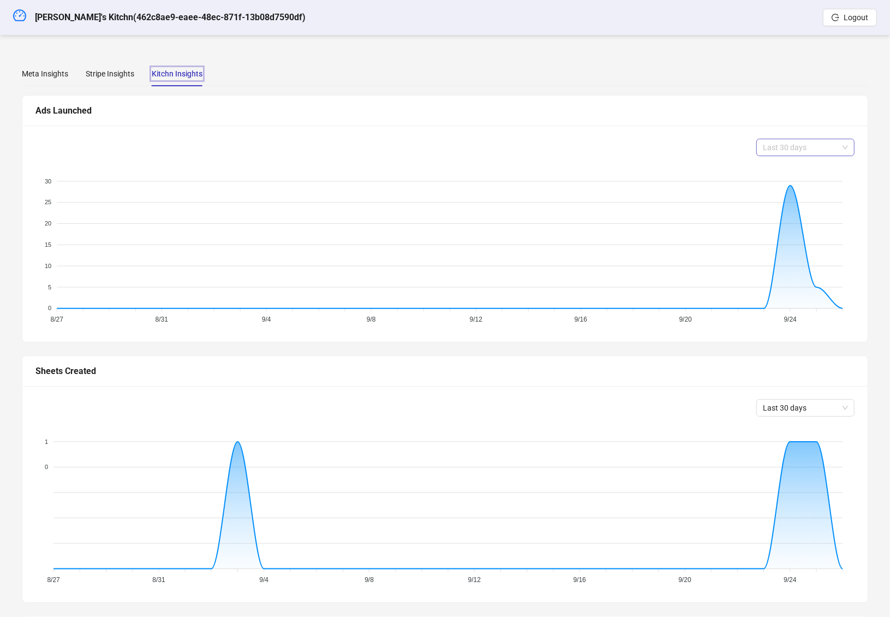
click at [800, 148] on span "Last 30 days" at bounding box center [805, 147] width 85 height 16
click at [794, 220] on div "Last 90 days" at bounding box center [806, 222] width 81 height 12
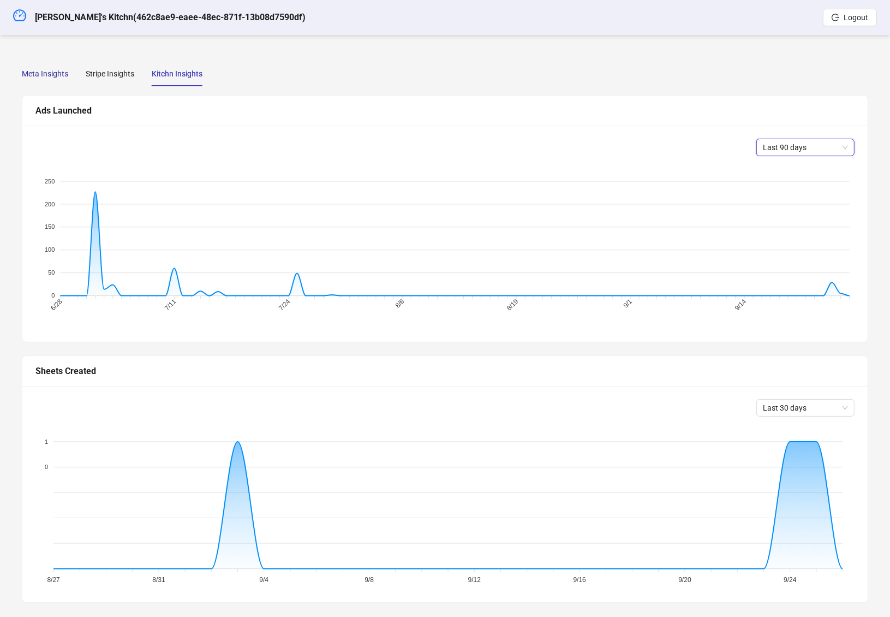
click at [50, 74] on div "Meta Insights" at bounding box center [45, 74] width 46 height 12
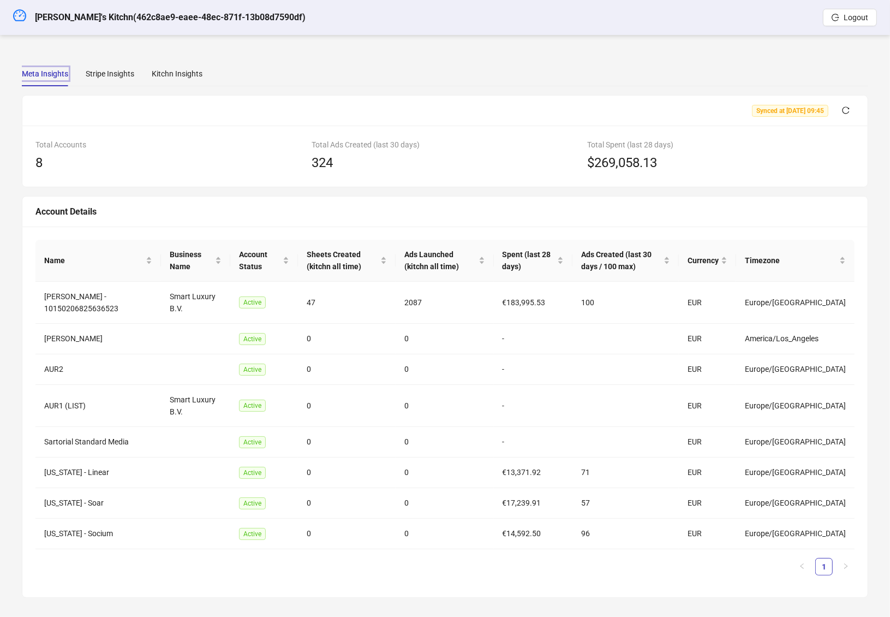
click at [28, 2] on div "[PERSON_NAME]'s Kitchn ( 462c8ae9-eaee-48ec-871f-13b08d7590df )" at bounding box center [159, 17] width 293 height 35
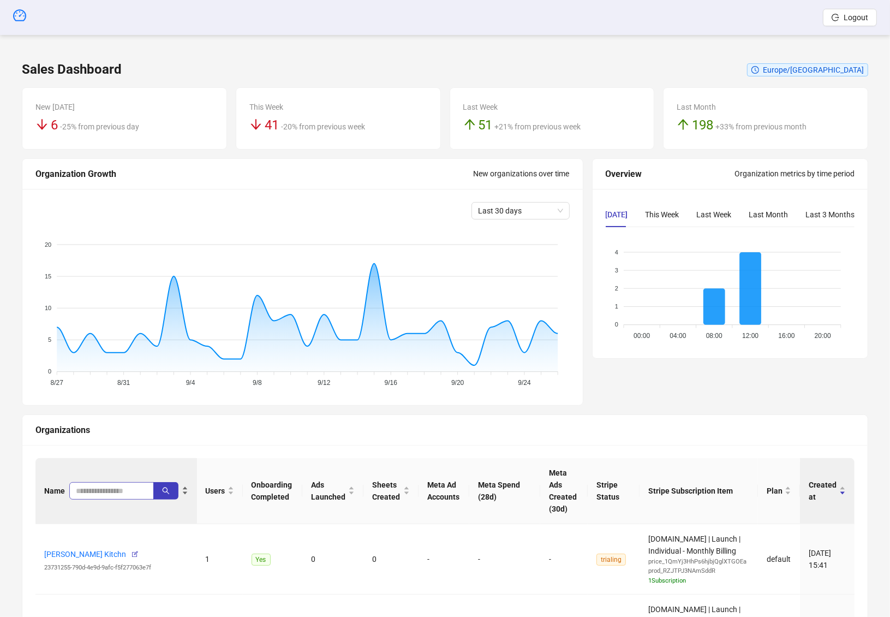
click at [103, 497] on span at bounding box center [111, 490] width 85 height 17
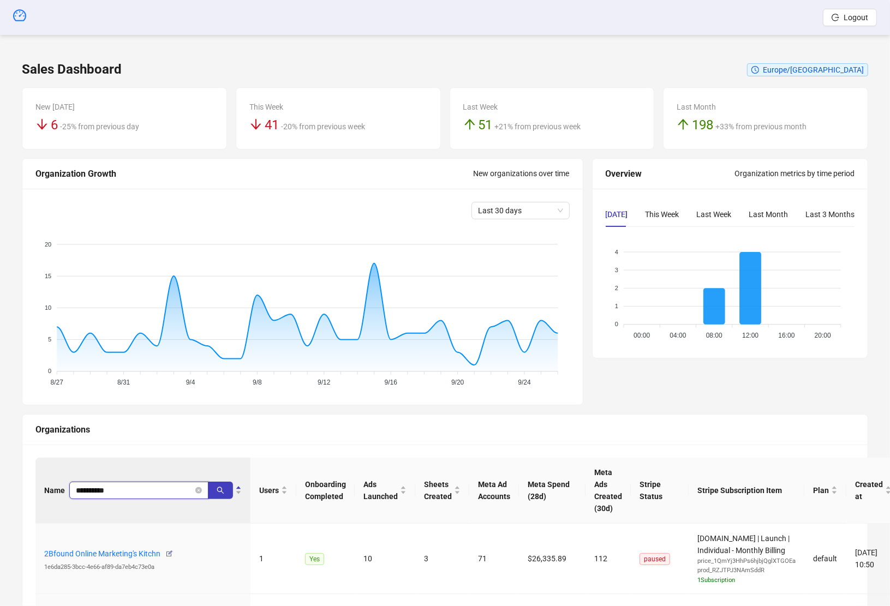
type input "**********"
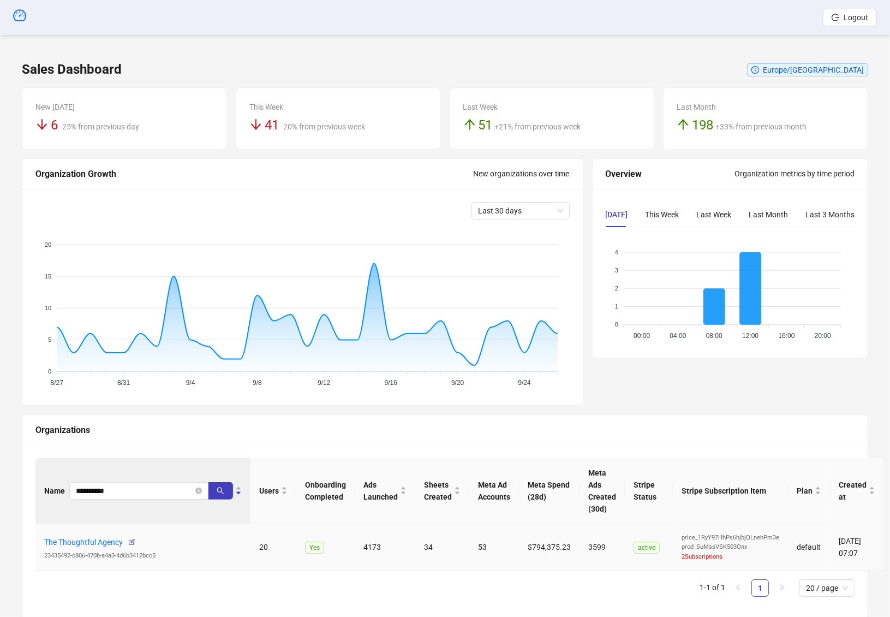
click at [93, 546] on div "The Thoughtful Agency 23435492-c806-470b-a4a3-4d6b3412bcc5" at bounding box center [143, 546] width 198 height 27
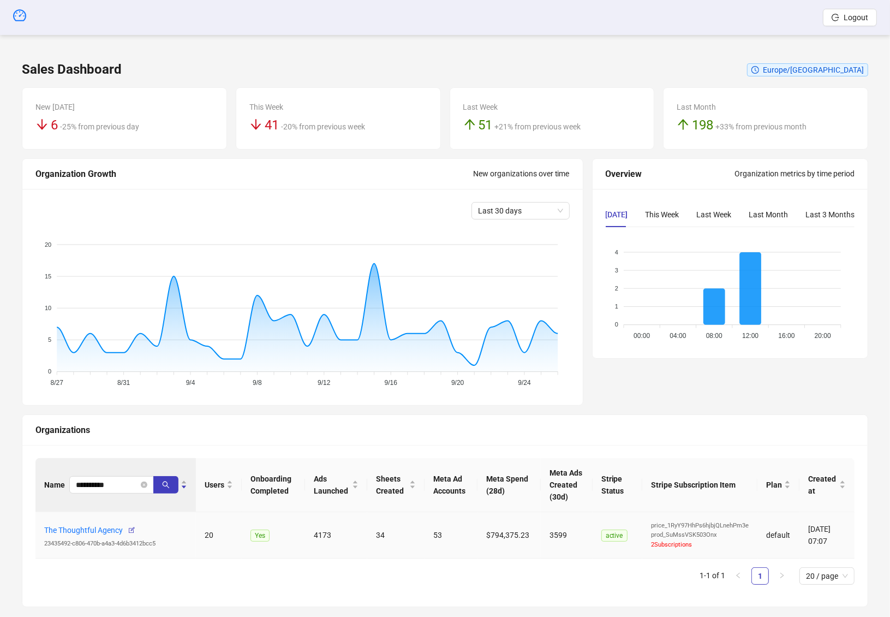
click at [96, 539] on div "23435492-c806-470b-a4a3-4d6b3412bcc5" at bounding box center [115, 544] width 143 height 10
click at [97, 532] on link "The Thoughtful Agency" at bounding box center [83, 530] width 79 height 9
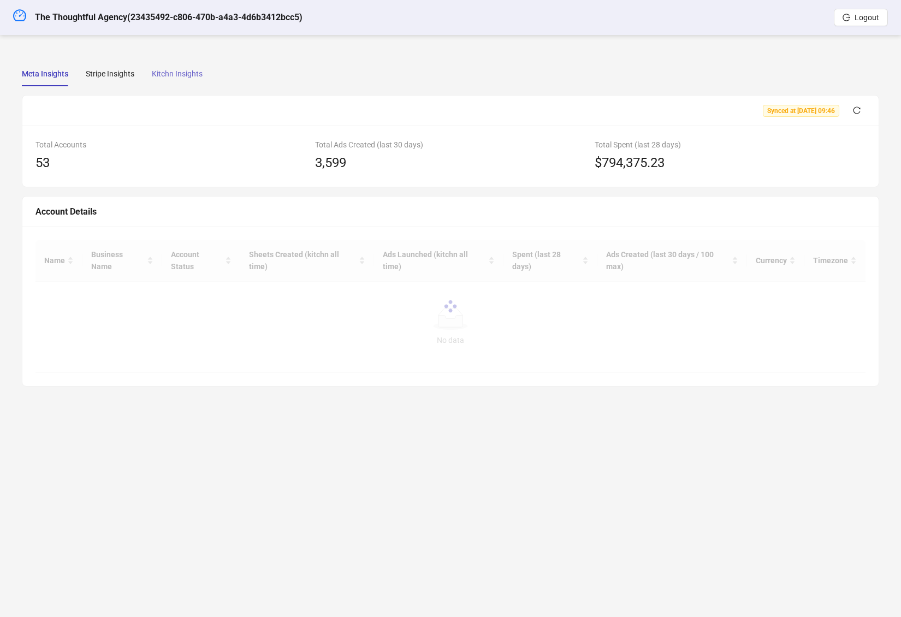
click at [190, 88] on div "Meta Insights Stripe Insights Kitchn Insights Synced at [DATE] 09:46 Total Acco…" at bounding box center [450, 223] width 857 height 325
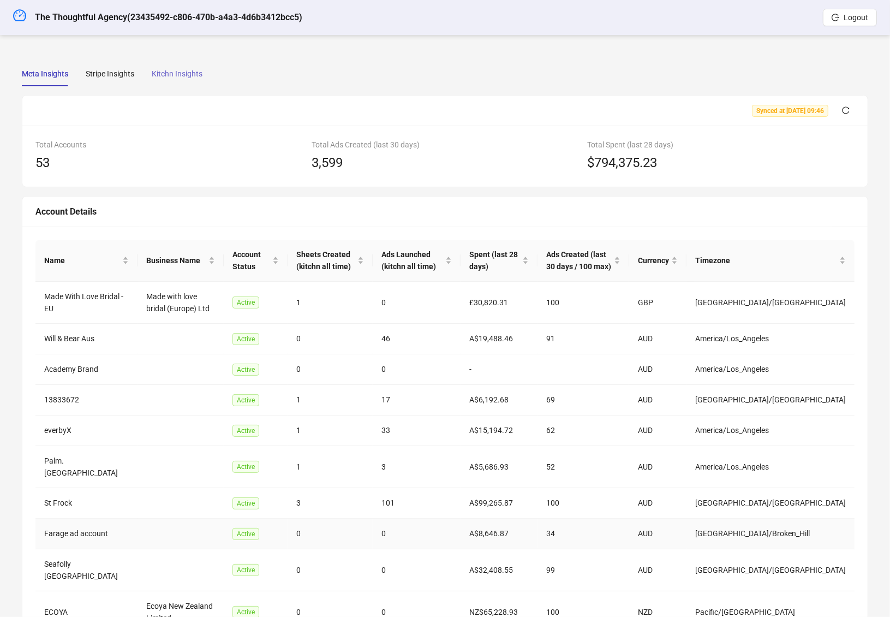
click at [190, 85] on div "Kitchn Insights" at bounding box center [177, 73] width 51 height 25
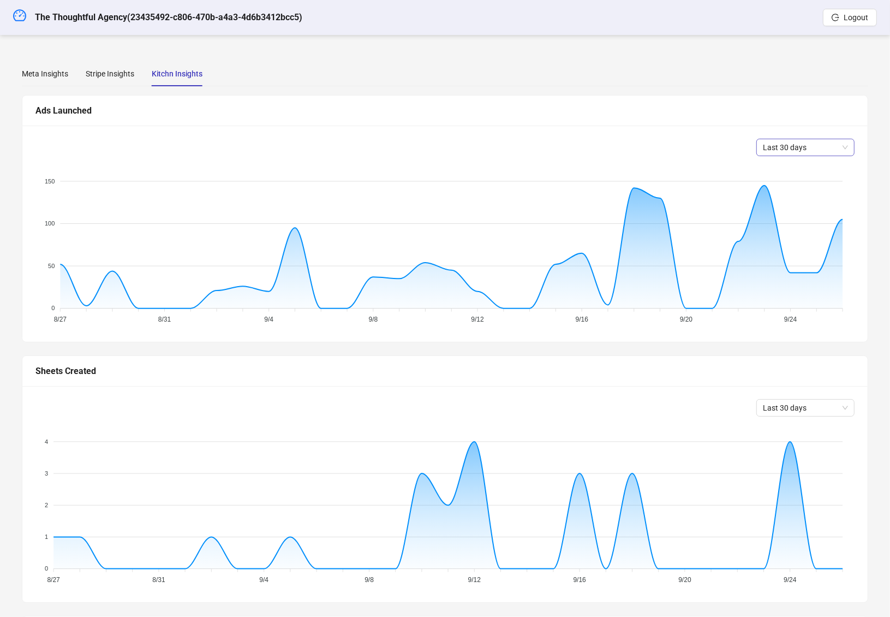
click at [783, 144] on span "Last 30 days" at bounding box center [805, 147] width 85 height 16
click at [798, 217] on div "Last 90 days" at bounding box center [806, 222] width 81 height 12
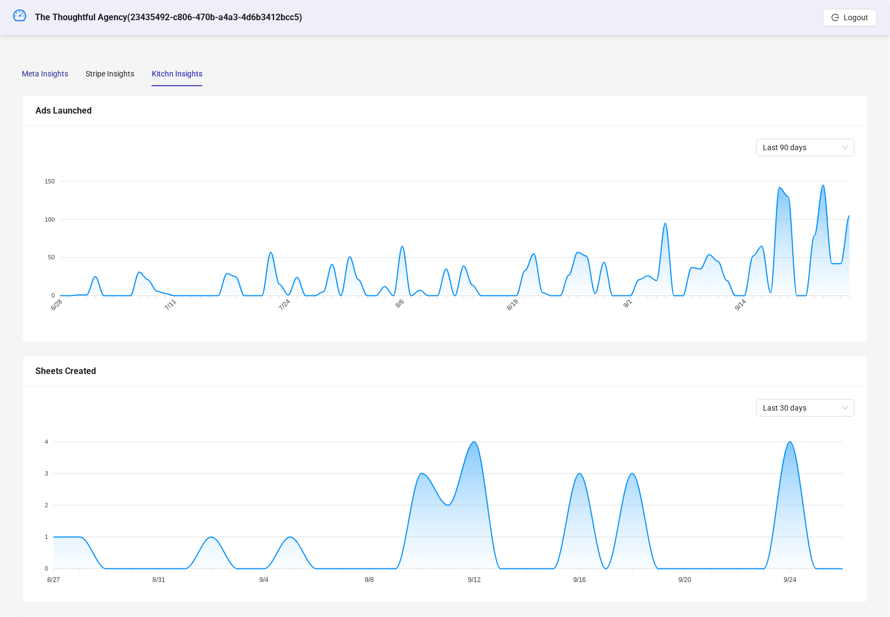
click at [57, 74] on div "Meta Insights" at bounding box center [45, 74] width 46 height 12
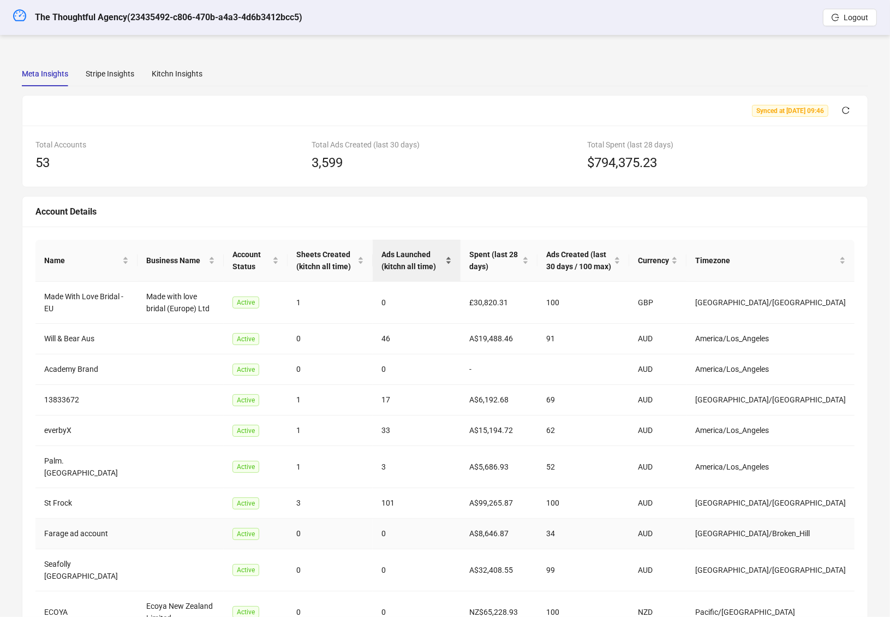
click at [443, 268] on span "Ads Launched (kitchn all time)" at bounding box center [412, 260] width 61 height 24
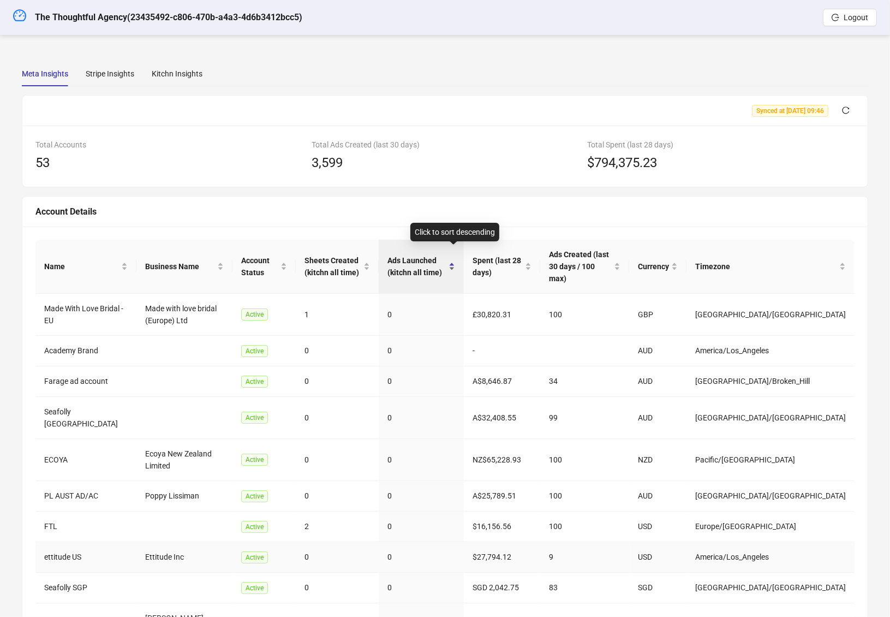
click at [447, 263] on span "Ads Launched (kitchn all time)" at bounding box center [417, 266] width 59 height 24
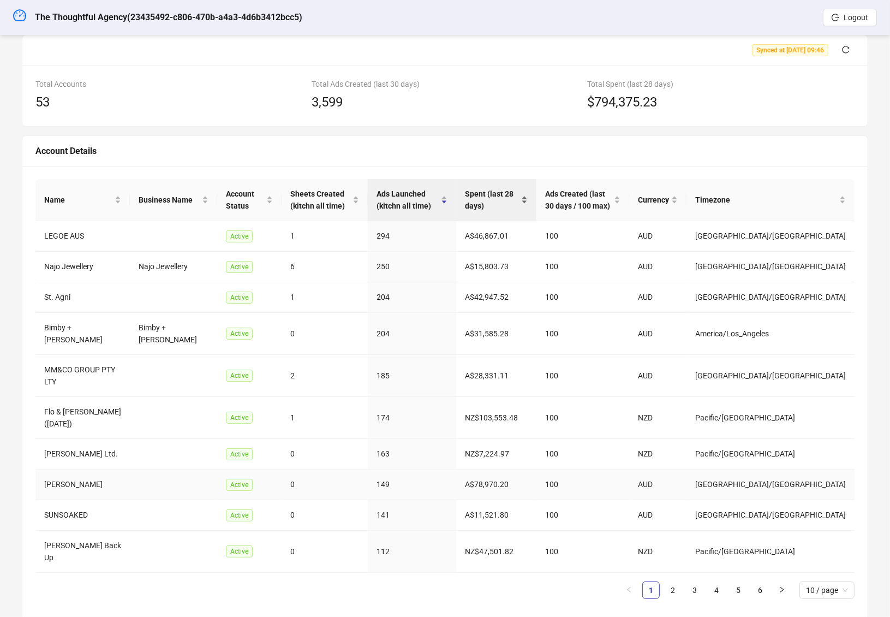
scroll to position [63, 0]
